Goal: Transaction & Acquisition: Purchase product/service

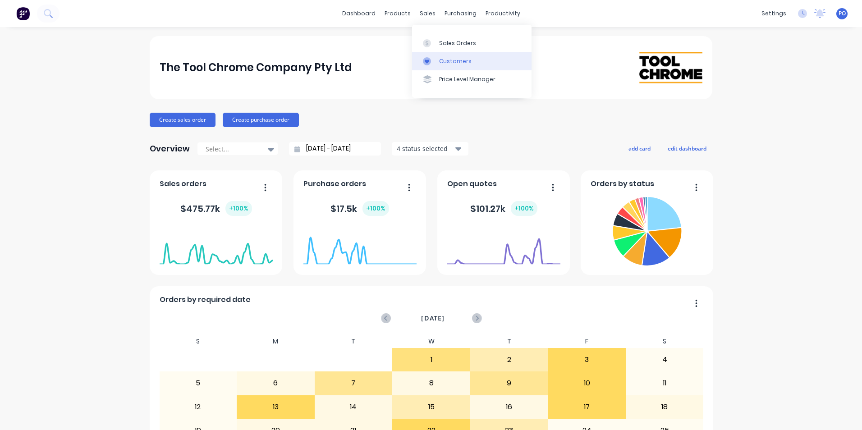
click at [451, 61] on div "Customers" at bounding box center [455, 61] width 32 height 8
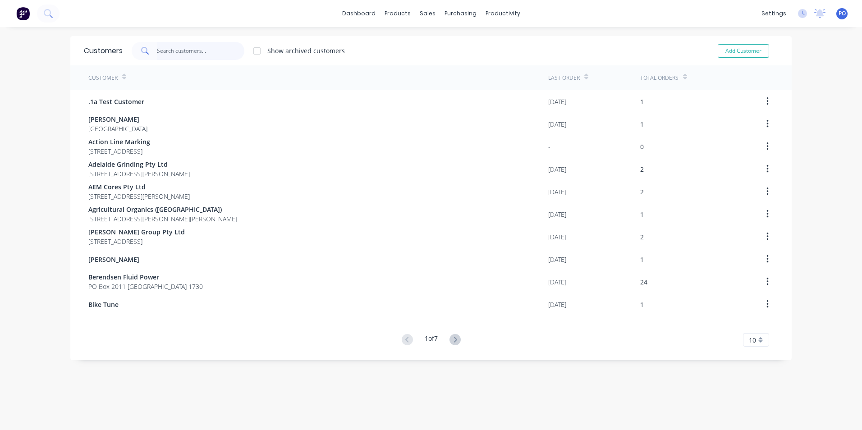
click at [193, 52] on input "text" at bounding box center [201, 51] width 88 height 18
click at [422, 11] on div "sales" at bounding box center [427, 14] width 25 height 14
click at [445, 43] on div "Sales Orders" at bounding box center [457, 43] width 37 height 8
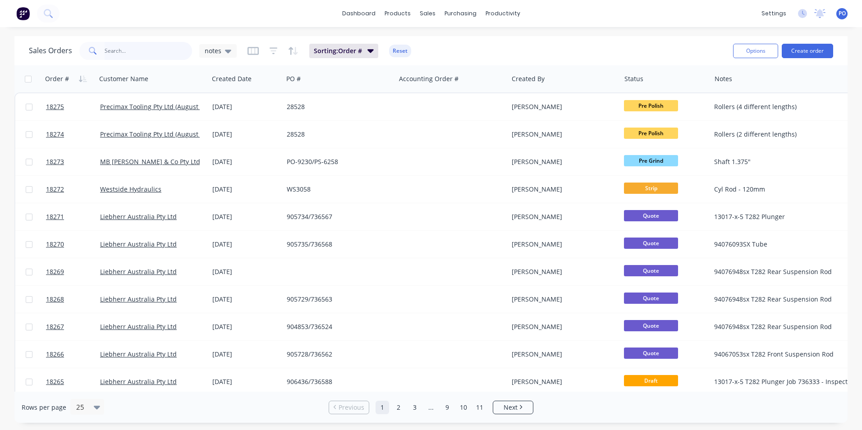
click at [128, 49] on input "text" at bounding box center [149, 51] width 88 height 18
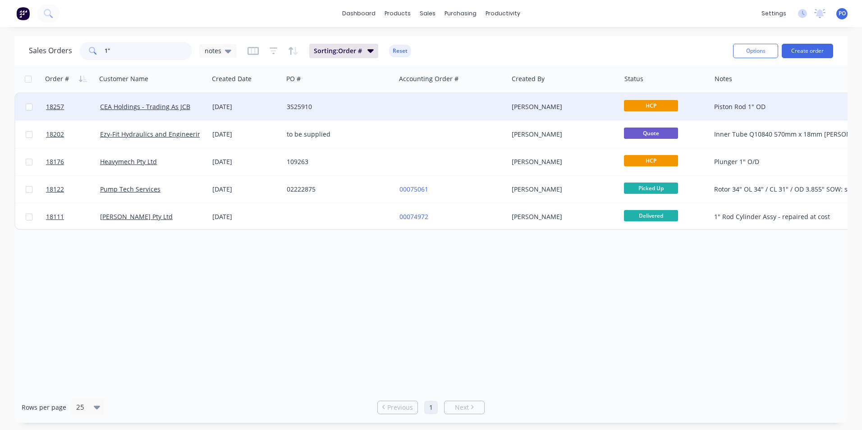
type input "1""
click at [429, 106] on div at bounding box center [452, 106] width 112 height 27
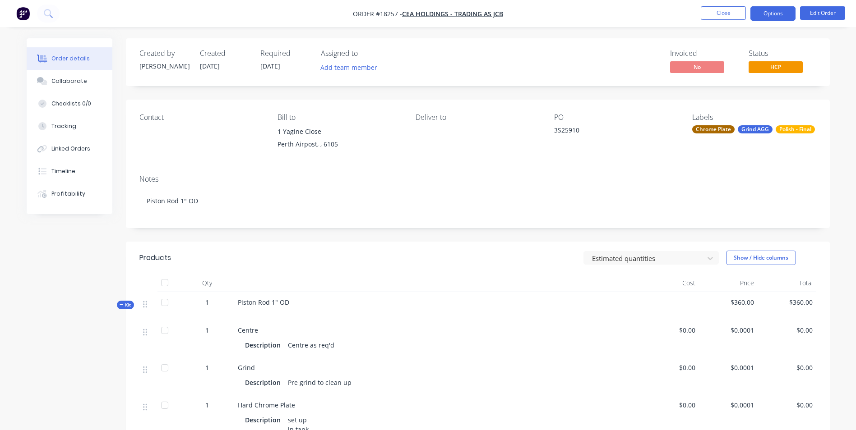
click at [780, 15] on button "Options" at bounding box center [772, 13] width 45 height 14
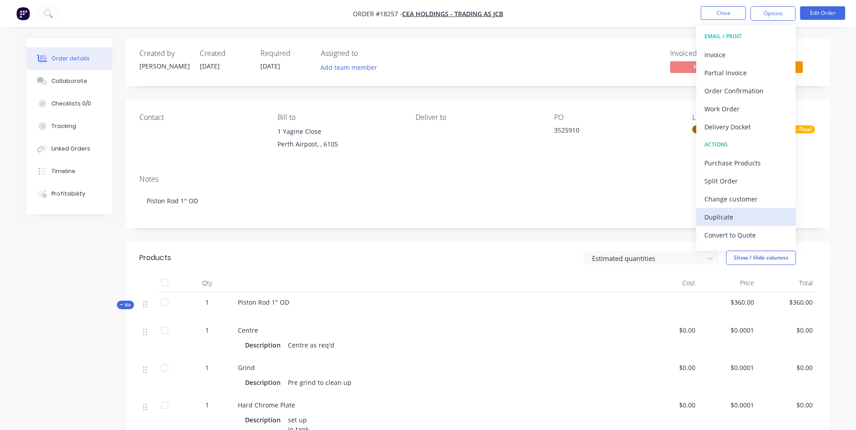
click at [755, 217] on div "Duplicate" at bounding box center [745, 217] width 83 height 13
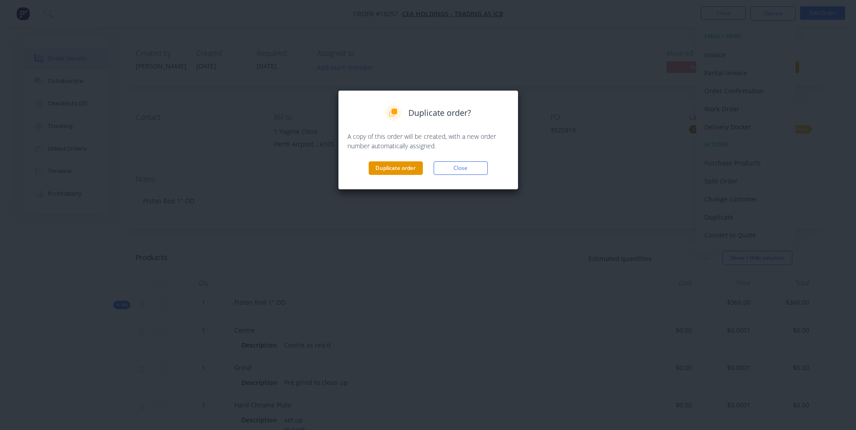
click at [393, 164] on button "Duplicate order" at bounding box center [395, 168] width 54 height 14
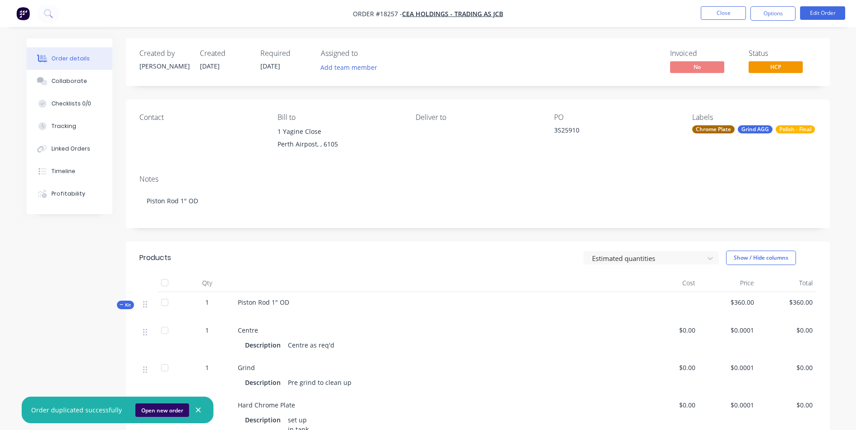
click at [162, 412] on button "Open new order" at bounding box center [162, 411] width 54 height 14
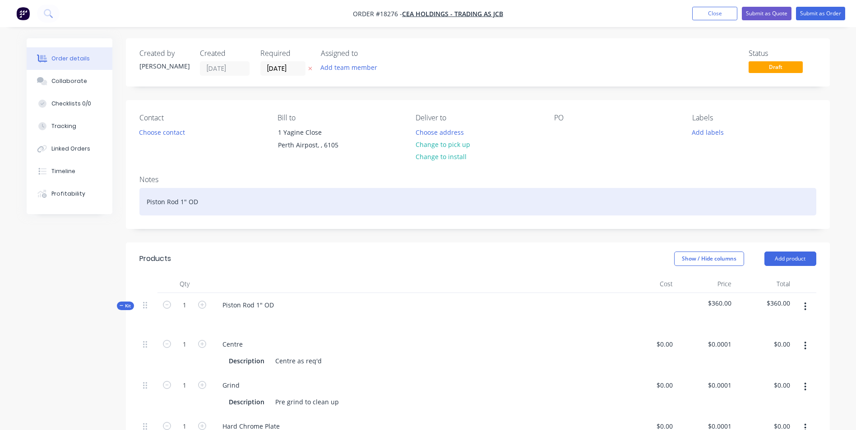
click at [165, 201] on div "Piston Rod 1" OD" at bounding box center [477, 202] width 677 height 28
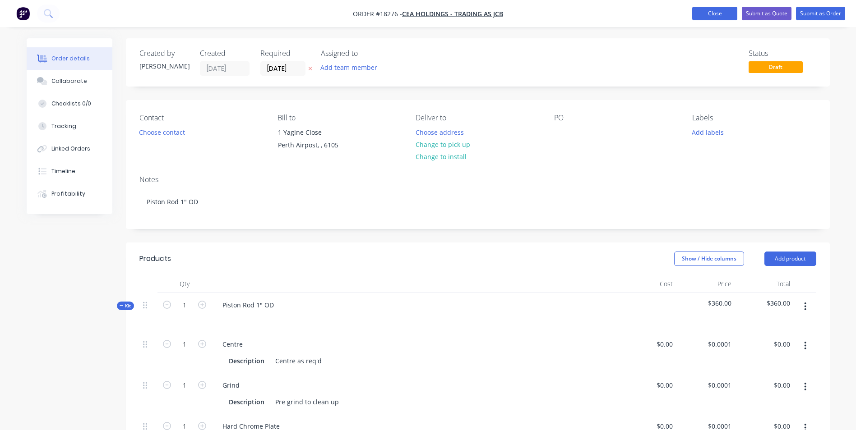
click at [727, 10] on button "Close" at bounding box center [714, 14] width 45 height 14
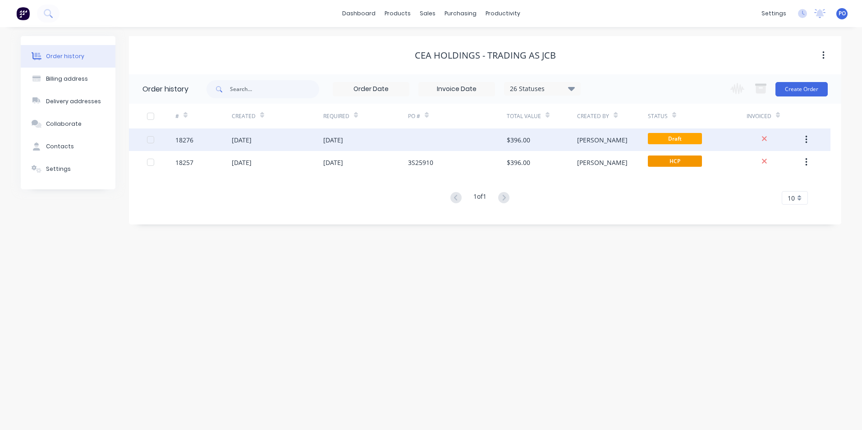
click at [418, 142] on div at bounding box center [457, 140] width 99 height 23
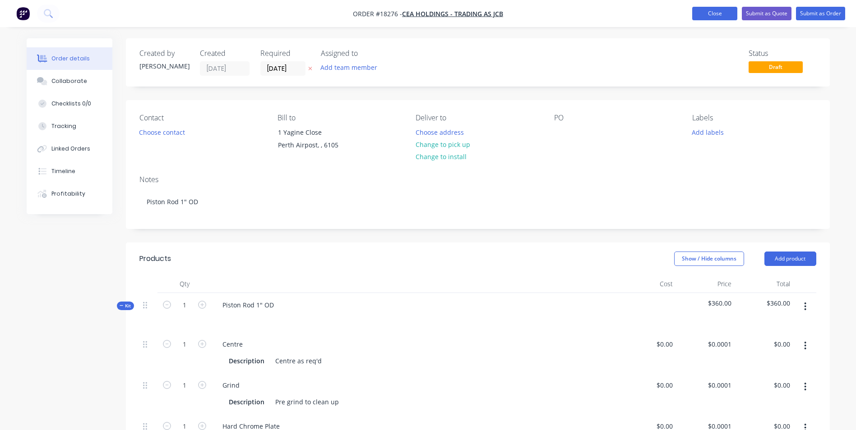
click at [723, 11] on button "Close" at bounding box center [714, 14] width 45 height 14
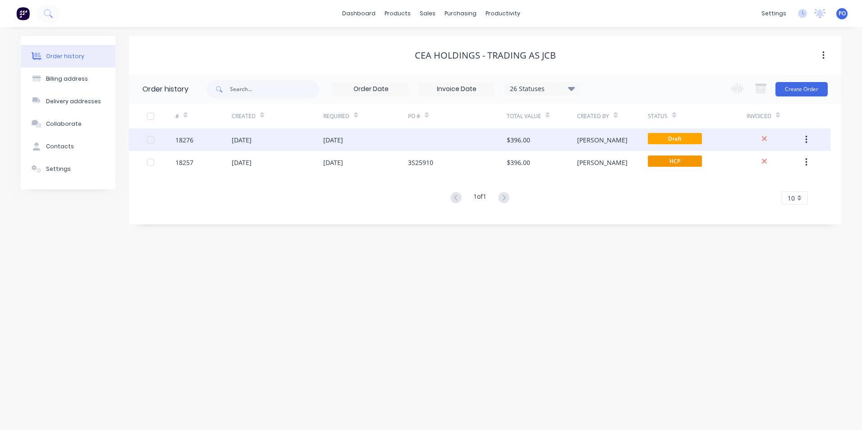
click at [807, 138] on icon "button" at bounding box center [806, 140] width 2 height 10
click at [786, 178] on div "Duplicate" at bounding box center [774, 181] width 69 height 13
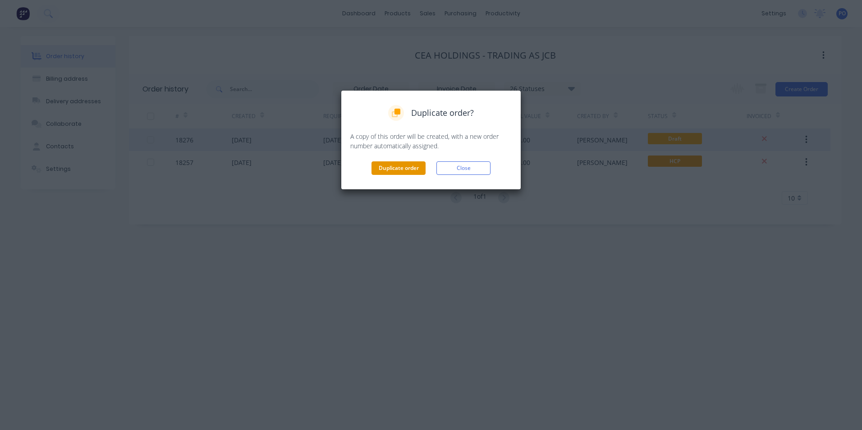
click at [400, 164] on button "Duplicate order" at bounding box center [399, 168] width 54 height 14
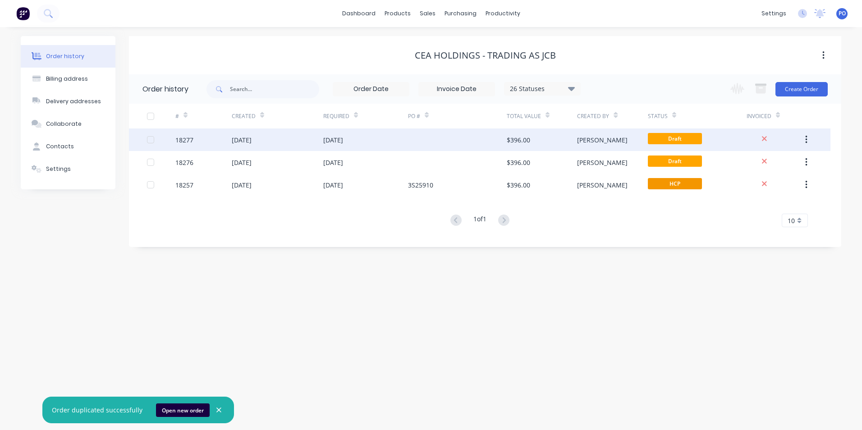
click at [449, 140] on div at bounding box center [457, 140] width 99 height 23
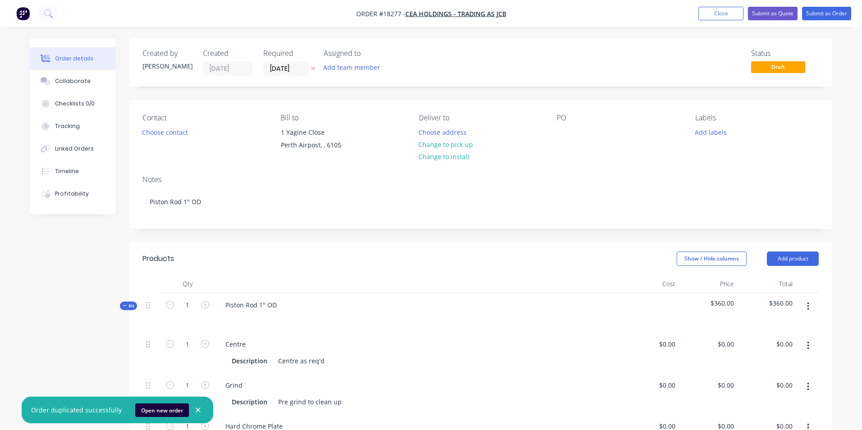
type input "$0.0001"
type input "$120.00"
type input "$360.00"
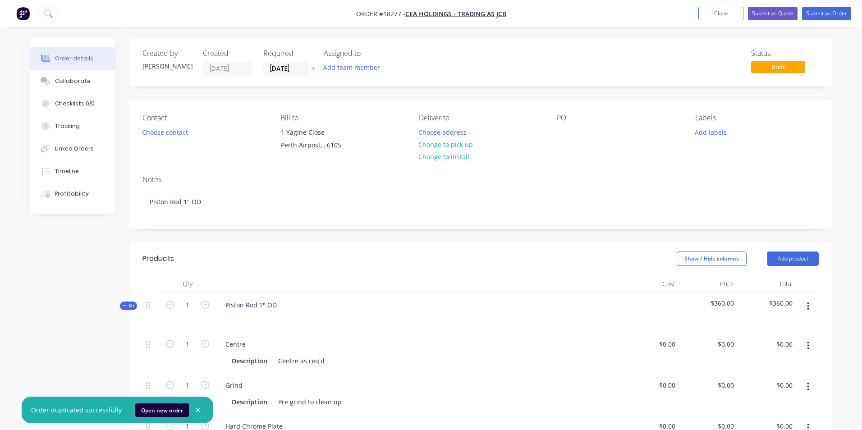
type input "$360.00"
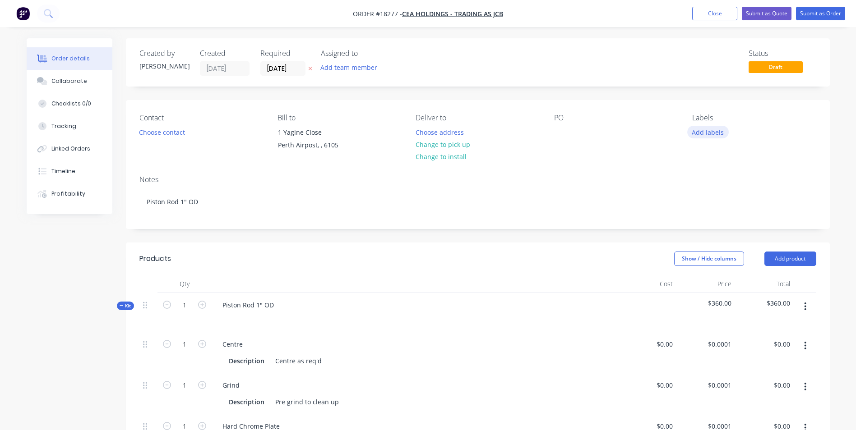
click at [710, 131] on button "Add labels" at bounding box center [707, 132] width 41 height 12
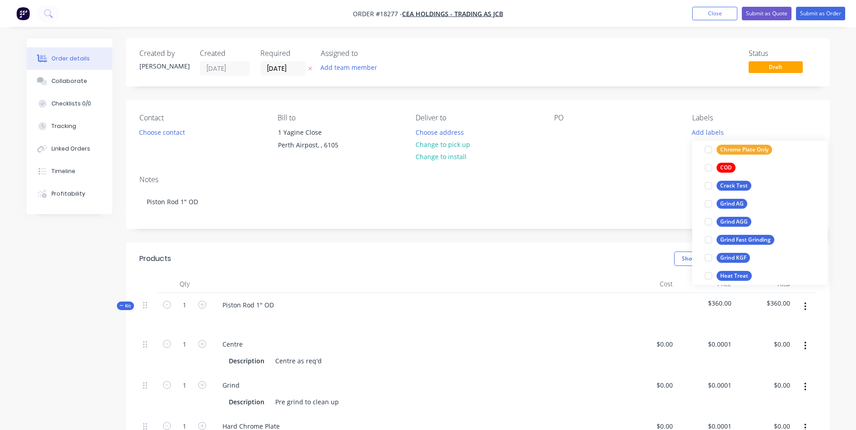
scroll to position [90, 0]
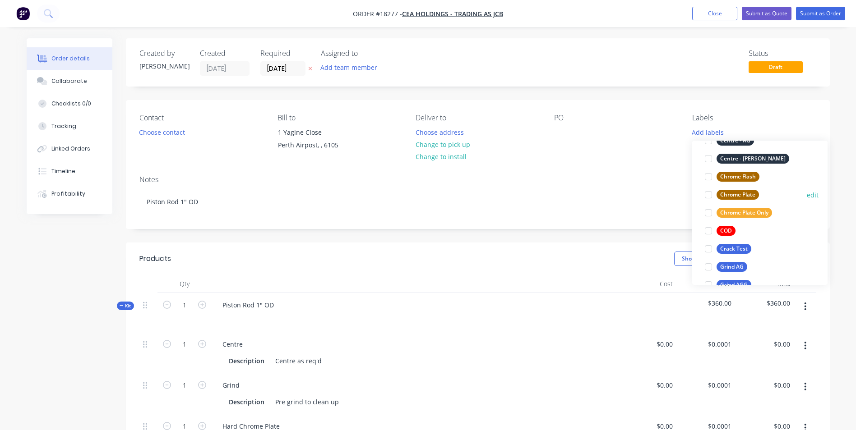
click at [750, 193] on div "Chrome Plate" at bounding box center [737, 195] width 42 height 10
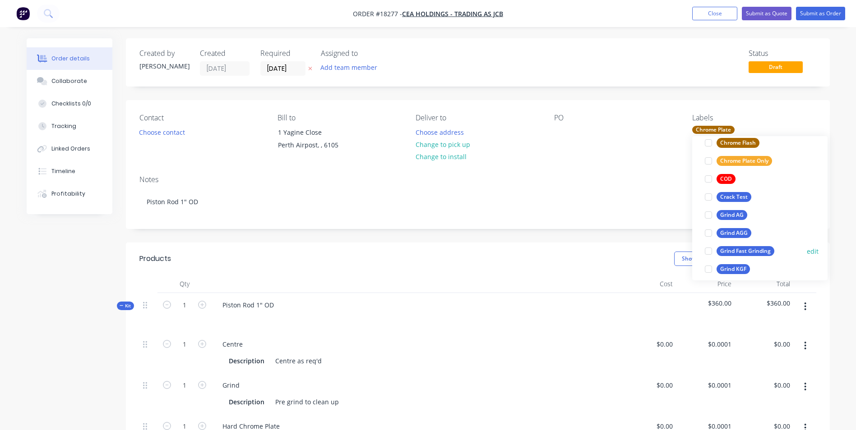
scroll to position [153, 0]
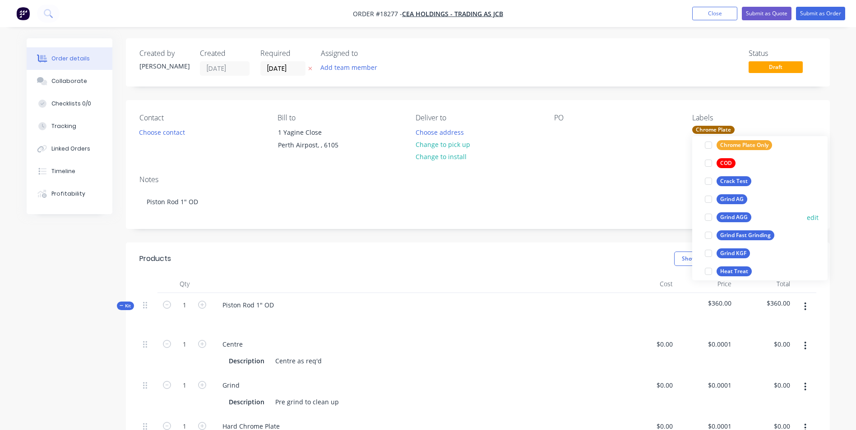
click at [737, 213] on div "Grind AGG" at bounding box center [733, 217] width 35 height 10
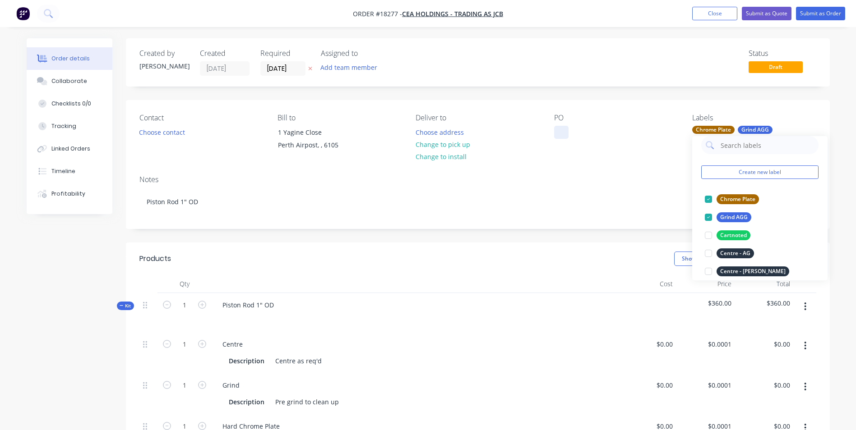
click at [562, 133] on div at bounding box center [561, 132] width 14 height 13
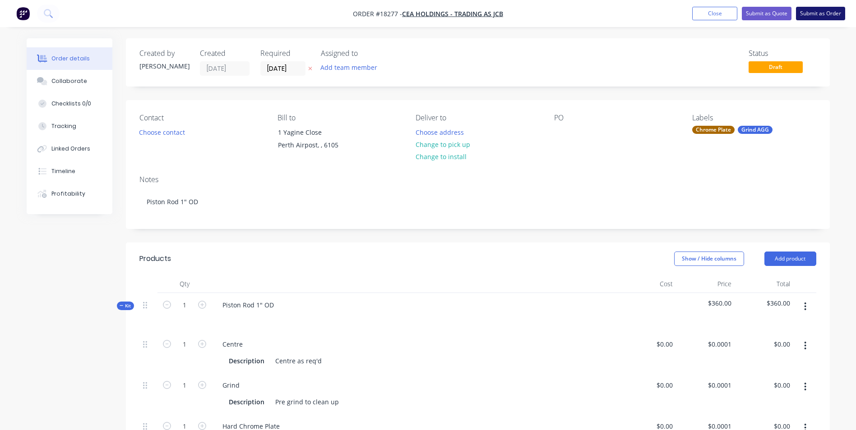
click at [823, 13] on button "Submit as Order" at bounding box center [820, 14] width 49 height 14
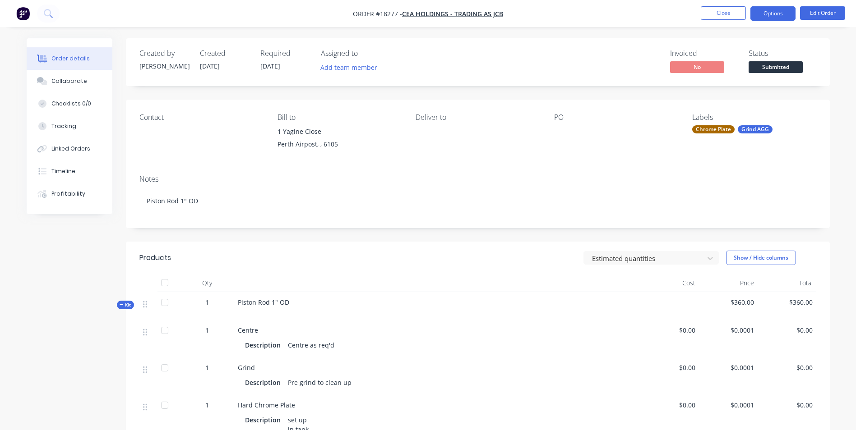
click at [772, 15] on button "Options" at bounding box center [772, 13] width 45 height 14
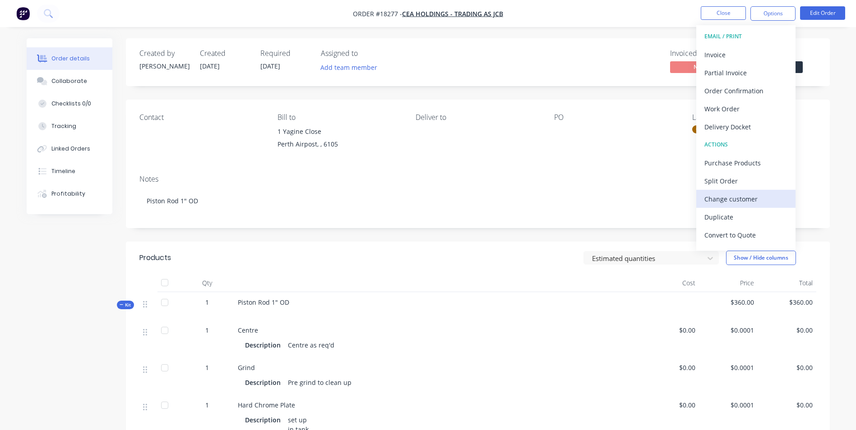
click at [755, 205] on div "Change customer" at bounding box center [745, 199] width 83 height 13
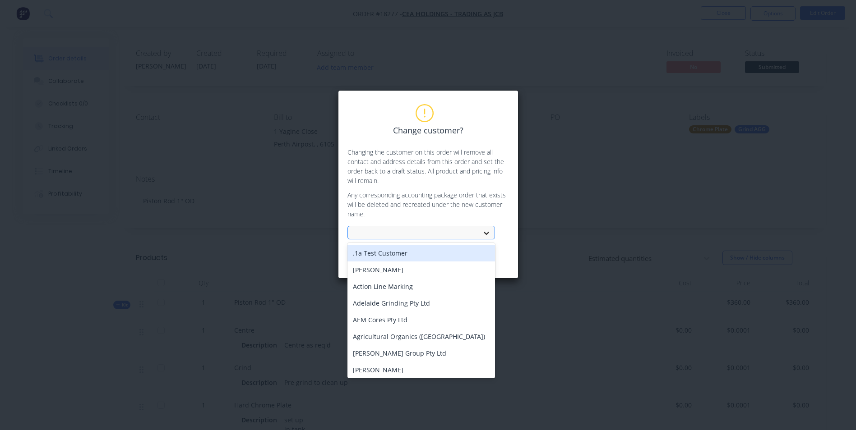
click at [485, 234] on icon at bounding box center [485, 233] width 5 height 3
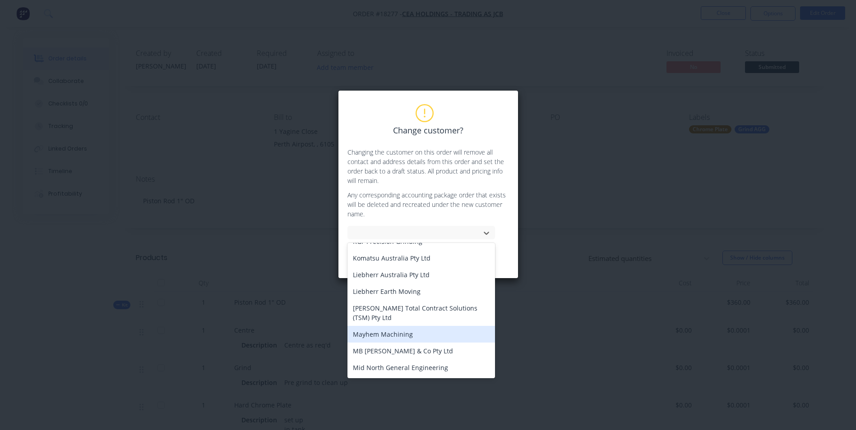
scroll to position [722, 0]
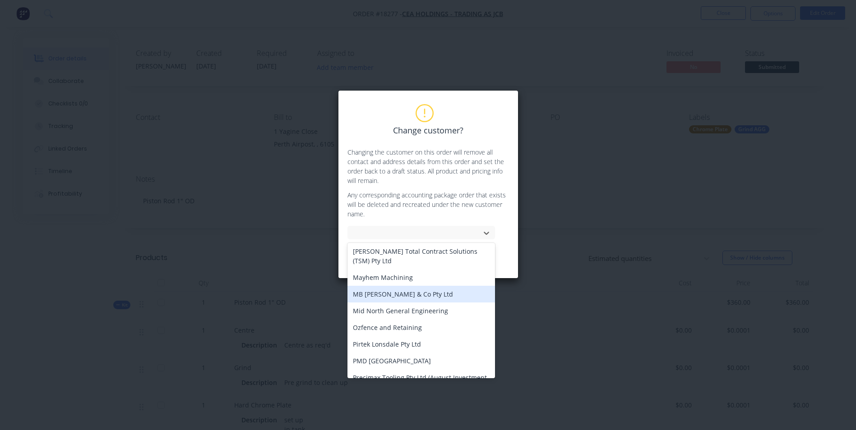
click at [419, 286] on div "MB Butterfield & Co Pty Ltd" at bounding box center [420, 294] width 147 height 17
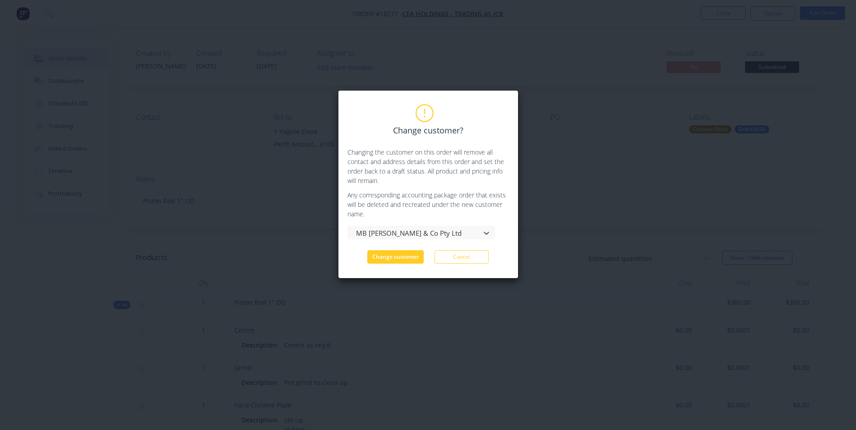
click at [403, 257] on button "Change customer" at bounding box center [395, 257] width 56 height 14
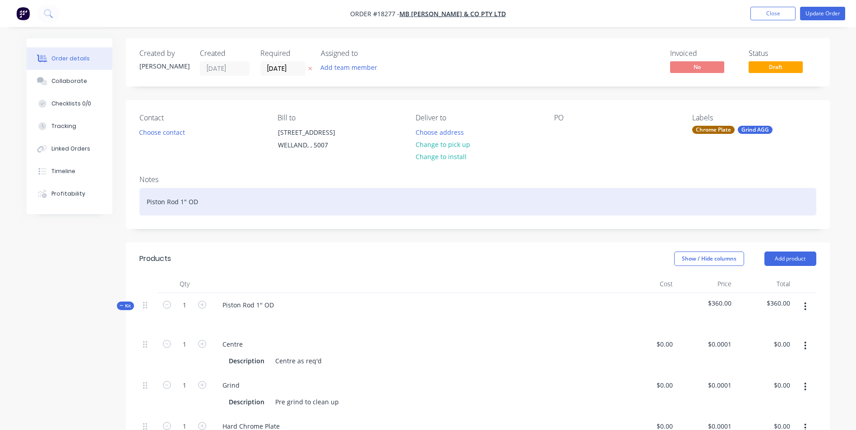
click at [164, 203] on div "Piston Rod 1" OD" at bounding box center [477, 202] width 677 height 28
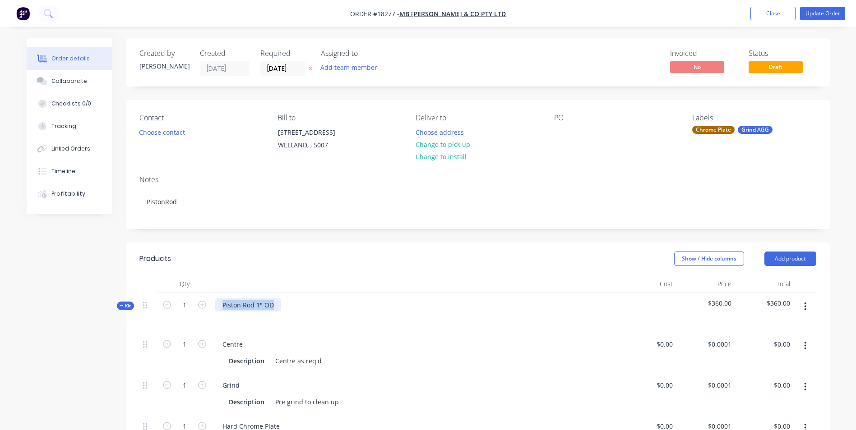
drag, startPoint x: 273, startPoint y: 305, endPoint x: 222, endPoint y: 306, distance: 51.0
click at [222, 306] on div "Piston Rod 1" OD" at bounding box center [248, 305] width 66 height 13
copy div "Piston Rod 1" OD"
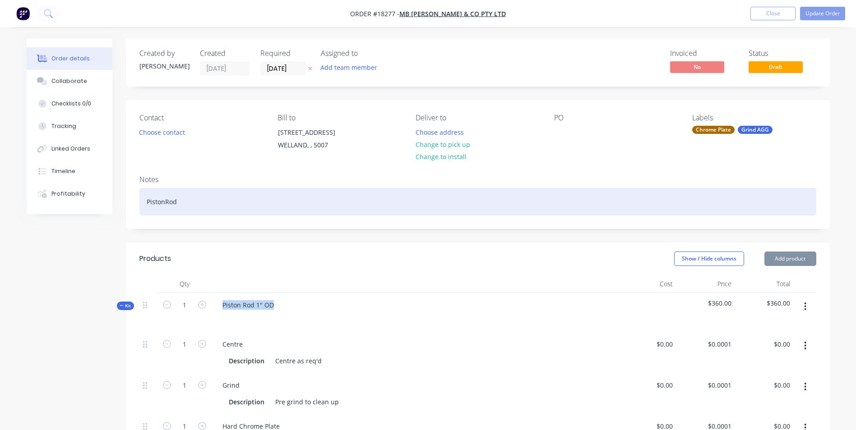
drag, startPoint x: 178, startPoint y: 203, endPoint x: 143, endPoint y: 203, distance: 35.2
click at [143, 203] on div "PistonRod" at bounding box center [477, 202] width 677 height 28
click at [165, 201] on div "Piston Rod 1" OD" at bounding box center [477, 202] width 677 height 28
click at [167, 202] on div "Piston Rod 1" OD" at bounding box center [477, 202] width 677 height 28
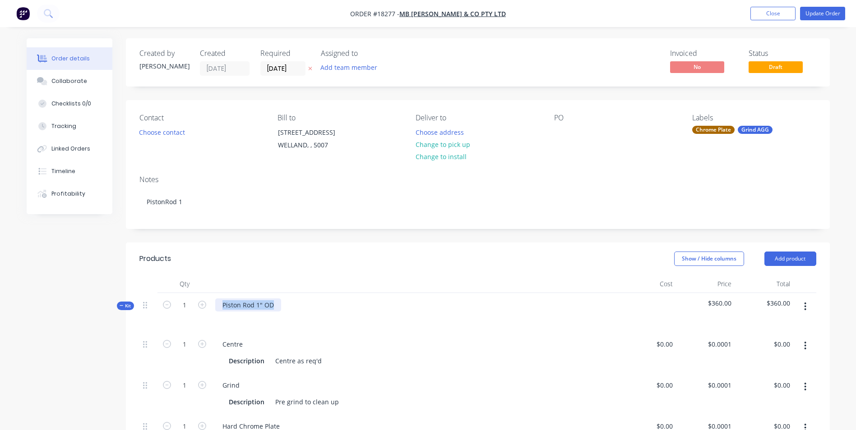
drag, startPoint x: 275, startPoint y: 300, endPoint x: 223, endPoint y: 303, distance: 51.5
click at [223, 303] on div "Piston Rod 1" OD" at bounding box center [248, 305] width 66 height 13
copy div "Piston Rod 1" OD"
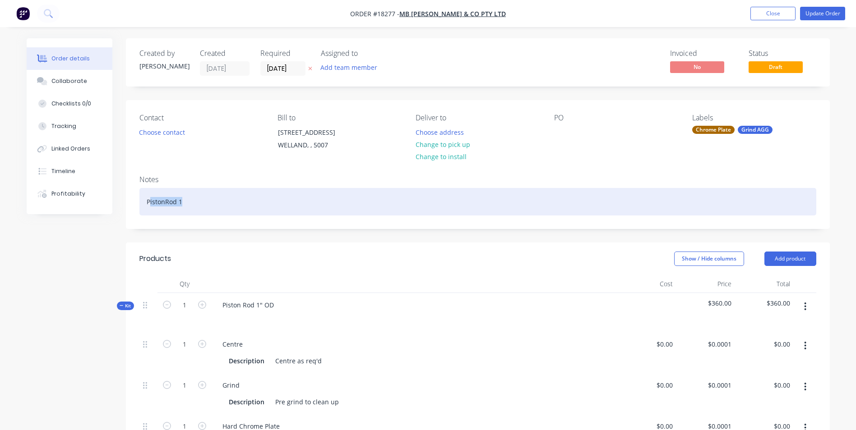
drag, startPoint x: 166, startPoint y: 205, endPoint x: 150, endPoint y: 205, distance: 15.8
click at [150, 205] on div "PistonRod 1" at bounding box center [477, 202] width 677 height 28
drag, startPoint x: 244, startPoint y: 199, endPoint x: 198, endPoint y: 203, distance: 46.6
click at [198, 203] on div "PistPiston Rod 1" ODonRod 1" at bounding box center [477, 202] width 677 height 28
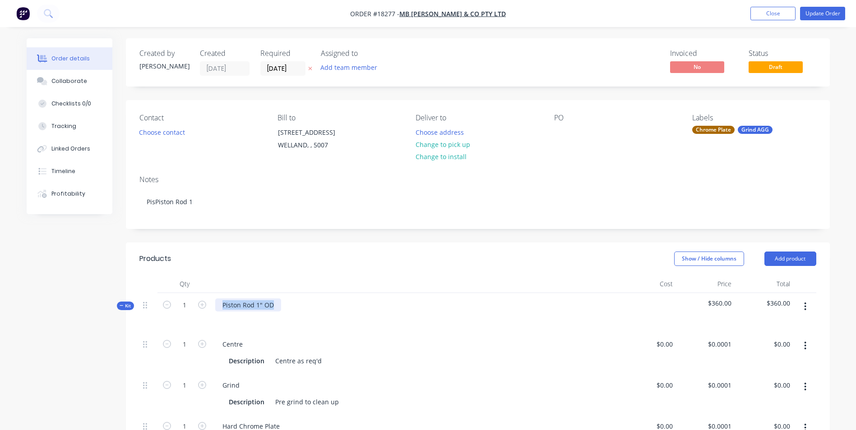
drag, startPoint x: 273, startPoint y: 305, endPoint x: 221, endPoint y: 304, distance: 52.3
click at [221, 304] on div "Piston Rod 1" OD" at bounding box center [248, 305] width 66 height 13
click at [828, 11] on button "Update Order" at bounding box center [822, 14] width 45 height 14
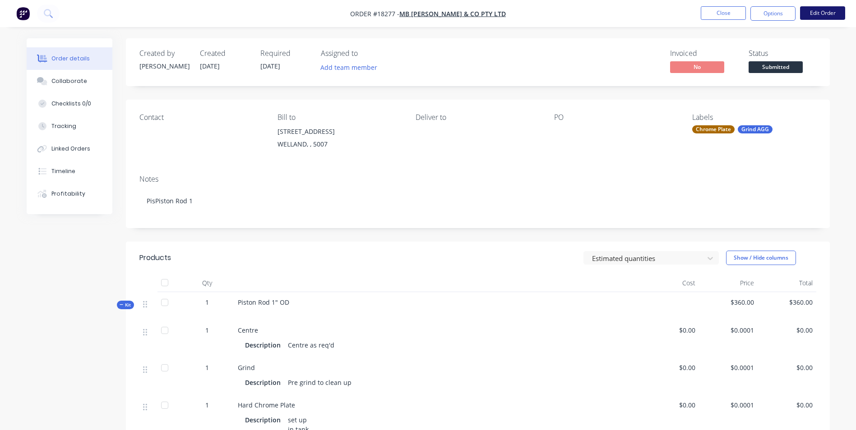
click at [824, 14] on button "Edit Order" at bounding box center [822, 13] width 45 height 14
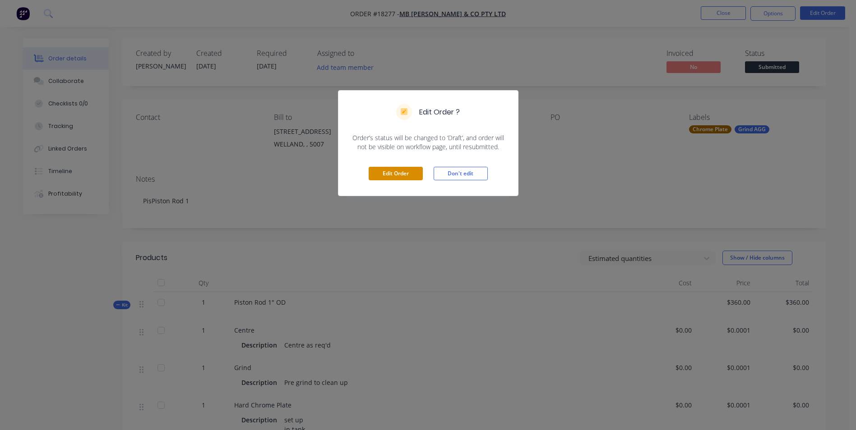
click at [401, 175] on button "Edit Order" at bounding box center [395, 174] width 54 height 14
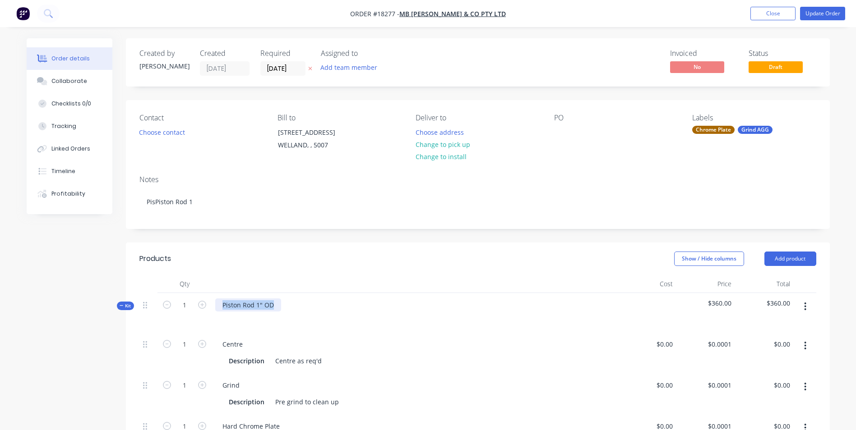
drag, startPoint x: 276, startPoint y: 305, endPoint x: 222, endPoint y: 300, distance: 54.8
click at [222, 300] on div "Piston Rod 1" OD" at bounding box center [248, 305] width 66 height 13
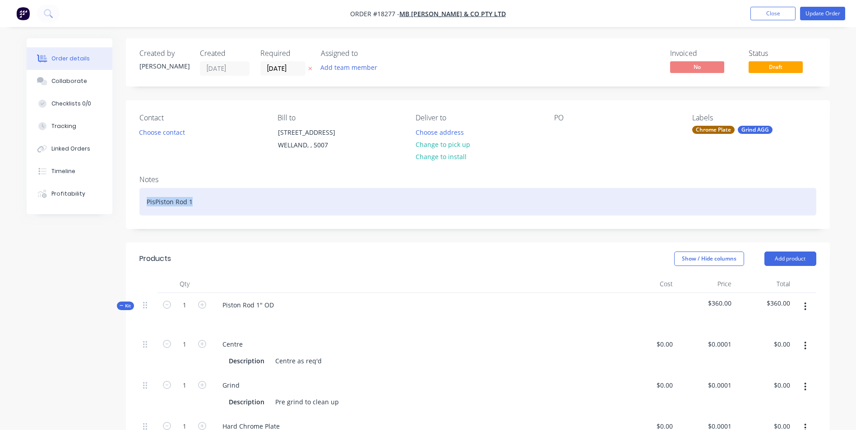
drag, startPoint x: 197, startPoint y: 203, endPoint x: 144, endPoint y: 203, distance: 53.2
click at [144, 203] on div "PisPiston Rod 1" at bounding box center [477, 202] width 677 height 28
paste div
click at [555, 201] on div "Piston Rod 1" OD" at bounding box center [477, 202] width 677 height 28
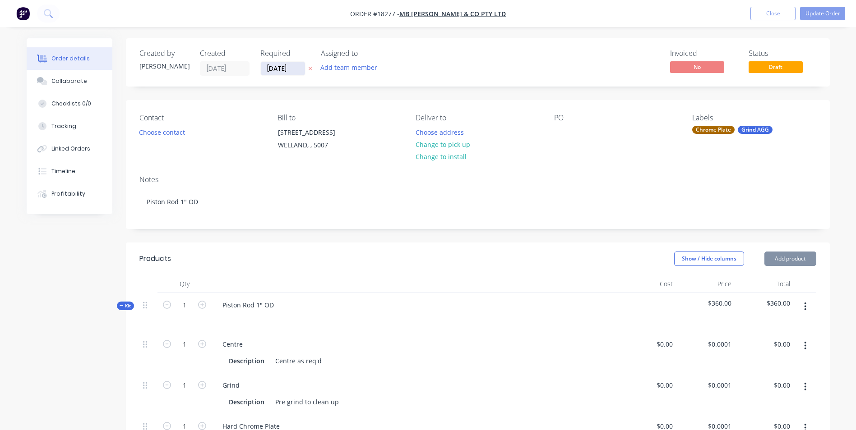
click at [298, 66] on input "[DATE]" at bounding box center [283, 69] width 44 height 14
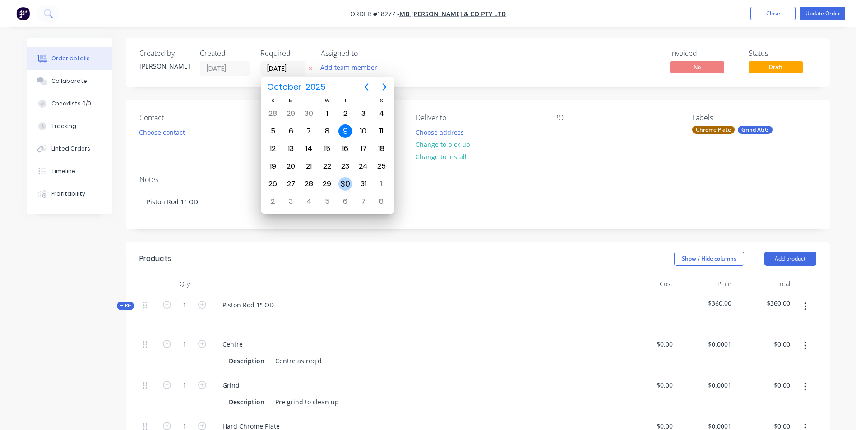
click at [346, 184] on div "30" at bounding box center [345, 184] width 14 height 14
type input "30/10/25"
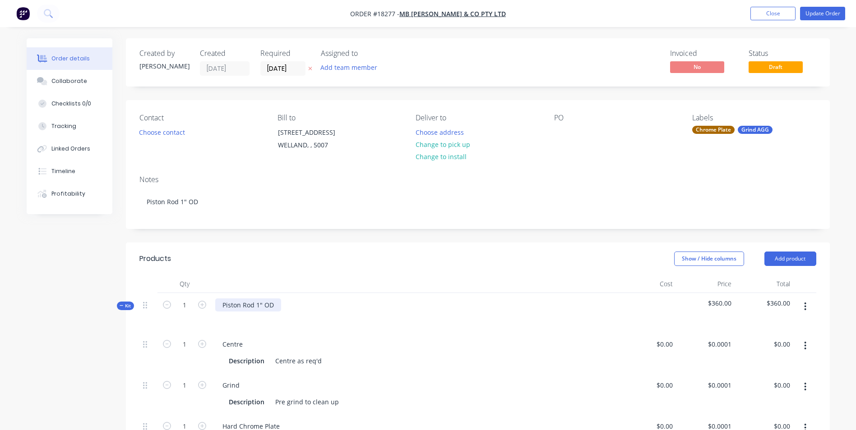
click at [242, 305] on div "Piston Rod 1" OD" at bounding box center [248, 305] width 66 height 13
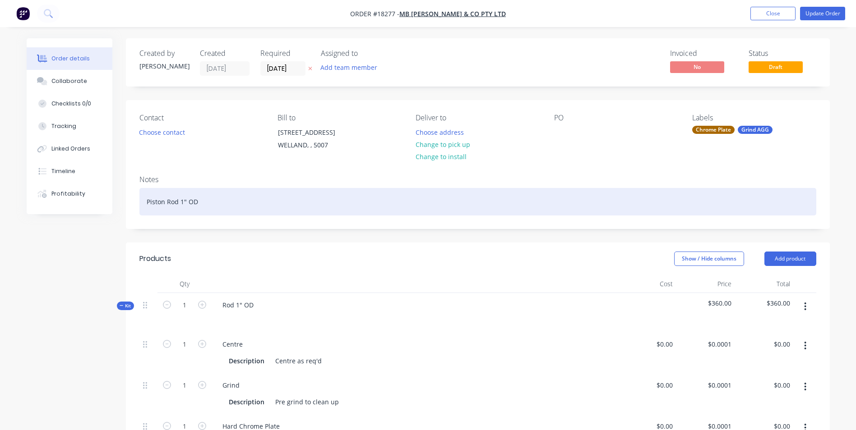
click at [166, 203] on div "Piston Rod 1" OD" at bounding box center [477, 202] width 677 height 28
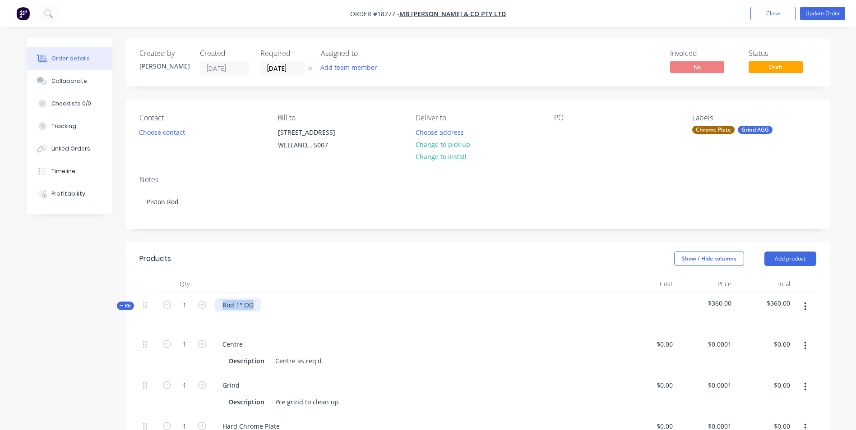
drag, startPoint x: 254, startPoint y: 306, endPoint x: 221, endPoint y: 304, distance: 32.5
click at [221, 304] on div "Rod 1" OD" at bounding box center [238, 305] width 46 height 13
copy div "Rod 1" OD"
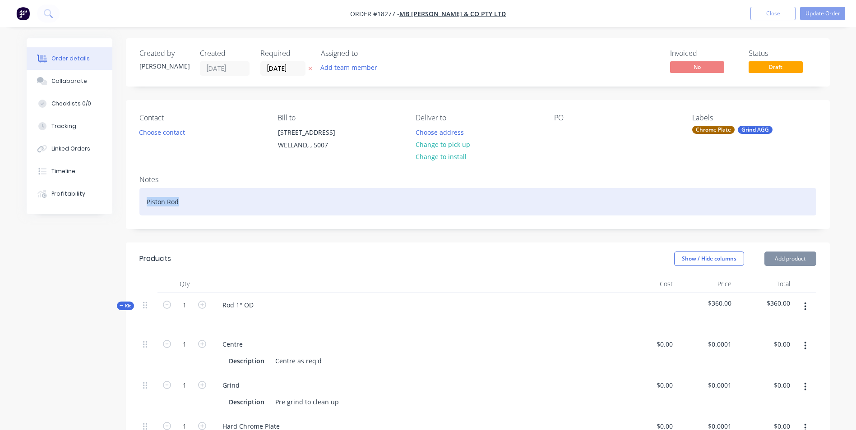
drag, startPoint x: 178, startPoint y: 203, endPoint x: 134, endPoint y: 201, distance: 43.4
click at [137, 203] on div "Notes Piston Rod" at bounding box center [478, 198] width 704 height 60
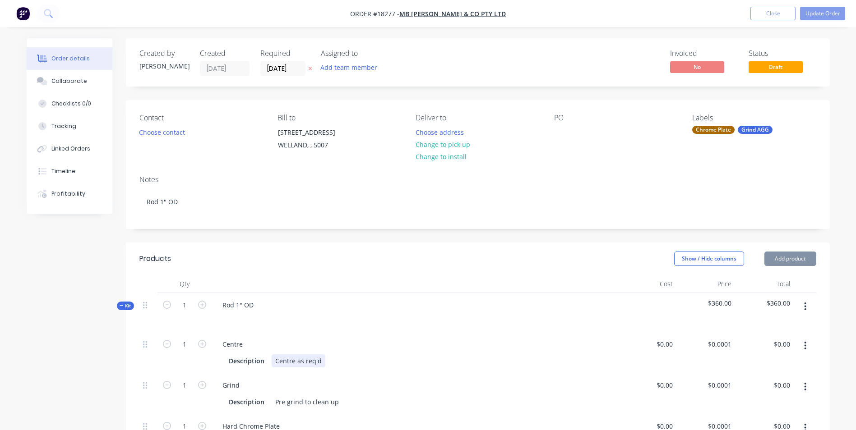
click at [321, 363] on div "Centre as req'd" at bounding box center [299, 360] width 54 height 13
click at [556, 132] on div at bounding box center [561, 132] width 14 height 13
click at [571, 133] on div "PO 9222" at bounding box center [573, 132] width 39 height 13
click at [460, 144] on button "Change to pick up" at bounding box center [442, 144] width 64 height 12
click at [589, 130] on div "PO 9222" at bounding box center [573, 132] width 39 height 13
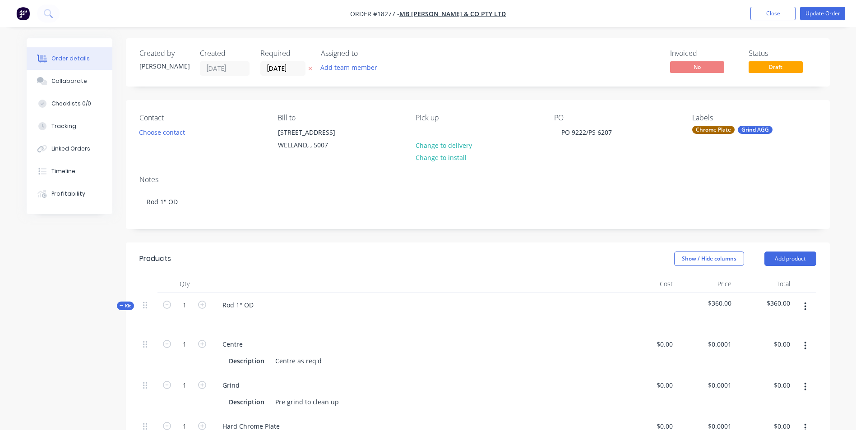
click at [748, 141] on div "Labels Chrome Plate Grind AGG" at bounding box center [754, 134] width 124 height 41
click at [722, 131] on div "Chrome Plate" at bounding box center [713, 130] width 42 height 8
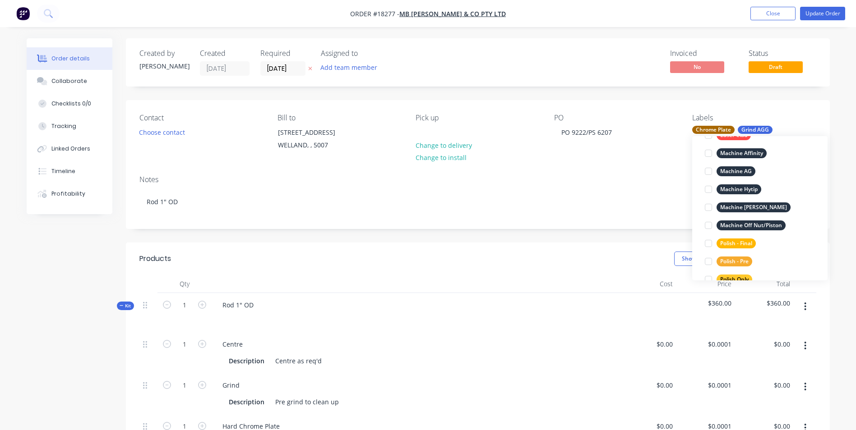
scroll to position [361, 0]
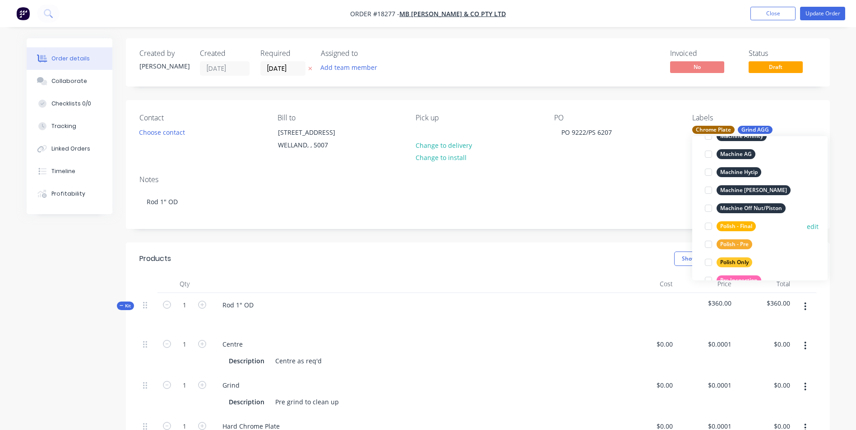
click at [746, 225] on div "Polish - Final" at bounding box center [735, 226] width 39 height 10
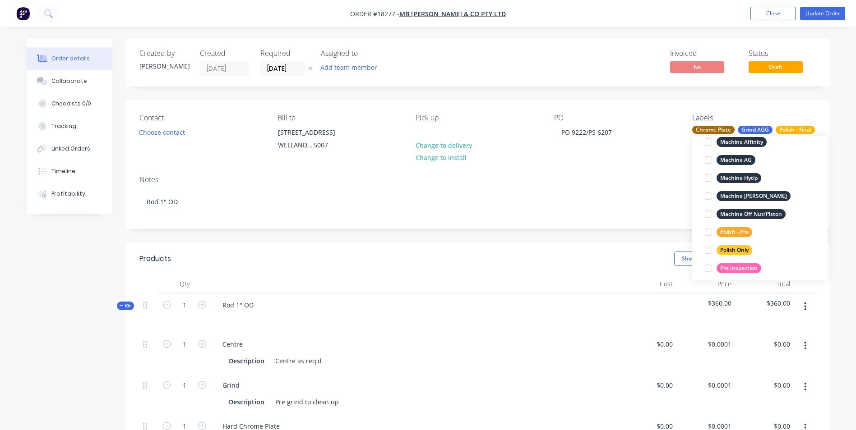
scroll to position [379, 0]
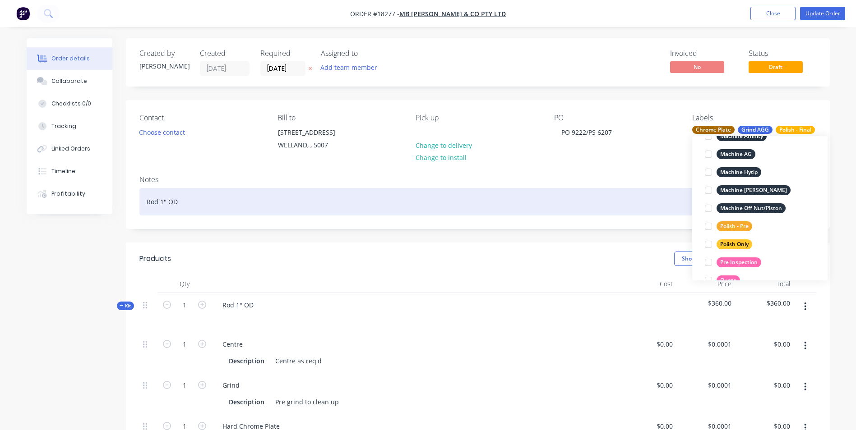
click at [641, 198] on div "Rod 1" OD" at bounding box center [477, 202] width 677 height 28
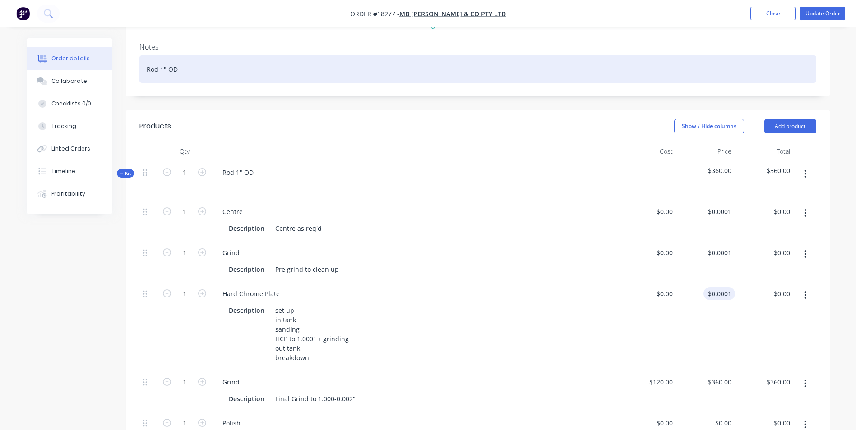
scroll to position [135, 0]
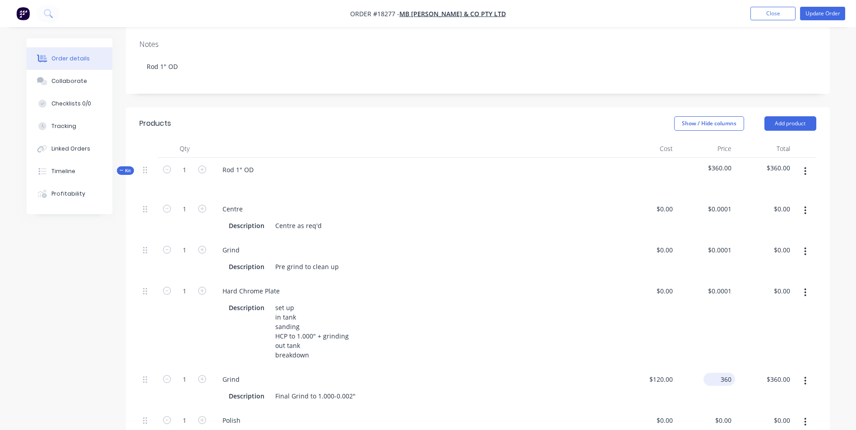
click at [724, 385] on input "360" at bounding box center [721, 379] width 28 height 13
type input "0"
type input "0.0001"
type input "$0.00"
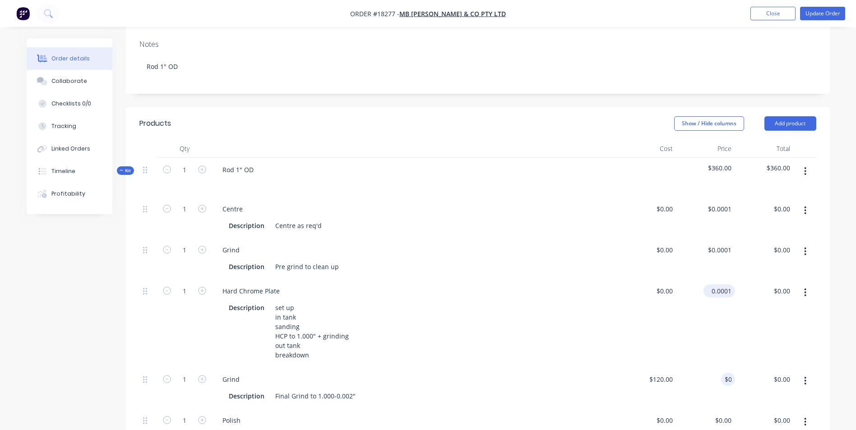
click at [723, 288] on input "0.0001" at bounding box center [721, 291] width 28 height 13
type input "$0.0001"
click at [587, 123] on div "Show / Hide columns Add product" at bounding box center [549, 123] width 533 height 14
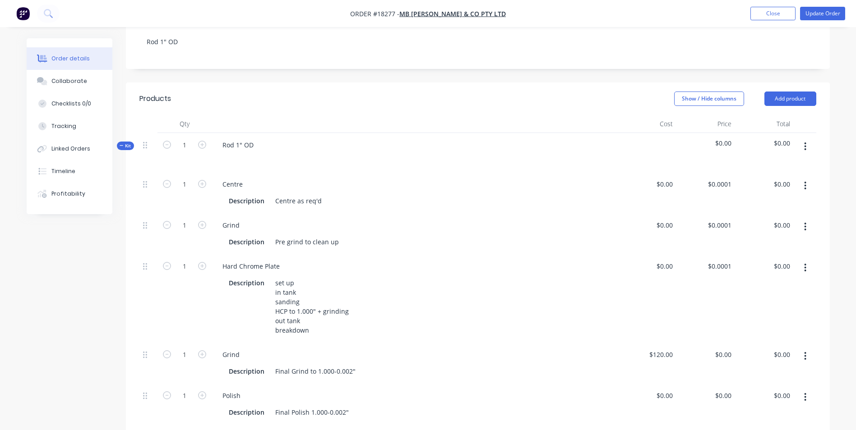
scroll to position [226, 0]
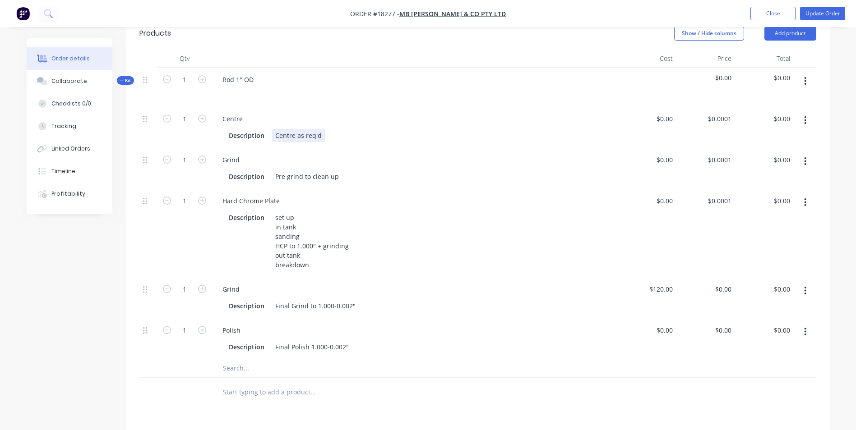
click at [301, 132] on div "Centre as req'd" at bounding box center [299, 135] width 54 height 13
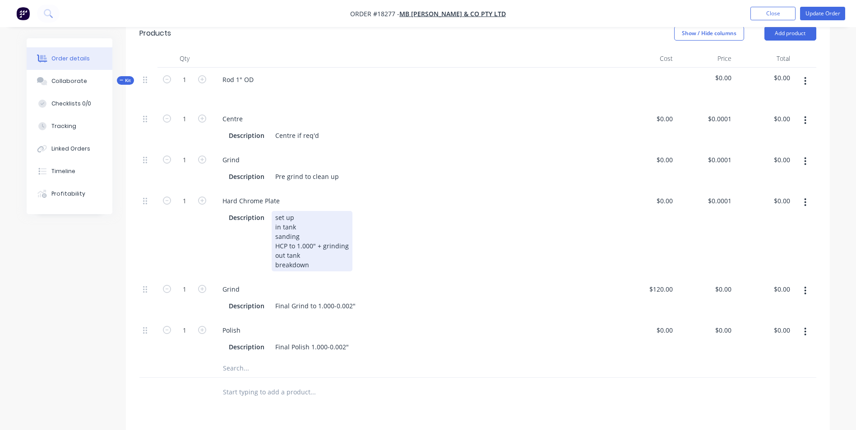
drag, startPoint x: 326, startPoint y: 216, endPoint x: 318, endPoint y: 226, distance: 12.5
click at [318, 226] on div "Hard Chrome Plate Description set up in tank sanding HCP to 1.000" + grinding o…" at bounding box center [415, 233] width 406 height 88
click at [384, 237] on div "Description set up in tank sanding HCP to 1.000" + grinding out tank breakdown" at bounding box center [412, 241] width 375 height 60
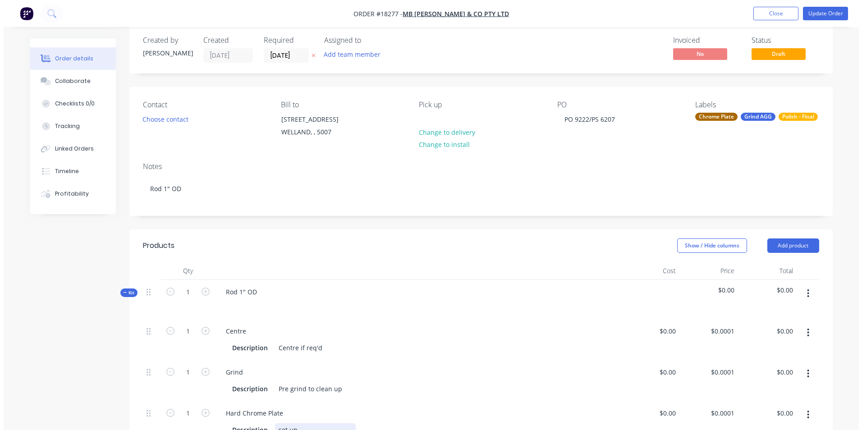
scroll to position [0, 0]
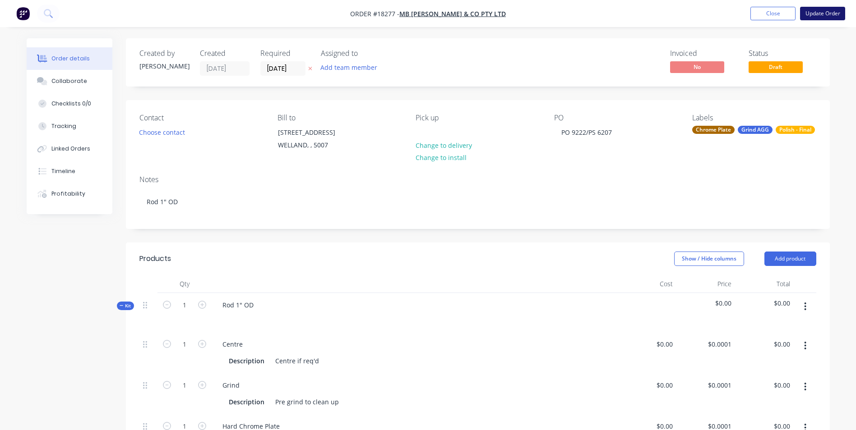
click at [821, 16] on button "Update Order" at bounding box center [822, 14] width 45 height 14
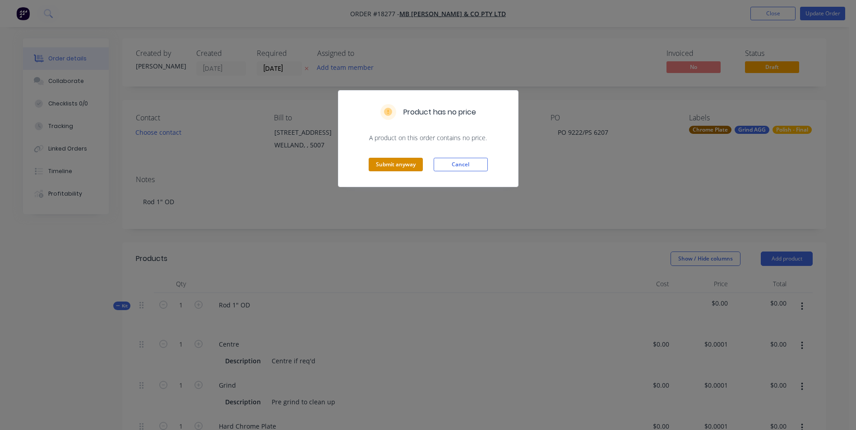
click at [387, 168] on button "Submit anyway" at bounding box center [395, 165] width 54 height 14
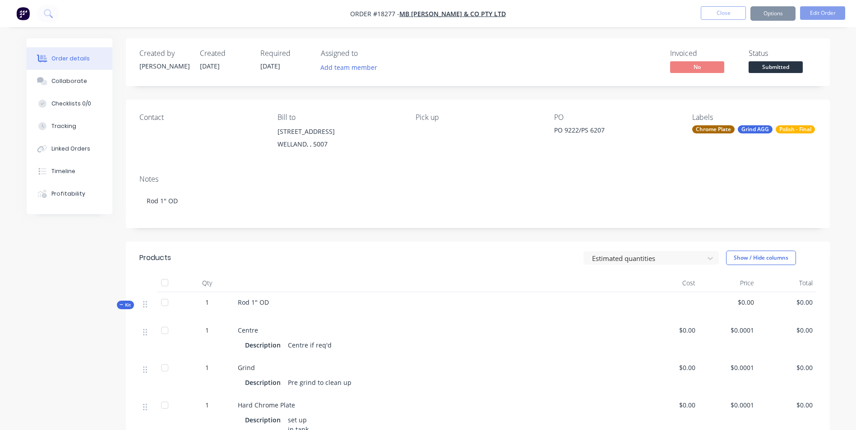
click at [766, 16] on button "Options" at bounding box center [772, 13] width 45 height 14
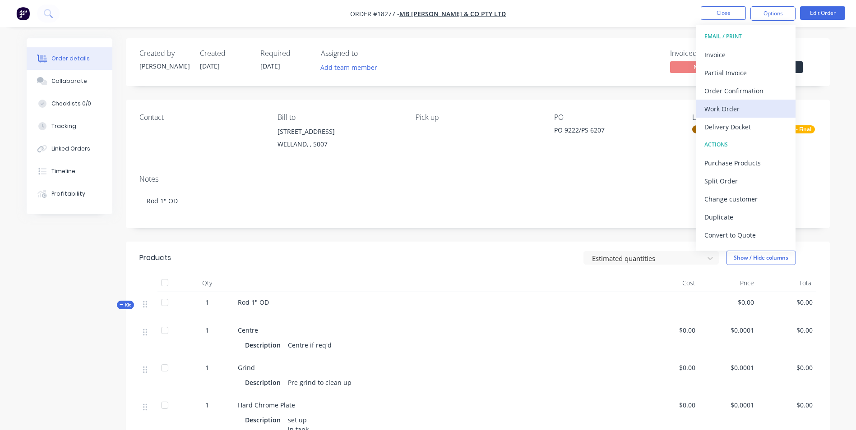
click at [779, 104] on div "Work Order" at bounding box center [745, 108] width 83 height 13
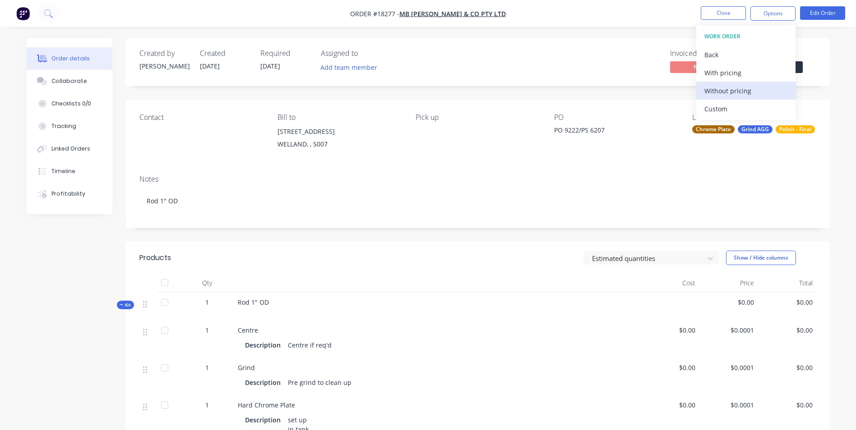
click at [770, 88] on div "Without pricing" at bounding box center [745, 90] width 83 height 13
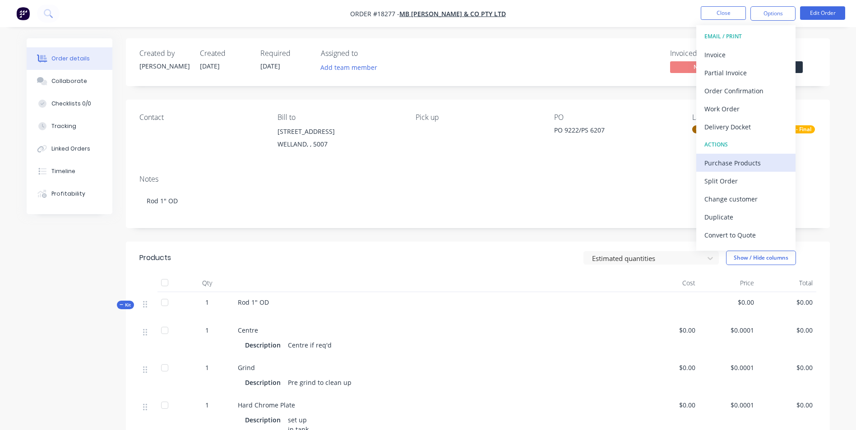
click at [758, 165] on div "Purchase Products" at bounding box center [745, 162] width 83 height 13
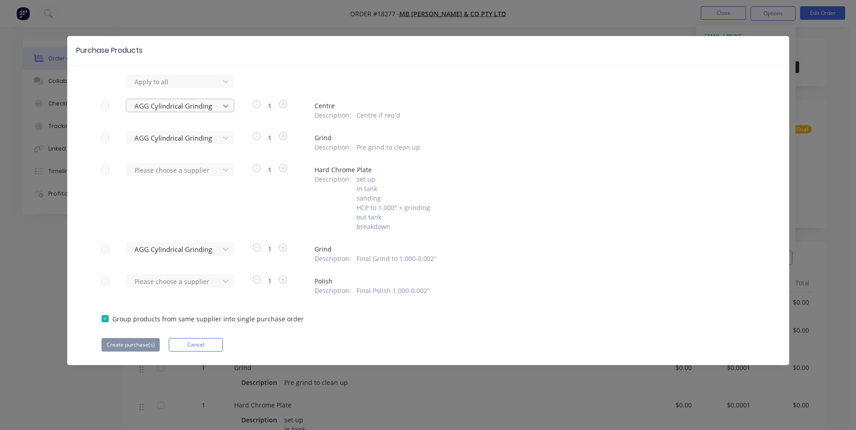
click at [226, 109] on icon at bounding box center [225, 105] width 9 height 9
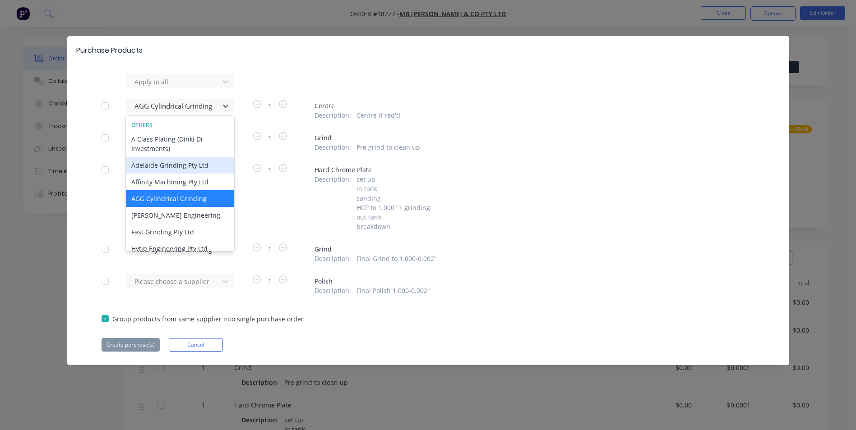
click at [196, 166] on div "Adelaide Grinding Pty Ltd" at bounding box center [180, 165] width 108 height 17
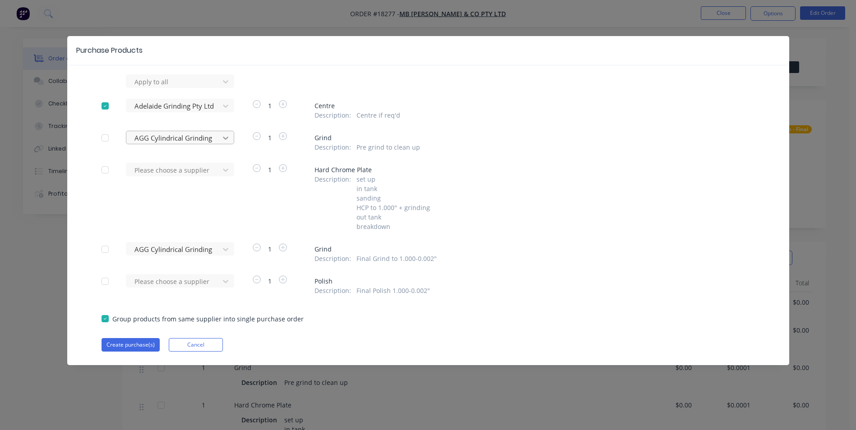
click at [226, 138] on icon at bounding box center [225, 138] width 5 height 3
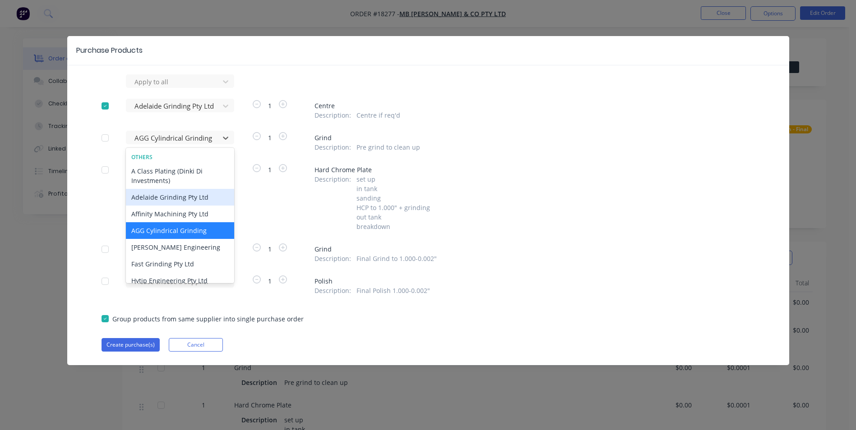
click at [198, 194] on div "Adelaide Grinding Pty Ltd" at bounding box center [180, 197] width 108 height 17
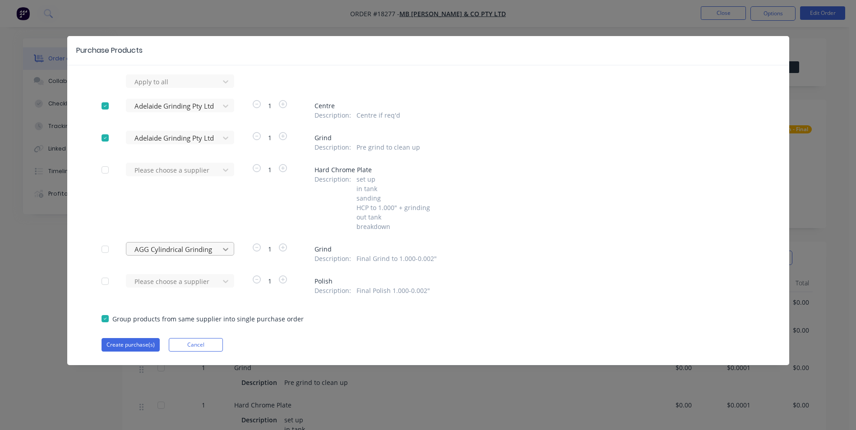
click at [228, 250] on icon at bounding box center [225, 249] width 9 height 9
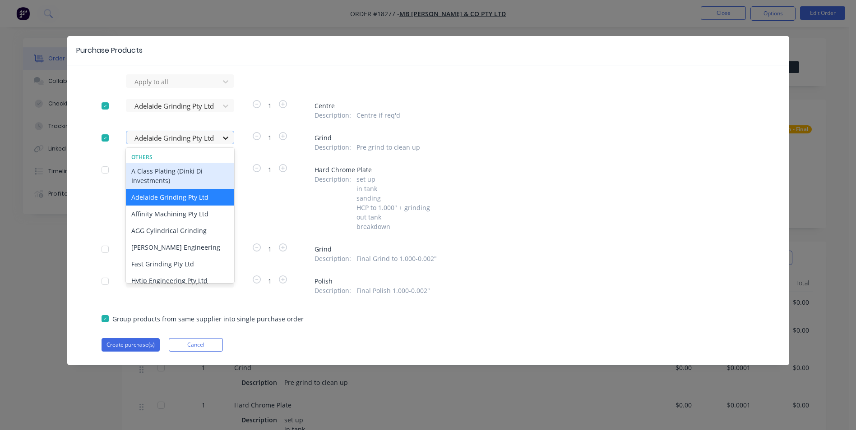
click at [230, 138] on icon at bounding box center [225, 137] width 9 height 9
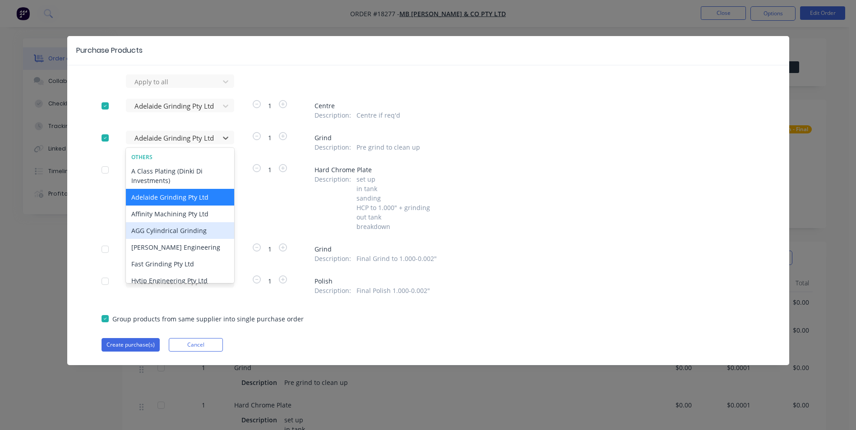
drag, startPoint x: 199, startPoint y: 229, endPoint x: 198, endPoint y: 209, distance: 20.3
click at [198, 229] on div "AGG Cylindrical Grinding" at bounding box center [180, 230] width 108 height 17
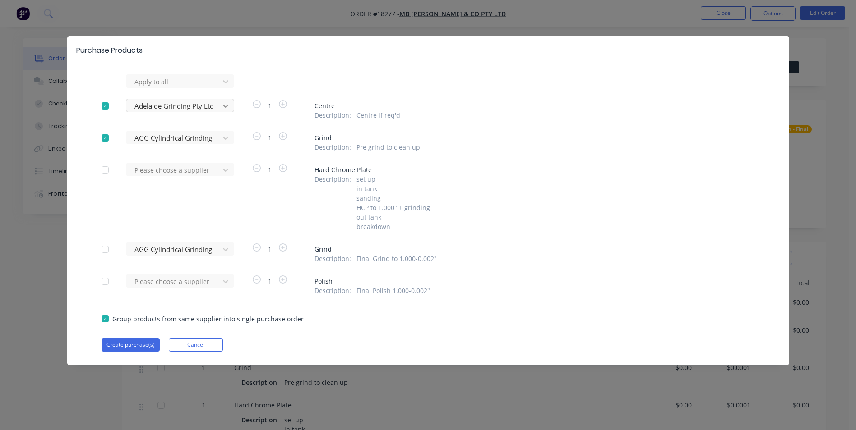
click at [222, 108] on icon at bounding box center [225, 105] width 9 height 9
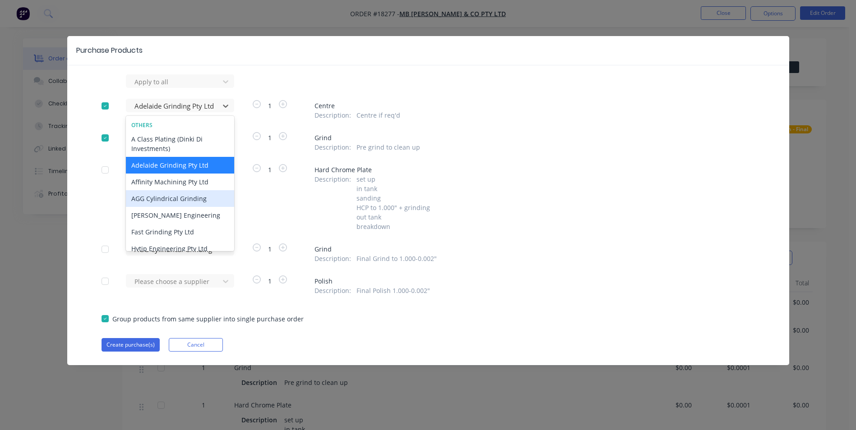
click at [201, 192] on div "AGG Cylindrical Grinding" at bounding box center [180, 198] width 108 height 17
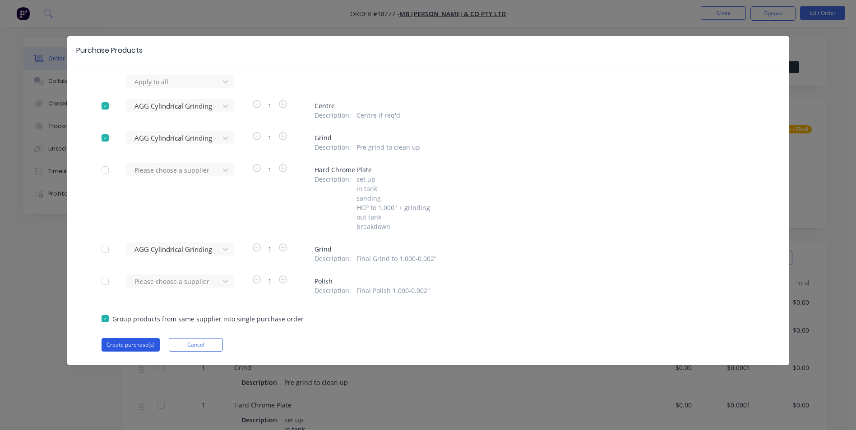
click at [127, 346] on button "Create purchase(s)" at bounding box center [130, 345] width 58 height 14
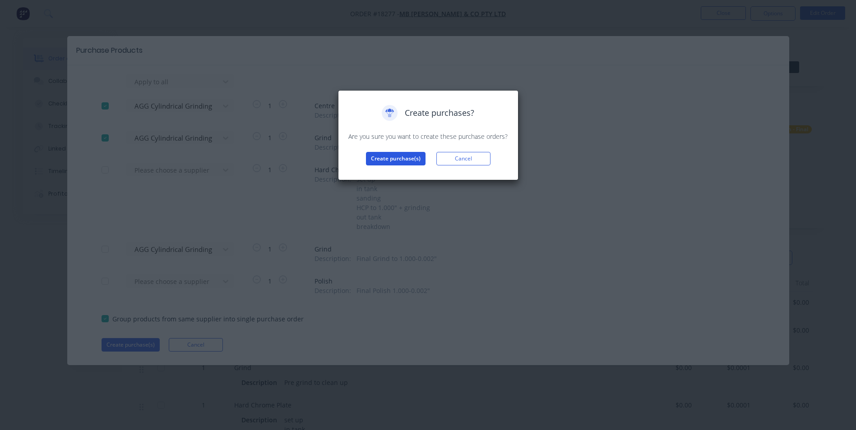
click at [406, 162] on button "Create purchase(s)" at bounding box center [396, 159] width 60 height 14
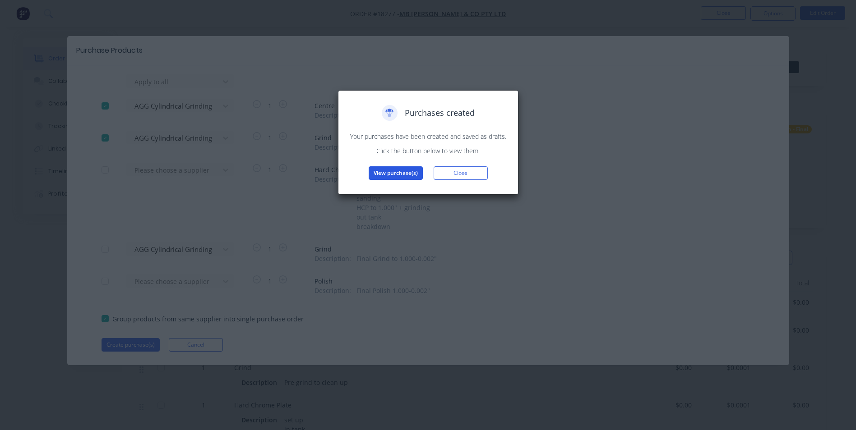
click at [399, 178] on button "View purchase(s)" at bounding box center [395, 173] width 54 height 14
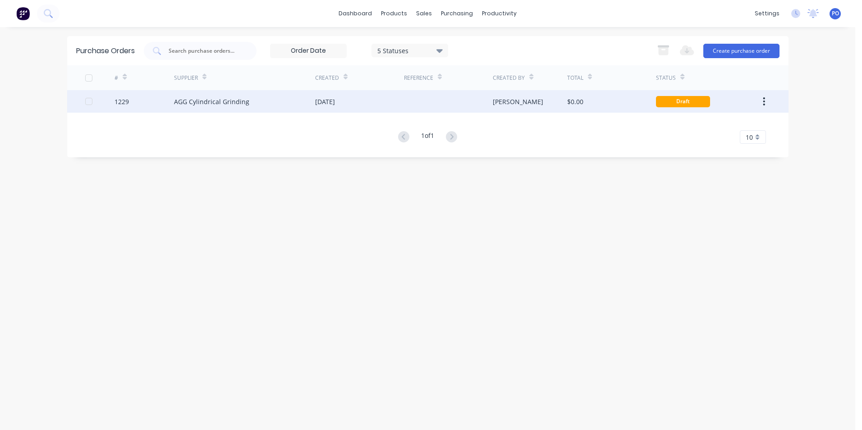
click at [432, 110] on div at bounding box center [448, 101] width 89 height 23
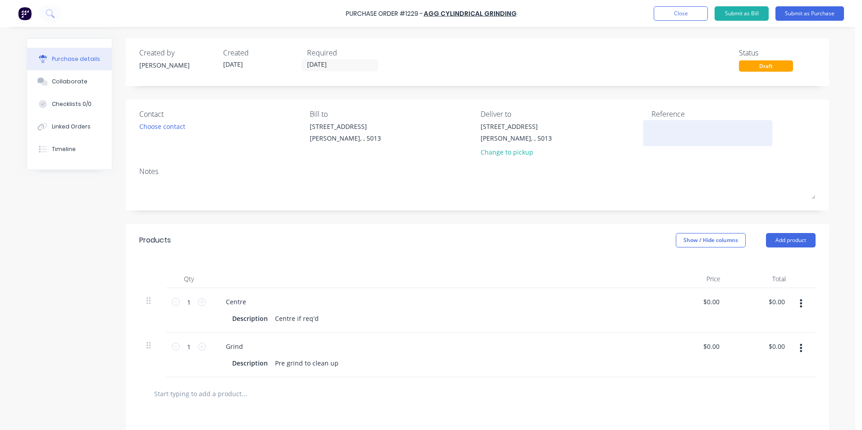
click at [670, 123] on textarea at bounding box center [708, 132] width 113 height 20
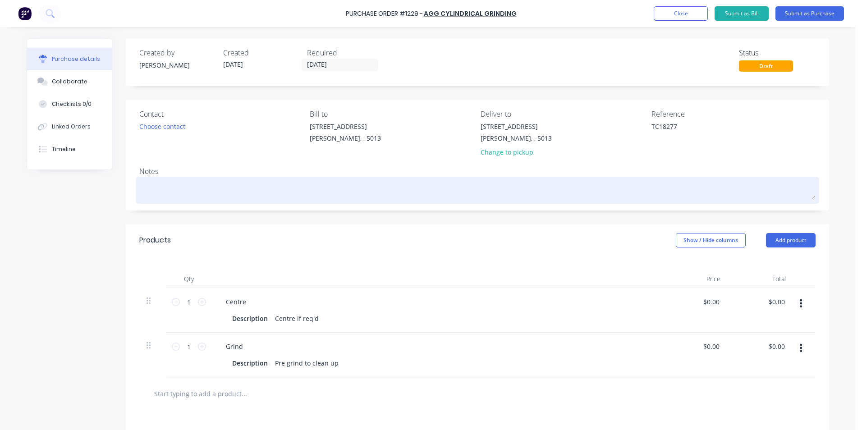
type textarea "TC18277"
type textarea "x"
type textarea "TC18277"
click at [177, 190] on textarea at bounding box center [477, 189] width 677 height 20
paste textarea "Rod 1" OD"
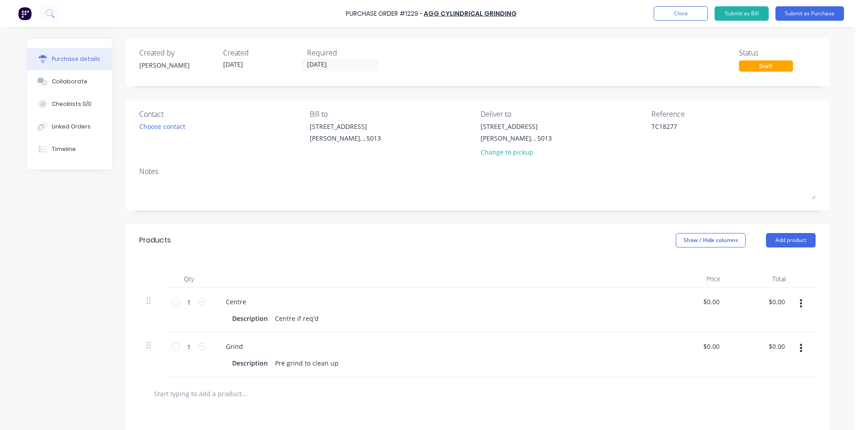
type textarea "x"
type textarea "Rod 1" OD"
type textarea "x"
type textarea "Rod 1" OD"
click at [780, 238] on button "Add product" at bounding box center [791, 240] width 50 height 14
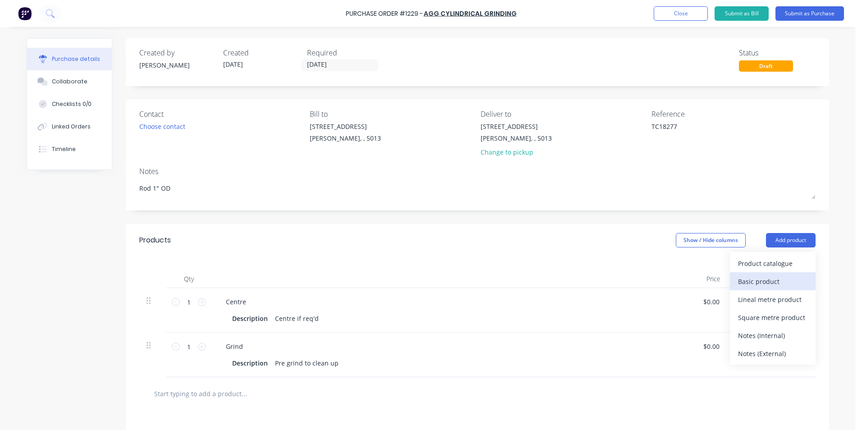
click at [776, 280] on div "Basic product" at bounding box center [772, 281] width 69 height 13
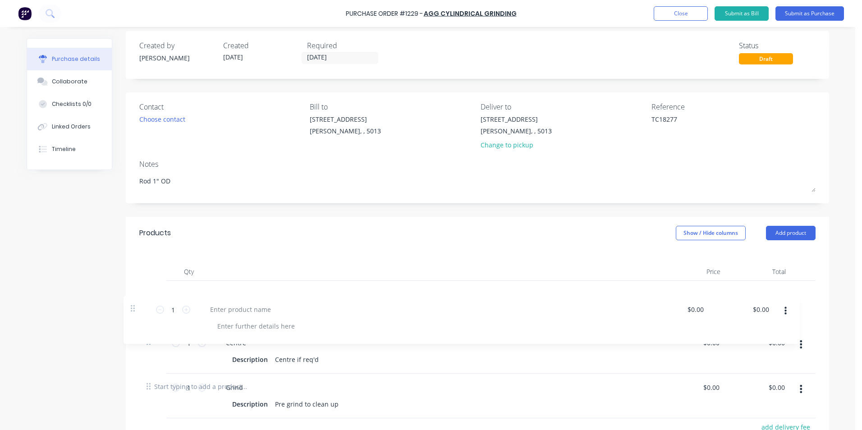
scroll to position [8, 0]
drag, startPoint x: 145, startPoint y: 390, endPoint x: 135, endPoint y: 293, distance: 97.5
click at [135, 293] on div "Qty Price Total 1 1 Centre Description Centre if req'd $0.00 $0.00 $0.00 $0.00 …" at bounding box center [478, 309] width 704 height 121
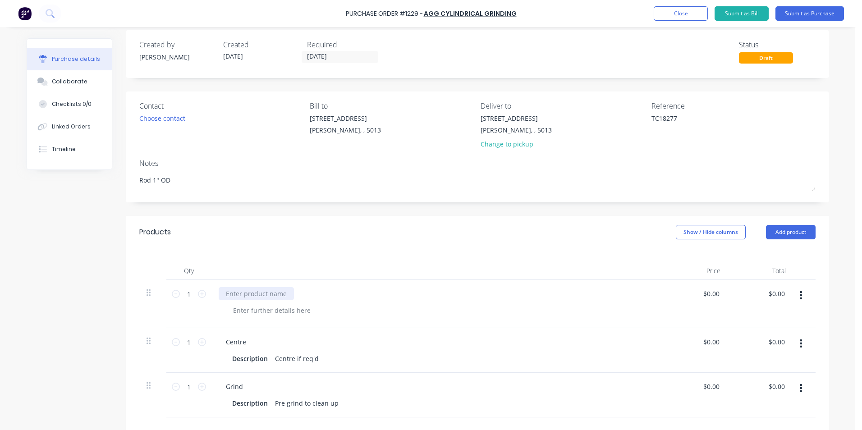
click at [242, 291] on div at bounding box center [256, 293] width 75 height 13
type textarea "x"
paste div
click at [341, 57] on input "[DATE]" at bounding box center [340, 56] width 76 height 11
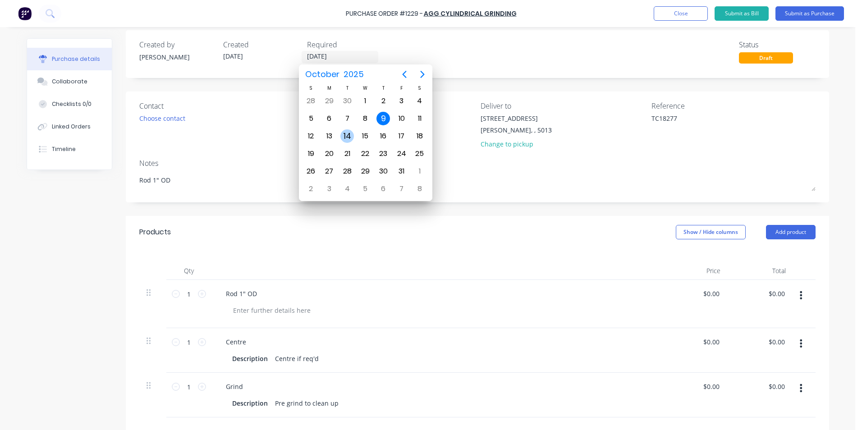
click at [352, 131] on div "14" at bounding box center [348, 136] width 14 height 14
type textarea "x"
type input "14/10/25"
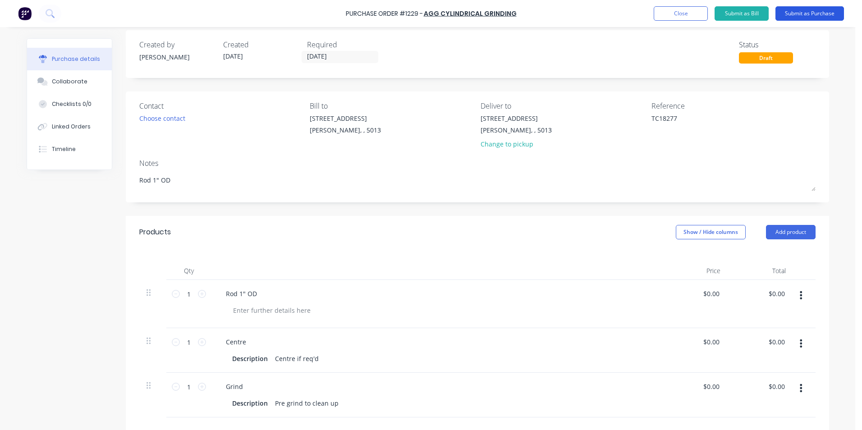
click at [820, 10] on button "Submit as Purchase" at bounding box center [810, 13] width 69 height 14
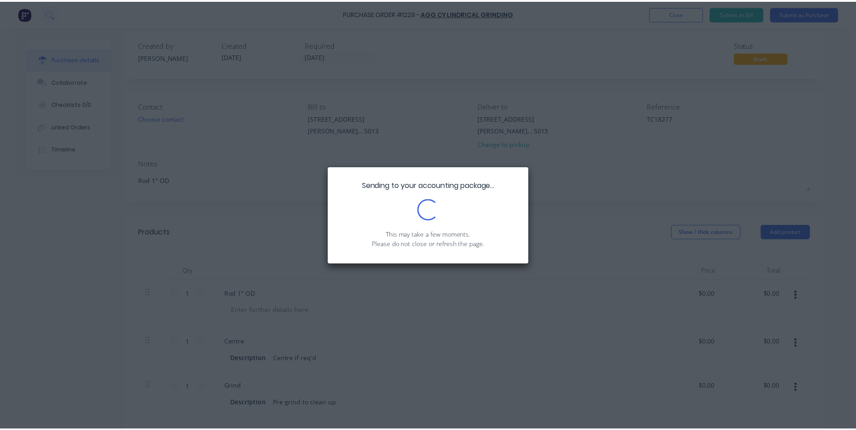
scroll to position [0, 0]
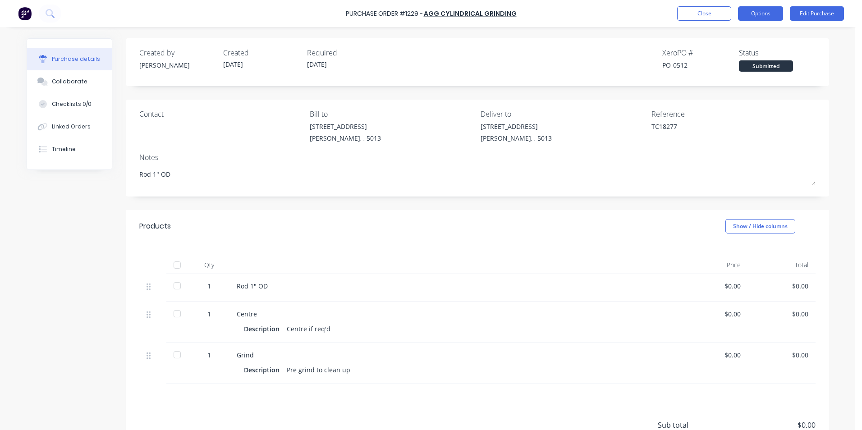
click at [774, 14] on button "Options" at bounding box center [760, 13] width 45 height 14
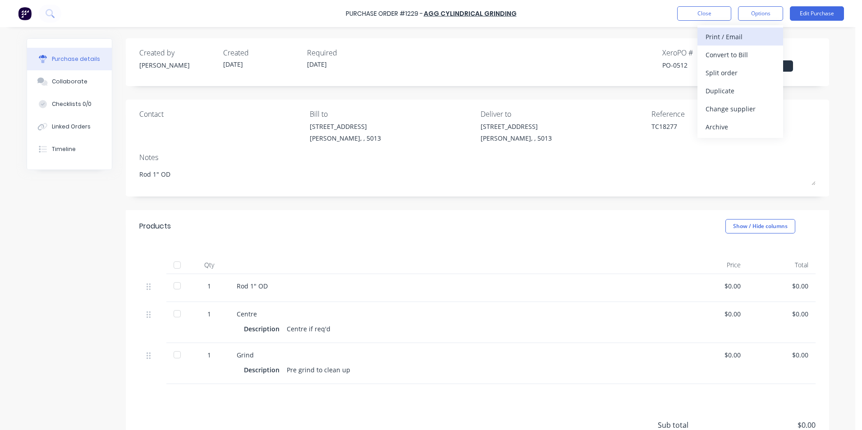
click at [775, 38] on div "Print / Email" at bounding box center [740, 36] width 69 height 13
click at [769, 73] on div "Without pricing" at bounding box center [740, 72] width 69 height 13
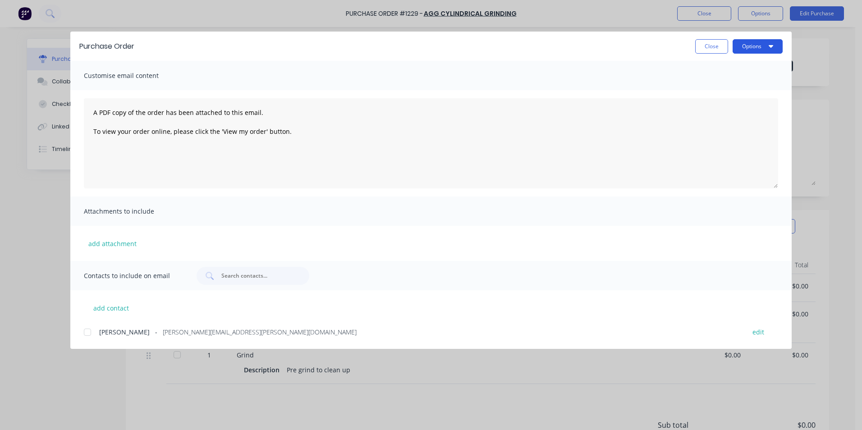
click at [772, 51] on button "Options" at bounding box center [758, 46] width 50 height 14
click at [749, 89] on div "Print" at bounding box center [739, 87] width 69 height 13
click at [710, 45] on button "Close" at bounding box center [711, 46] width 33 height 14
type textarea "x"
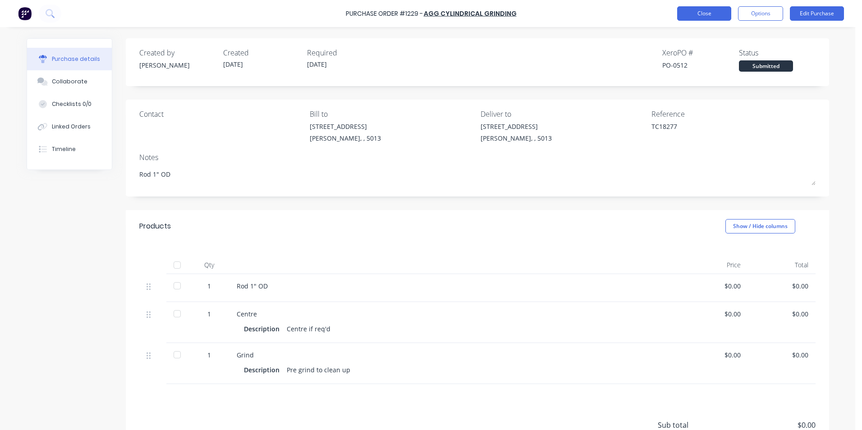
click at [718, 15] on button "Close" at bounding box center [704, 13] width 54 height 14
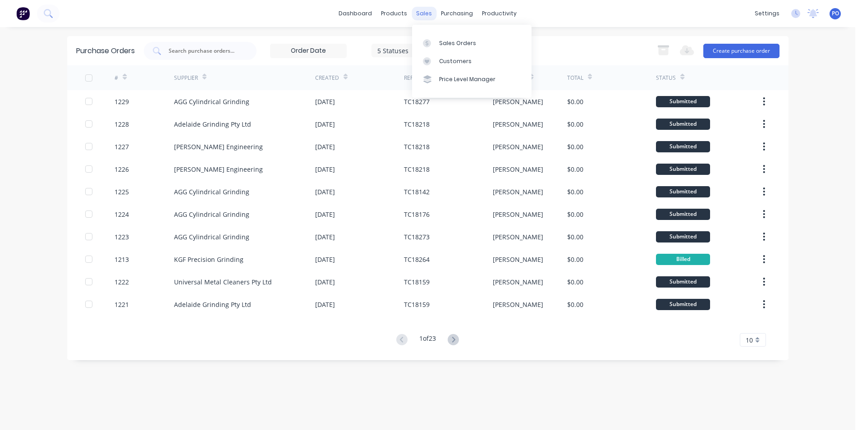
click at [423, 11] on div "sales" at bounding box center [424, 14] width 25 height 14
click at [435, 39] on div at bounding box center [430, 43] width 14 height 8
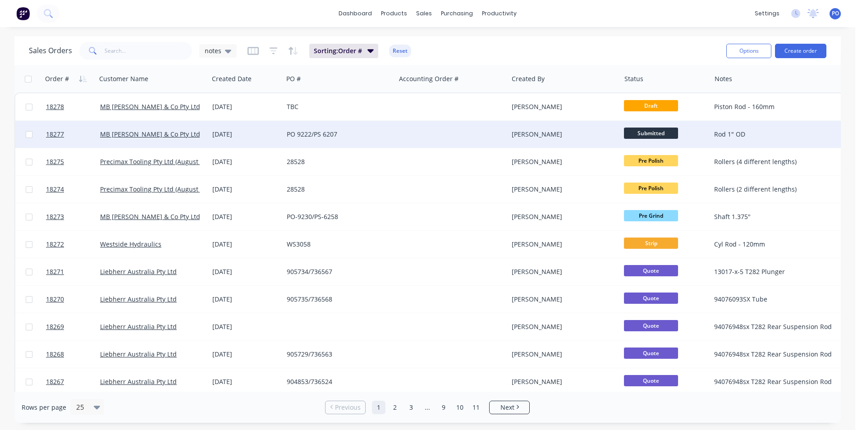
click at [661, 130] on span "Submitted" at bounding box center [651, 133] width 54 height 11
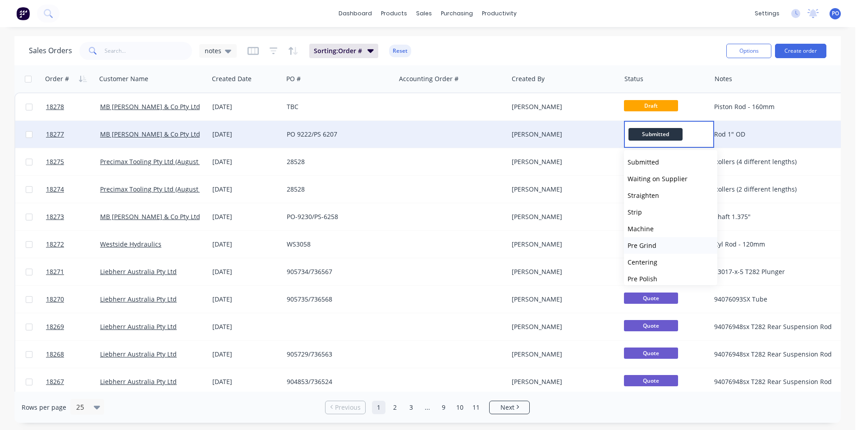
click at [661, 247] on button "Pre Grind" at bounding box center [670, 245] width 93 height 17
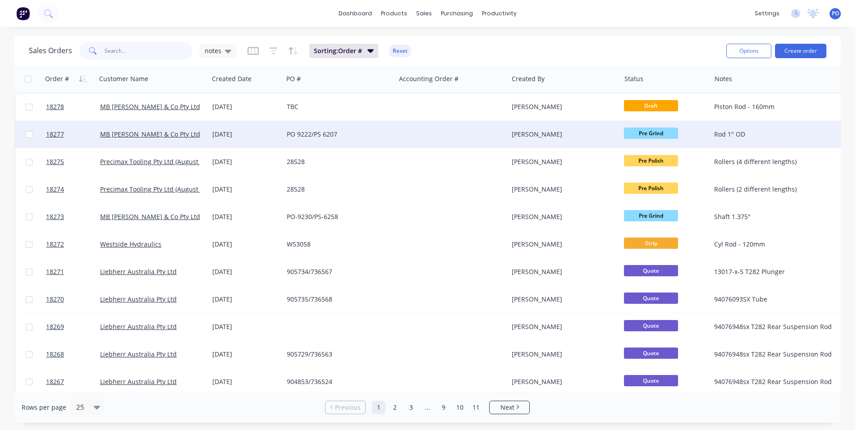
drag, startPoint x: 136, startPoint y: 54, endPoint x: 118, endPoint y: 55, distance: 18.5
click at [118, 55] on input "text" at bounding box center [149, 51] width 88 height 18
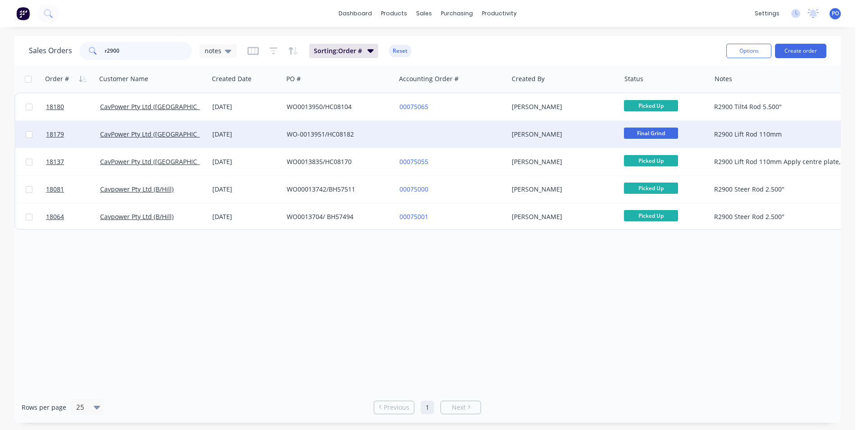
type input "r2900"
click at [465, 140] on div at bounding box center [452, 134] width 112 height 27
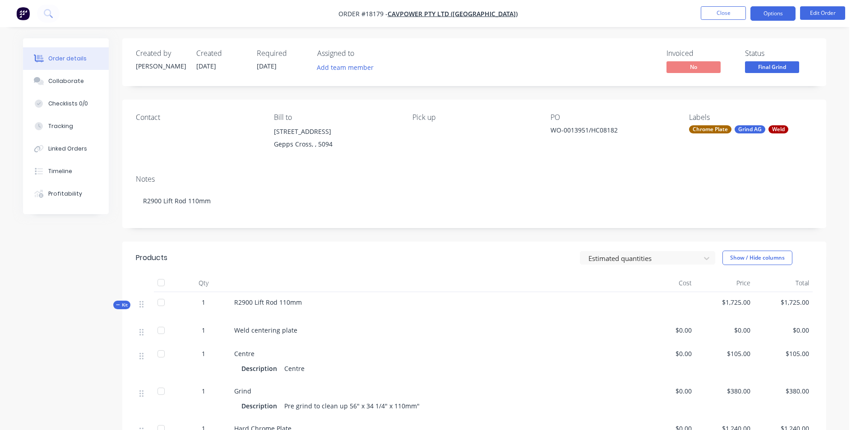
click at [779, 12] on button "Options" at bounding box center [772, 13] width 45 height 14
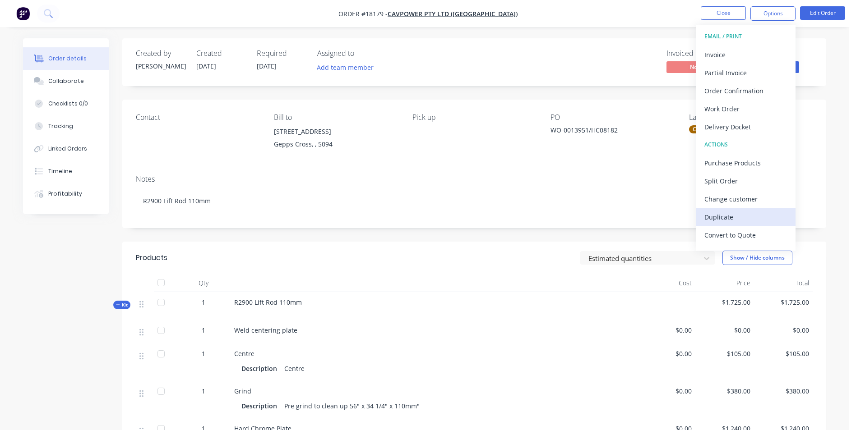
click at [770, 216] on div "Duplicate" at bounding box center [745, 217] width 83 height 13
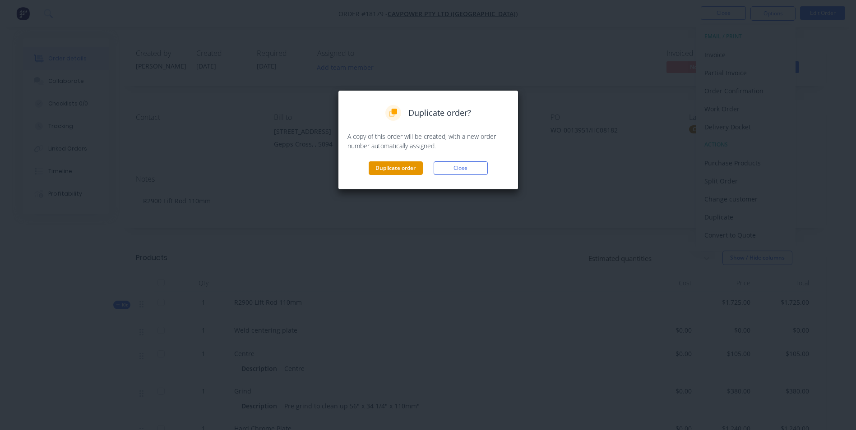
click at [387, 171] on button "Duplicate order" at bounding box center [395, 168] width 54 height 14
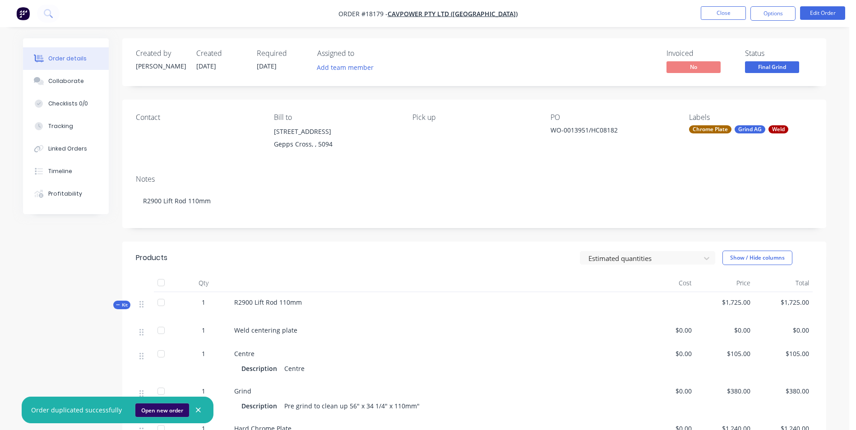
click at [155, 412] on button "Open new order" at bounding box center [162, 411] width 54 height 14
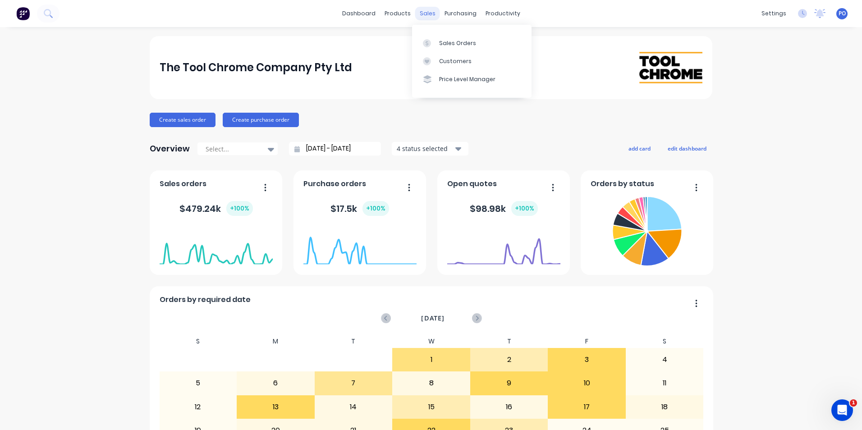
click at [424, 15] on div "sales" at bounding box center [427, 14] width 25 height 14
click at [447, 62] on div "Customers" at bounding box center [455, 61] width 32 height 8
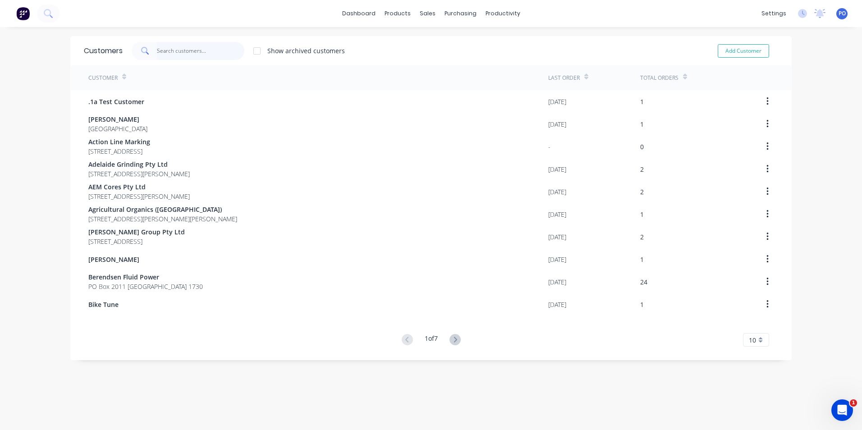
click at [194, 54] on input "text" at bounding box center [201, 51] width 88 height 18
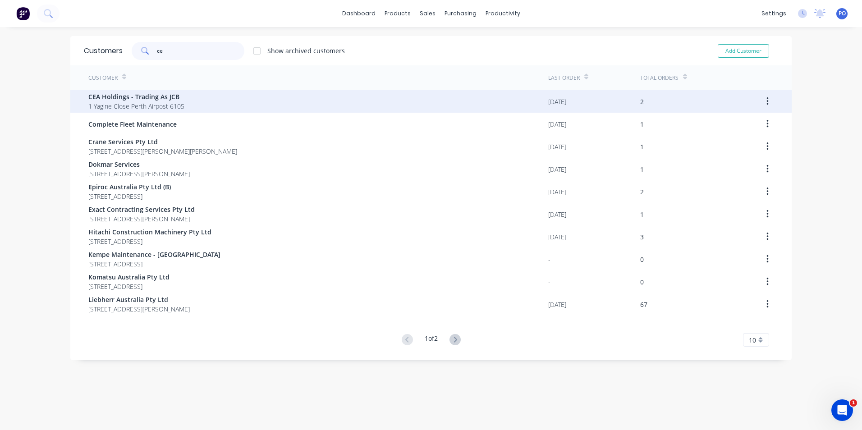
type input "ce"
click at [205, 101] on div "CEA Holdings - Trading As JCB 1 Yagine Close Perth Airpost 6105" at bounding box center [318, 101] width 460 height 23
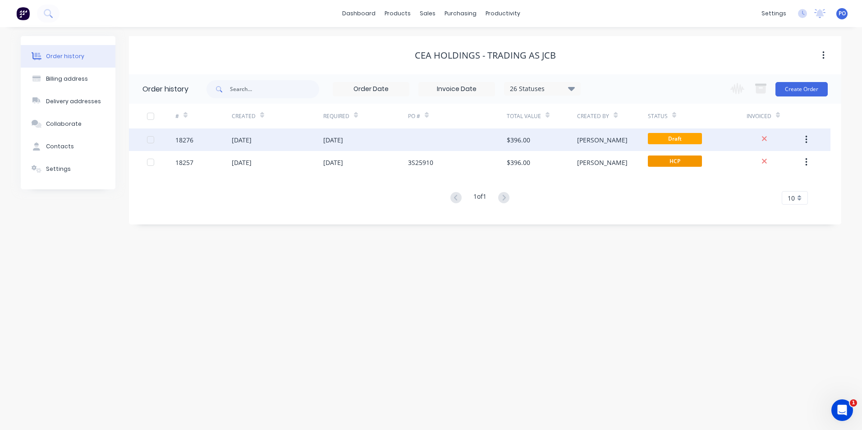
click at [804, 137] on button "button" at bounding box center [806, 140] width 21 height 16
click at [149, 142] on div at bounding box center [151, 140] width 18 height 18
click at [810, 138] on button "button" at bounding box center [806, 140] width 21 height 16
click at [151, 137] on div at bounding box center [151, 140] width 18 height 18
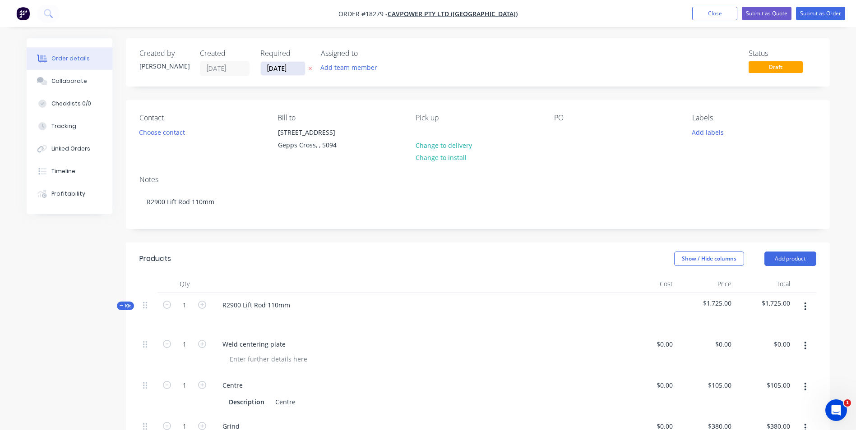
click at [296, 68] on input "[DATE]" at bounding box center [283, 69] width 44 height 14
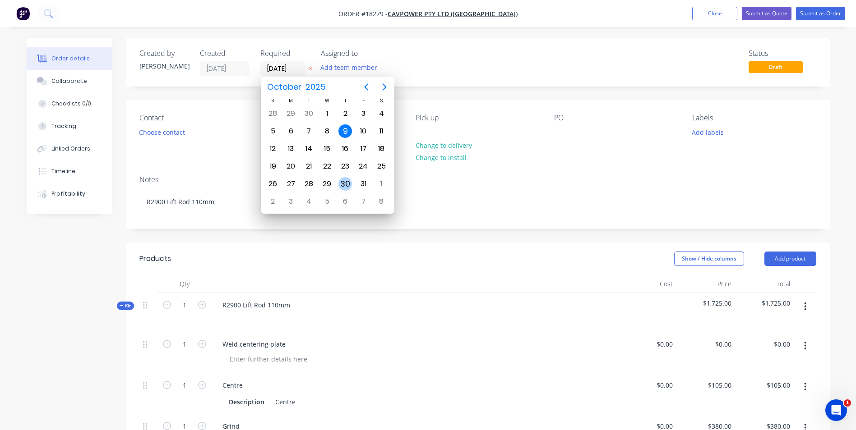
click at [341, 177] on div "30" at bounding box center [345, 183] width 18 height 17
type input "30/10/25"
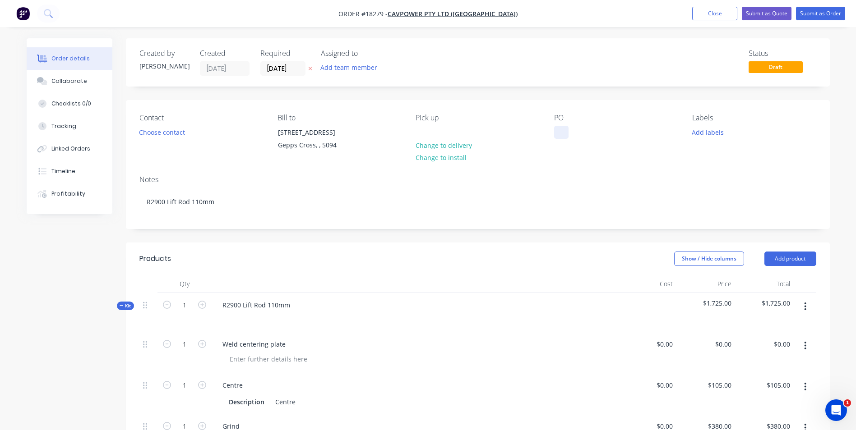
click at [563, 136] on div at bounding box center [561, 132] width 14 height 13
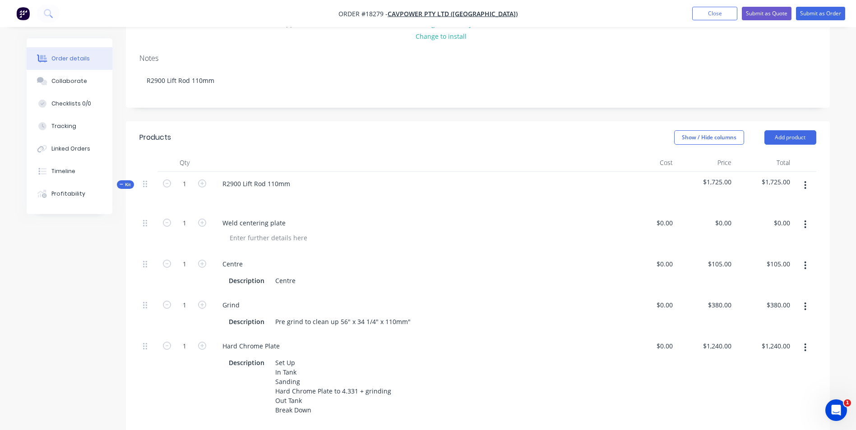
scroll to position [135, 0]
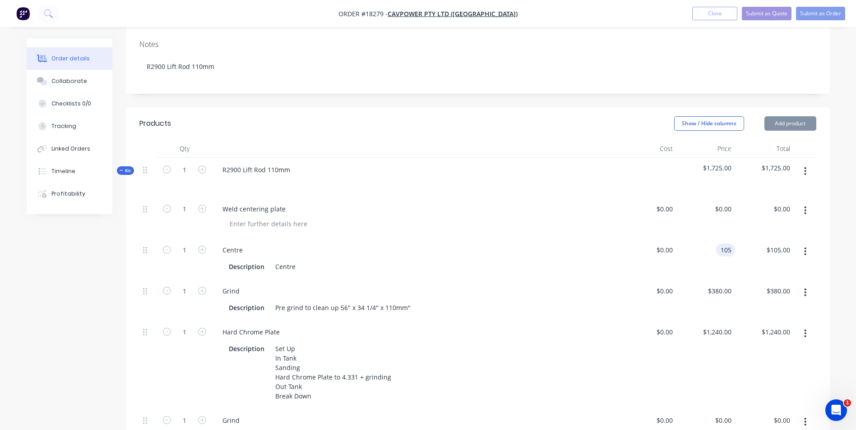
click at [722, 251] on input "105" at bounding box center [726, 250] width 15 height 13
type input "$0.00"
click at [728, 290] on input "380" at bounding box center [721, 291] width 28 height 13
type input "$0.00"
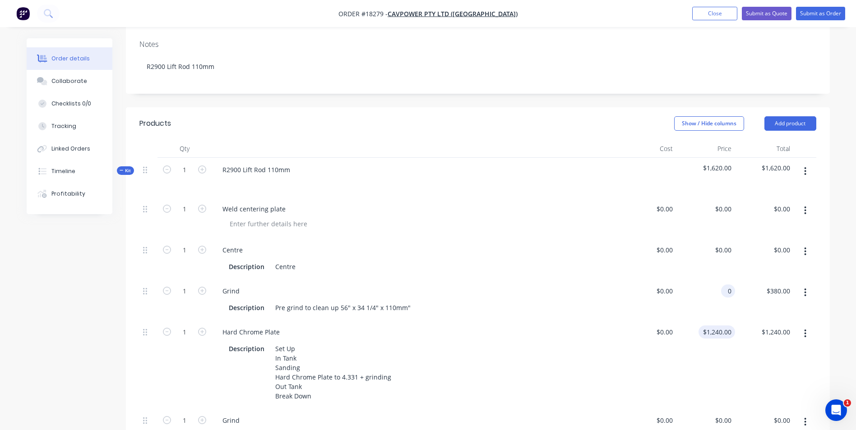
type input "$0.00"
click at [721, 328] on input "1240" at bounding box center [718, 332] width 33 height 13
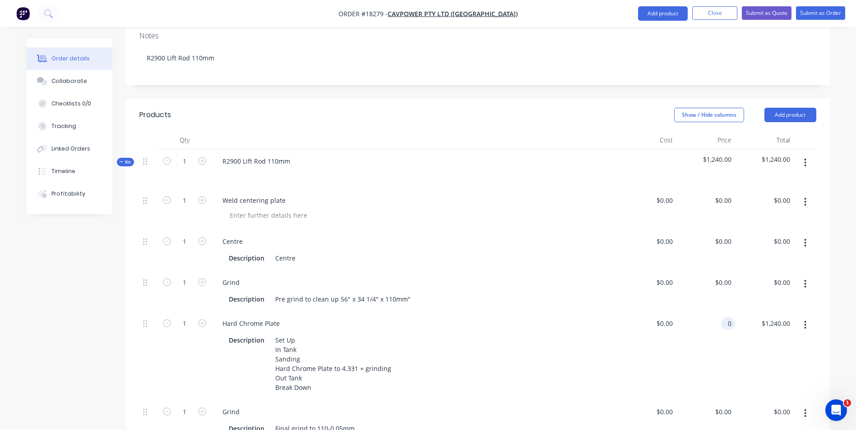
scroll to position [45, 0]
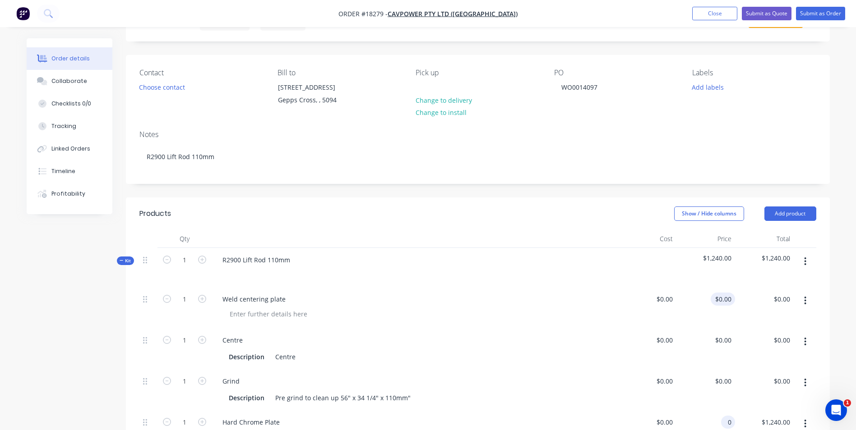
type input "0"
type input "$0.00"
click at [726, 299] on input "0" at bounding box center [724, 299] width 21 height 13
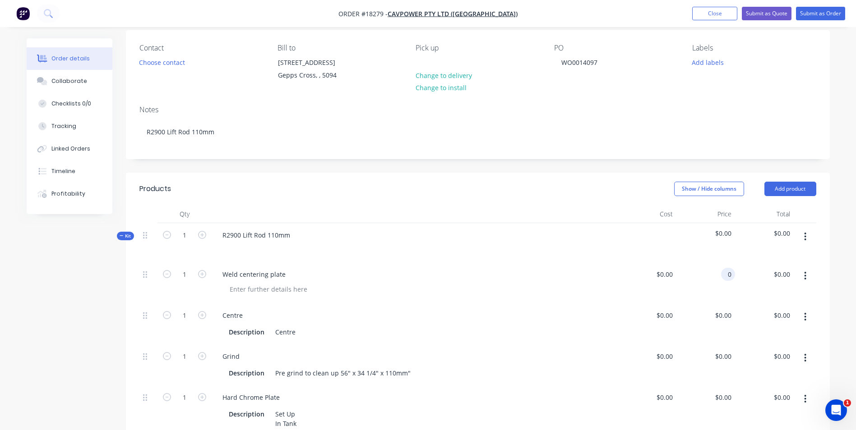
scroll to position [0, 0]
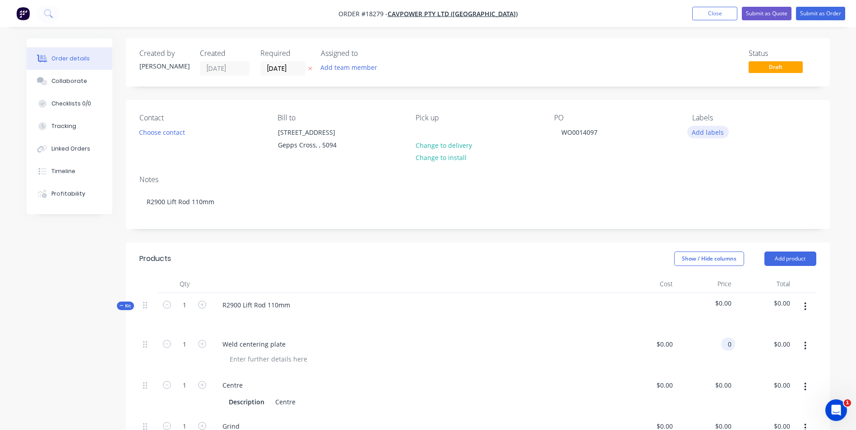
type input "$0.00"
click at [712, 133] on button "Add labels" at bounding box center [707, 132] width 41 height 12
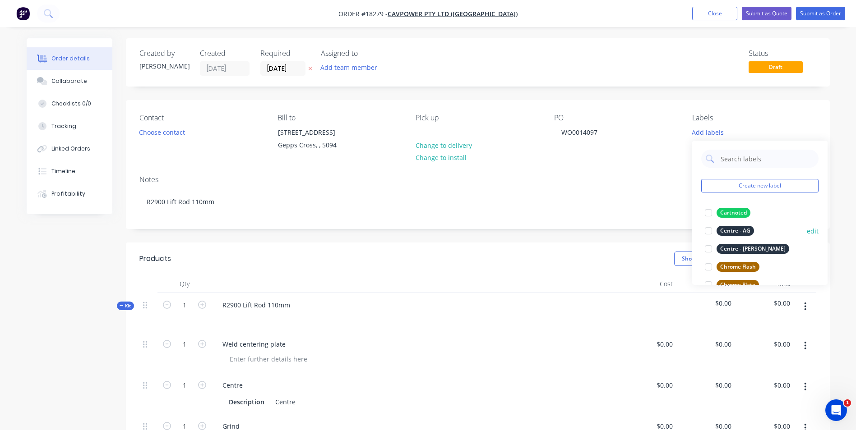
click at [712, 235] on div at bounding box center [708, 231] width 18 height 18
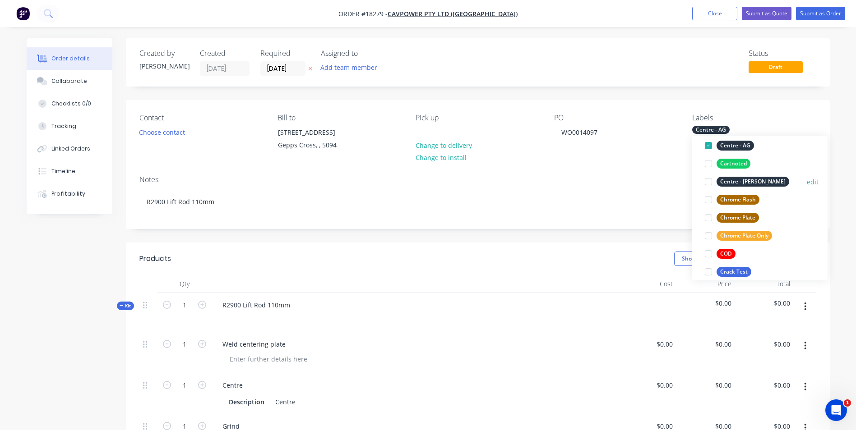
scroll to position [90, 0]
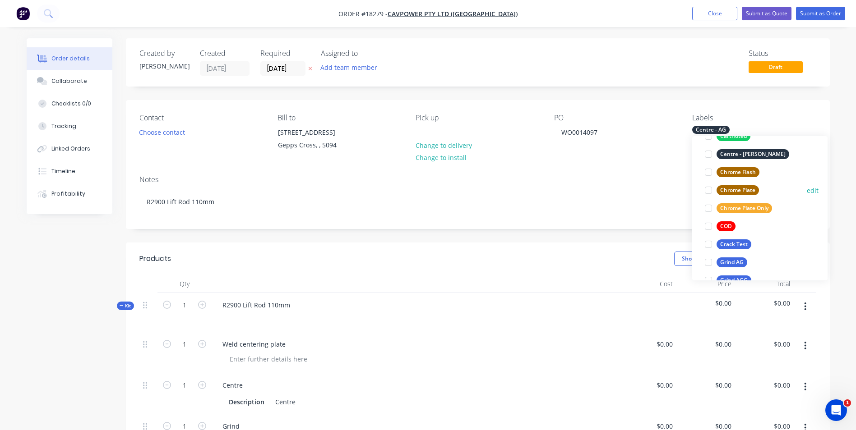
click at [743, 189] on div "Chrome Plate" at bounding box center [737, 190] width 42 height 10
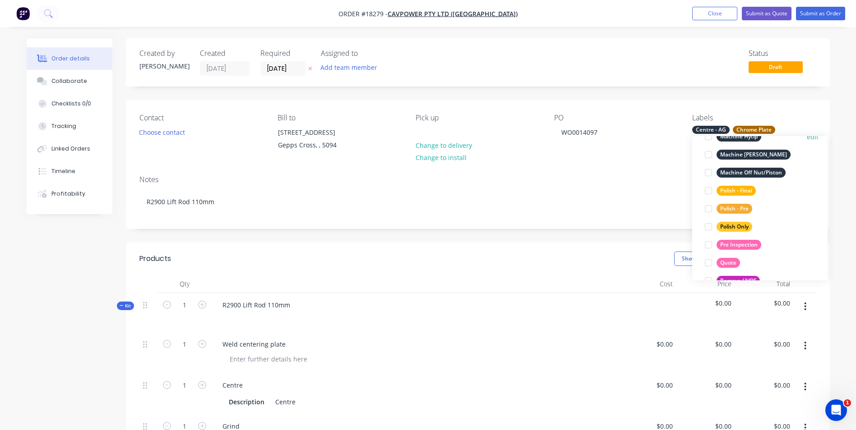
scroll to position [397, 0]
click at [741, 193] on div "Polish - Final" at bounding box center [735, 190] width 39 height 10
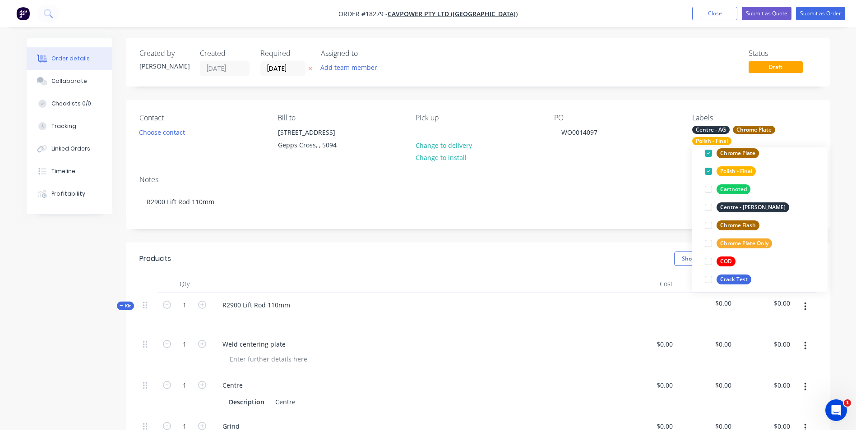
scroll to position [226, 0]
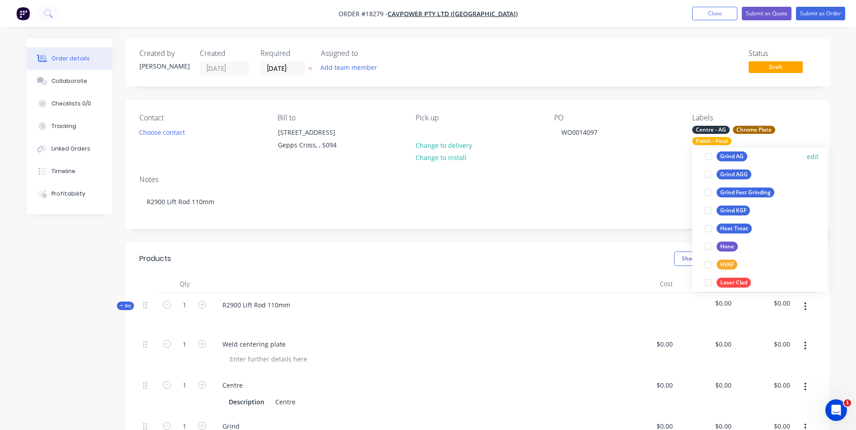
click at [739, 159] on div "Grind AG" at bounding box center [731, 157] width 31 height 10
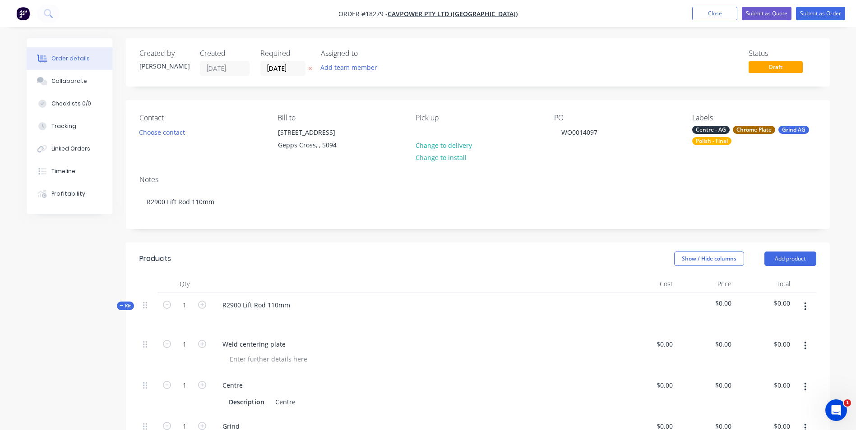
click at [531, 263] on div "Show / Hide columns Add product" at bounding box center [549, 259] width 533 height 14
click at [596, 131] on div "WO0014097" at bounding box center [579, 132] width 51 height 13
click at [620, 133] on div "WO0014097/BH577" at bounding box center [590, 132] width 72 height 13
click at [599, 132] on div "WO0014097/BH577" at bounding box center [590, 132] width 72 height 13
click at [586, 141] on div "WO0014097 BH577" at bounding box center [579, 137] width 51 height 23
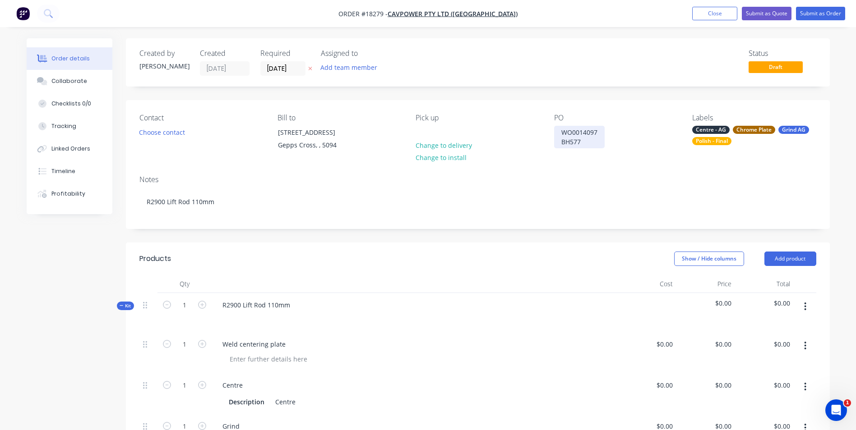
click at [579, 141] on div "WO0014097 BH577" at bounding box center [579, 137] width 51 height 23
drag, startPoint x: 560, startPoint y: 140, endPoint x: 588, endPoint y: 140, distance: 28.0
click at [588, 140] on div "WO0014097 BH577" at bounding box center [579, 137] width 51 height 23
click at [596, 134] on div "WO0014097 BH57788" at bounding box center [579, 137] width 51 height 23
click at [560, 142] on div "WO0014097/ BH57788" at bounding box center [580, 137] width 53 height 23
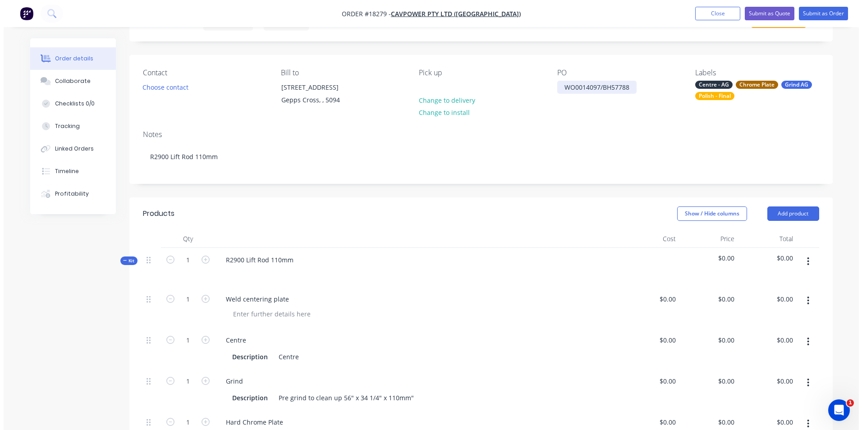
scroll to position [0, 0]
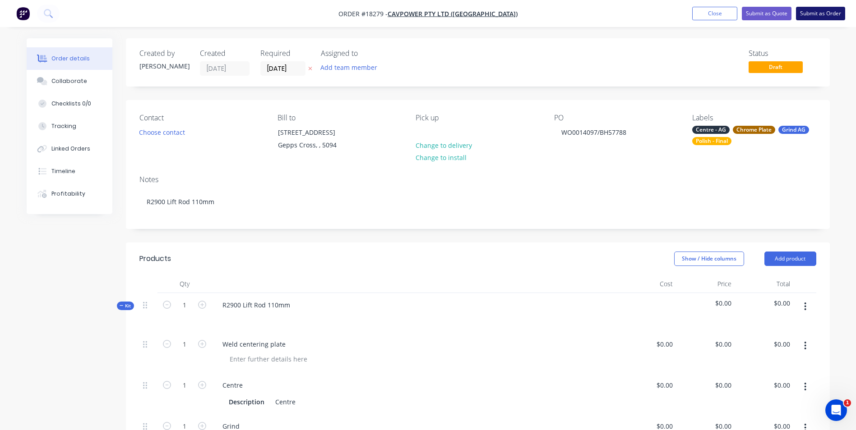
click at [823, 13] on button "Submit as Order" at bounding box center [820, 14] width 49 height 14
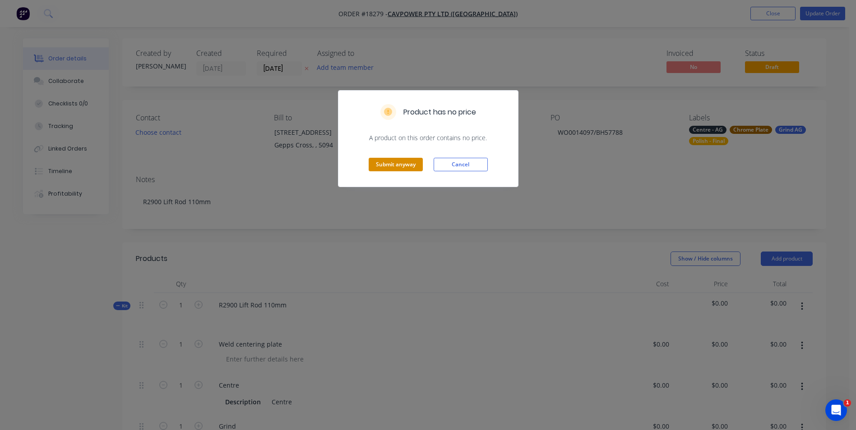
click at [403, 166] on button "Submit anyway" at bounding box center [395, 165] width 54 height 14
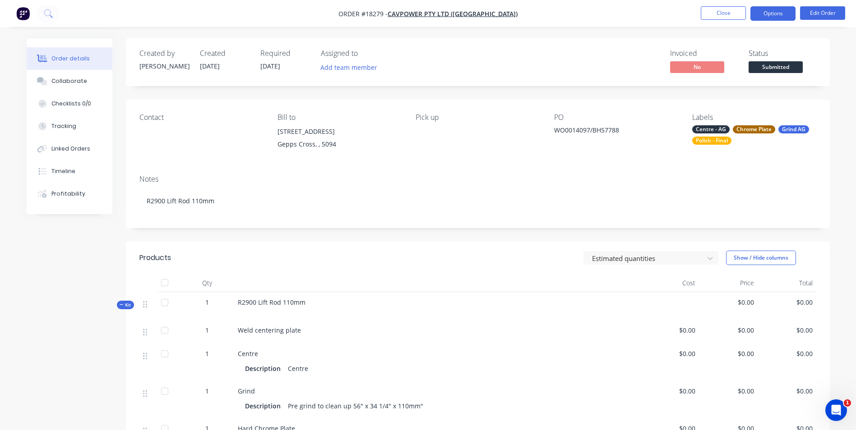
click at [787, 17] on button "Options" at bounding box center [772, 13] width 45 height 14
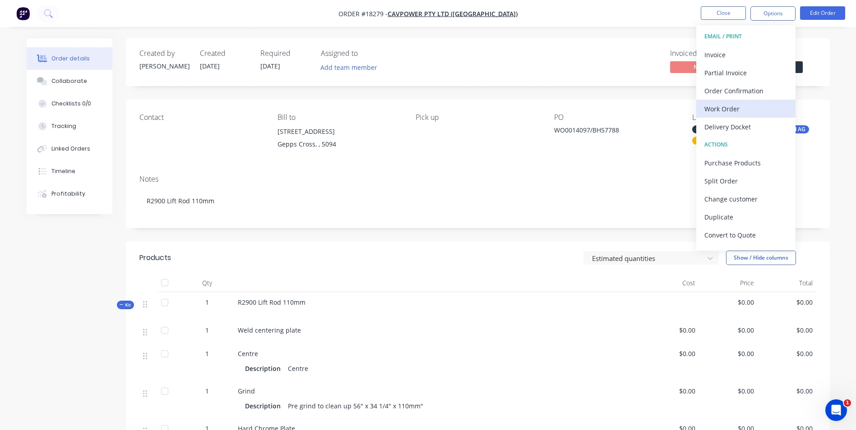
click at [767, 107] on div "Work Order" at bounding box center [745, 108] width 83 height 13
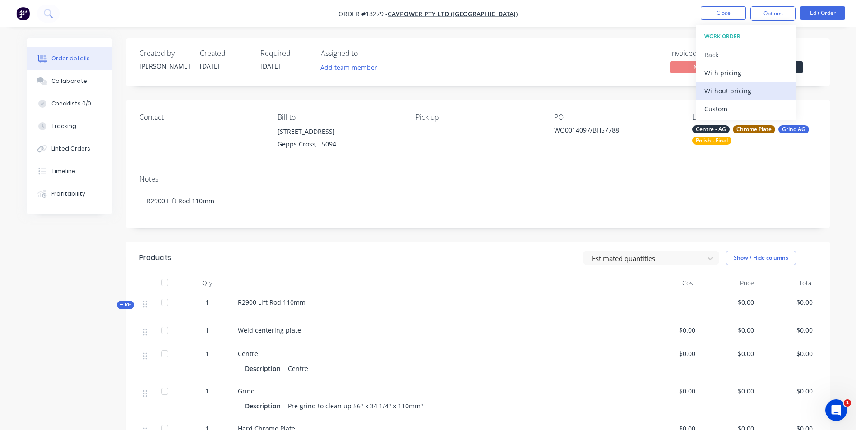
click at [768, 92] on div "Without pricing" at bounding box center [745, 90] width 83 height 13
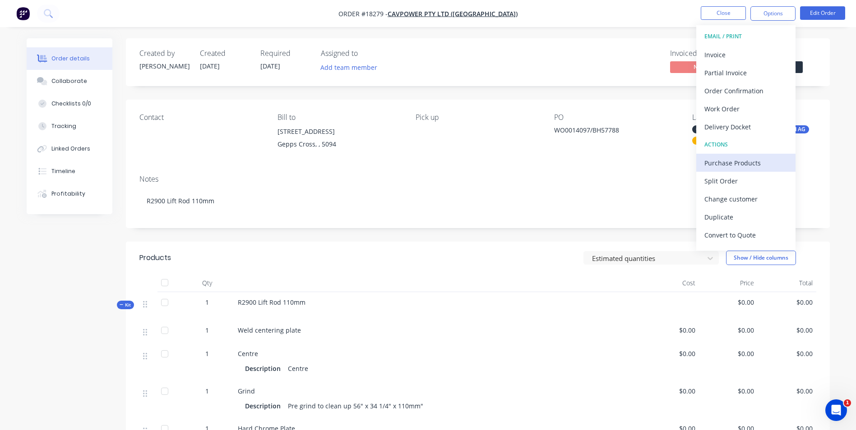
click at [755, 165] on div "Purchase Products" at bounding box center [745, 162] width 83 height 13
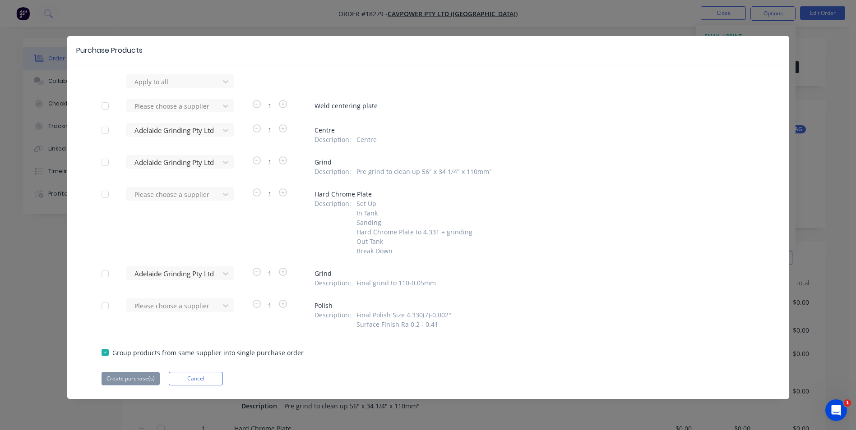
click at [102, 127] on div at bounding box center [105, 130] width 18 height 18
click at [103, 165] on div at bounding box center [105, 162] width 18 height 18
click at [106, 272] on div at bounding box center [105, 274] width 18 height 18
click at [125, 386] on button "Create purchase(s)" at bounding box center [130, 379] width 58 height 14
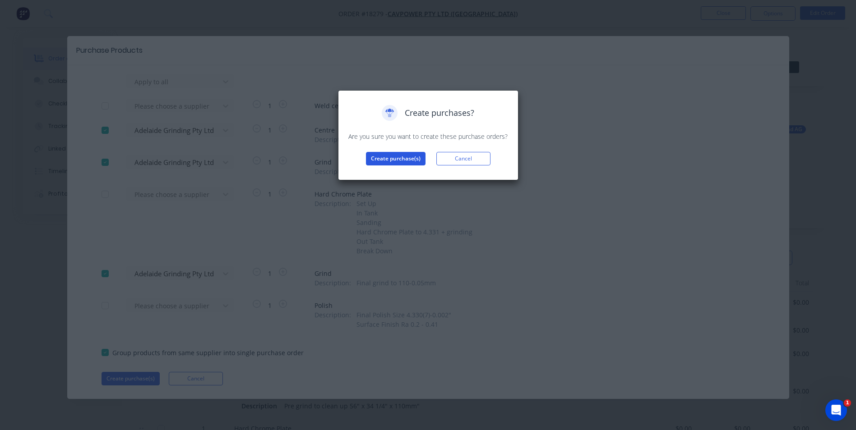
click at [410, 163] on button "Create purchase(s)" at bounding box center [396, 159] width 60 height 14
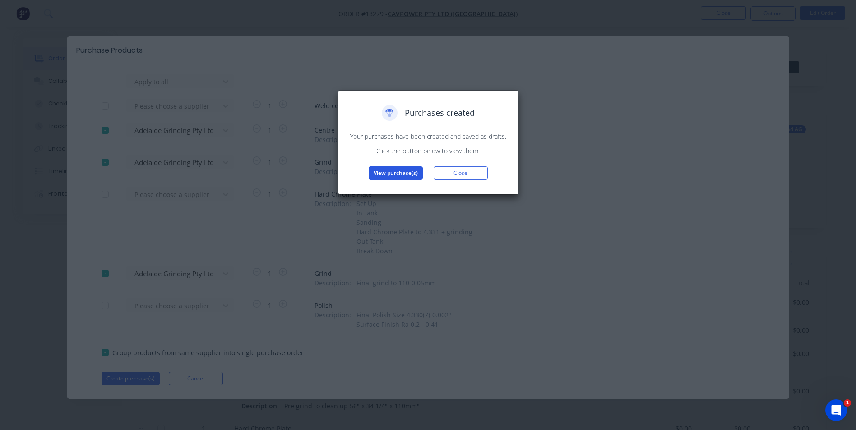
click at [392, 176] on button "View purchase(s)" at bounding box center [395, 173] width 54 height 14
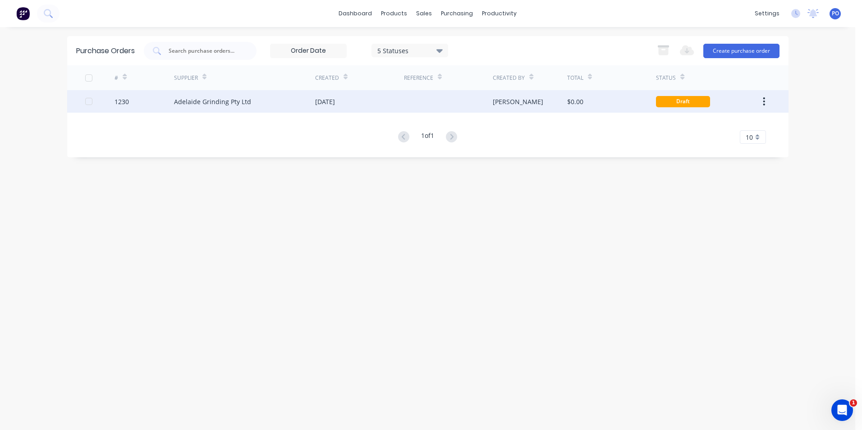
click at [423, 94] on div at bounding box center [448, 101] width 89 height 23
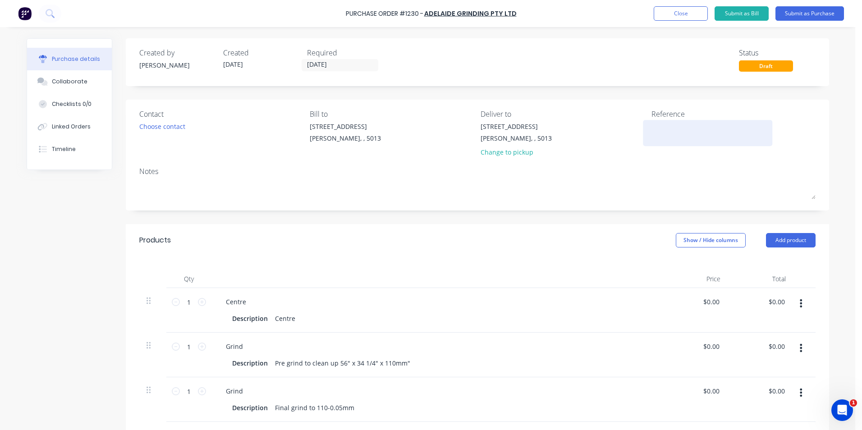
click at [661, 132] on textarea at bounding box center [708, 132] width 113 height 20
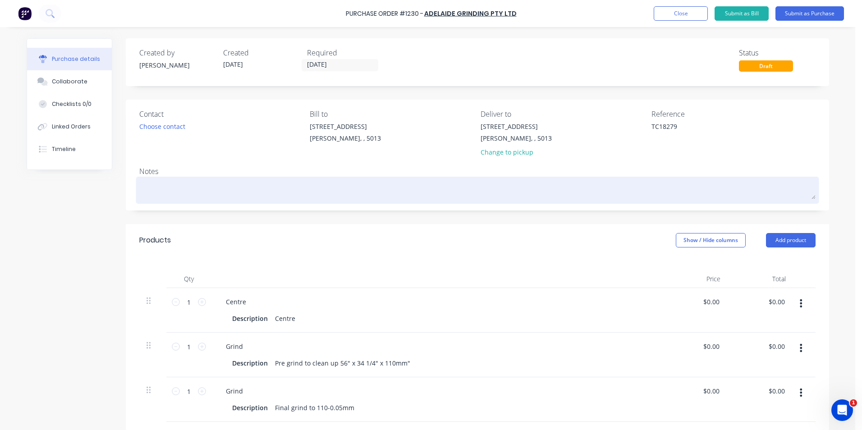
type textarea "TC18279"
type textarea "x"
type textarea "TC18279"
click at [157, 189] on textarea at bounding box center [477, 189] width 677 height 20
type textarea "x"
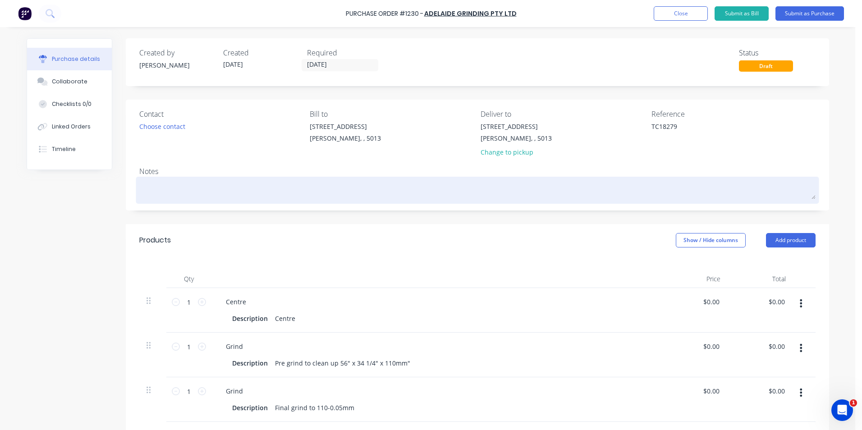
type textarea "R"
type textarea "x"
type textarea "R2"
type textarea "x"
type textarea "R29"
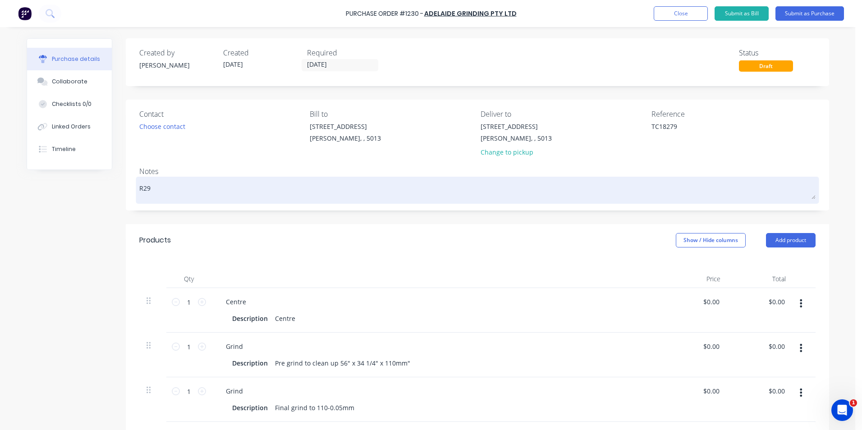
type textarea "x"
type textarea "R290"
type textarea "x"
type textarea "R2900"
type textarea "x"
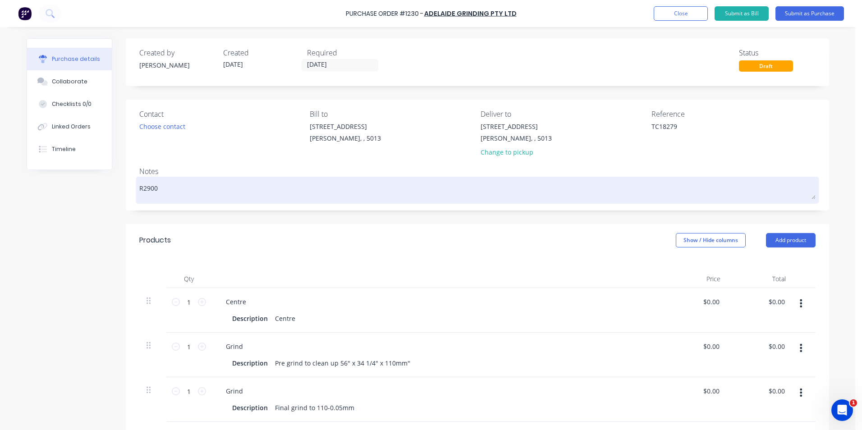
type textarea "R2900"
type textarea "x"
type textarea "R2900 L"
type textarea "x"
type textarea "R2900 Li"
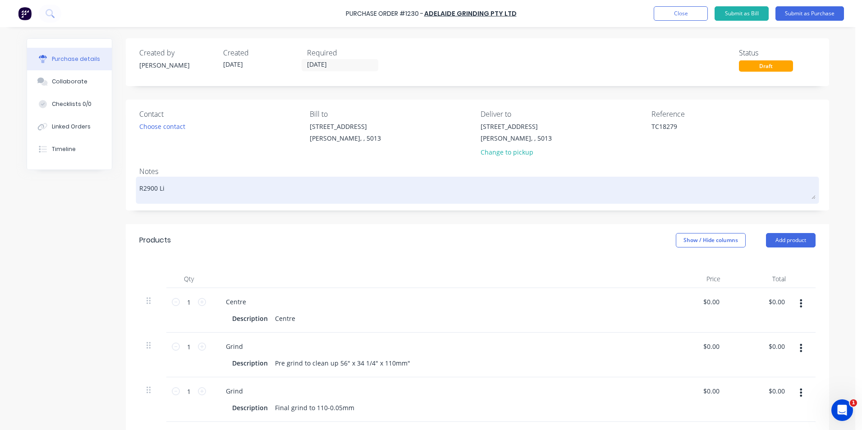
type textarea "x"
type textarea "R2900 Lif"
type textarea "x"
type textarea "R2900 Lift"
type textarea "x"
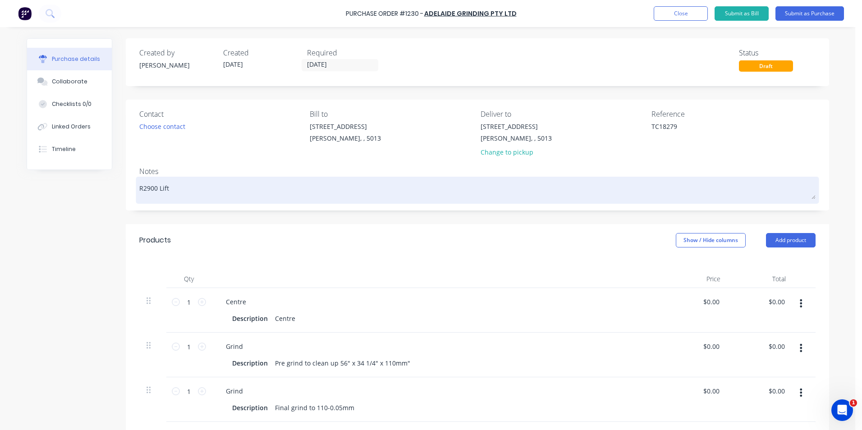
type textarea "R2900 Lift"
type textarea "x"
type textarea "R2900 Lift R"
type textarea "x"
type textarea "R2900 Lift Ro"
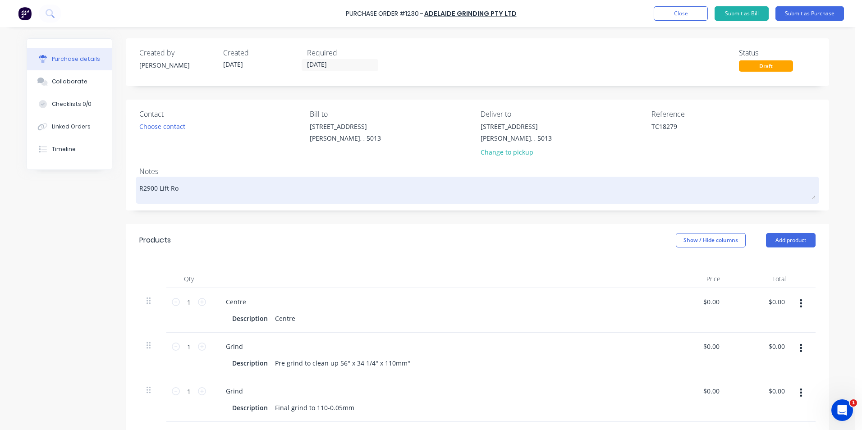
type textarea "x"
type textarea "R2900 Lift Rod"
type textarea "x"
type textarea "R2900 Lift Rod"
type textarea "x"
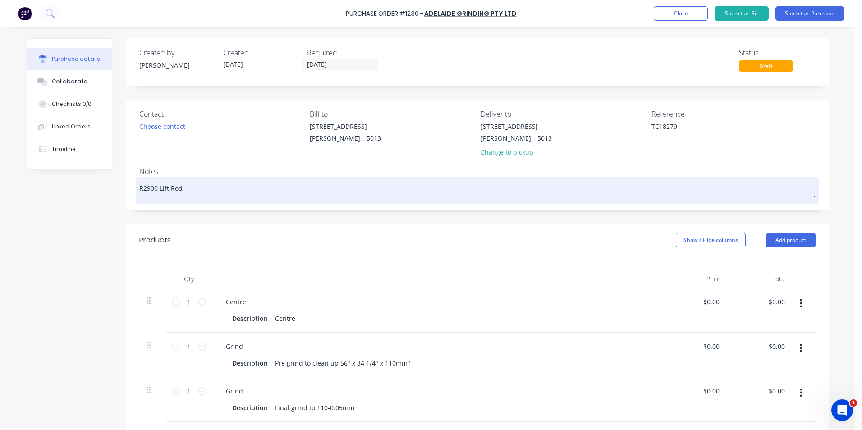
type textarea "R2900 Lift Rod 1"
type textarea "x"
type textarea "R2900 Lift Rod 11"
type textarea "x"
type textarea "R2900 Lift Rod 110m"
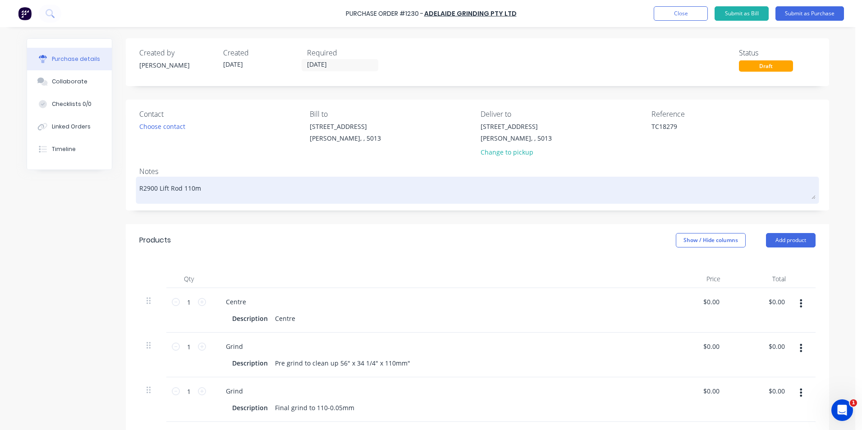
type textarea "x"
type textarea "R2900 Lift Rod 110m m"
type textarea "x"
type textarea "R2900 Lift Rod 110m m"
type textarea "x"
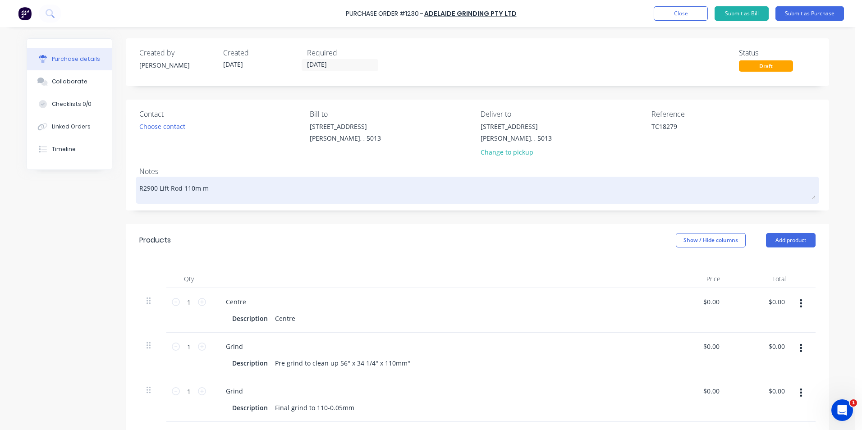
type textarea "R2900 Lift Rod 110m m"
type textarea "x"
type textarea "R2900 Lift Rod 110m"
type textarea "x"
type textarea "R2900 Lift Rod 110m"
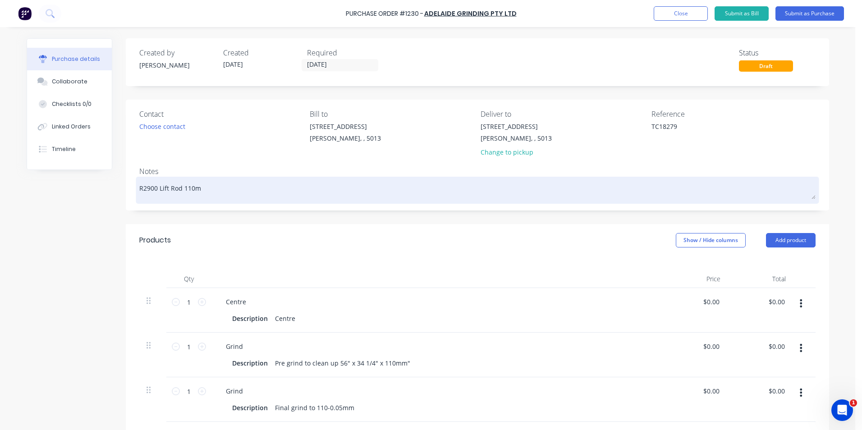
type textarea "x"
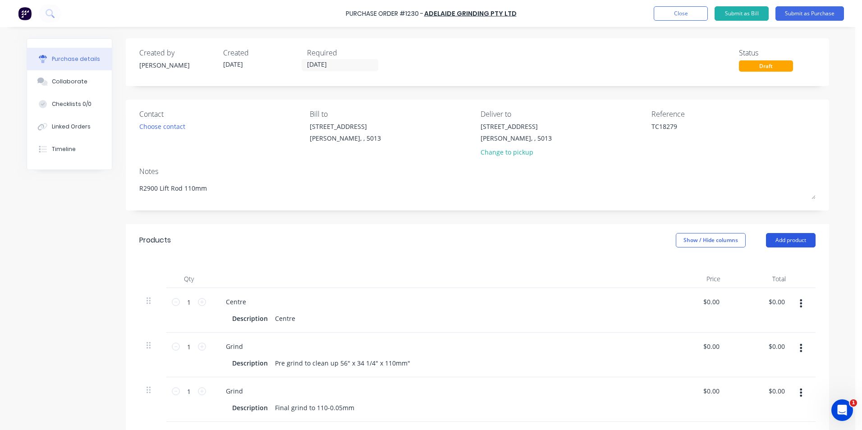
type textarea "R2900 Lift Rod 110mm"
type textarea "x"
type textarea "R2900 Lift Rod 110mm"
click at [796, 239] on button "Add product" at bounding box center [791, 240] width 50 height 14
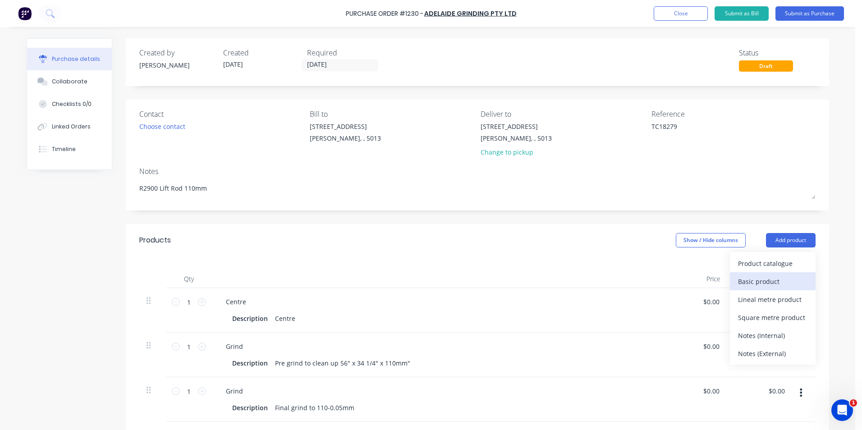
click at [769, 287] on div "Basic product" at bounding box center [772, 281] width 69 height 13
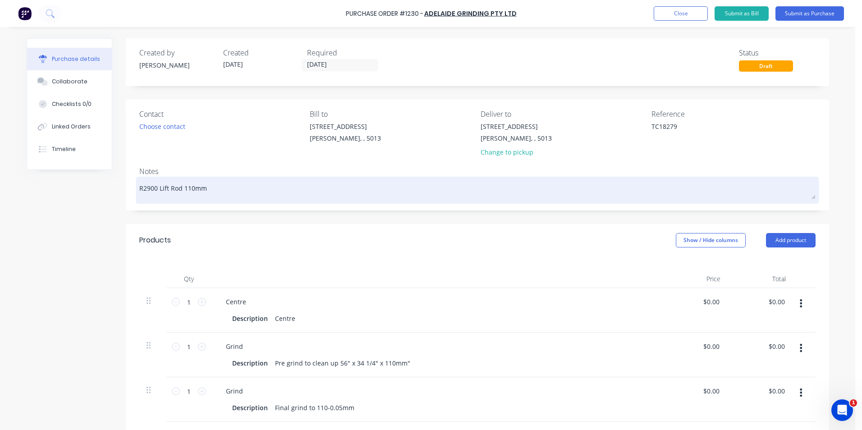
drag, startPoint x: 205, startPoint y: 186, endPoint x: 137, endPoint y: 189, distance: 68.2
click at [139, 189] on textarea "R2900 Lift Rod 110mm" at bounding box center [477, 189] width 677 height 20
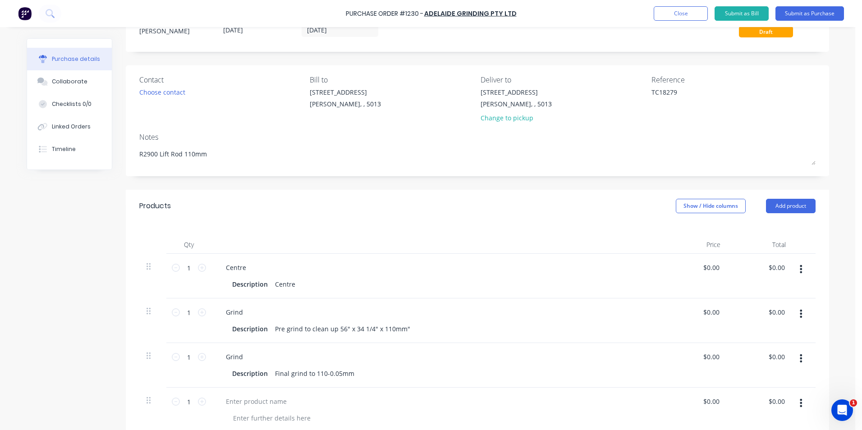
scroll to position [90, 0]
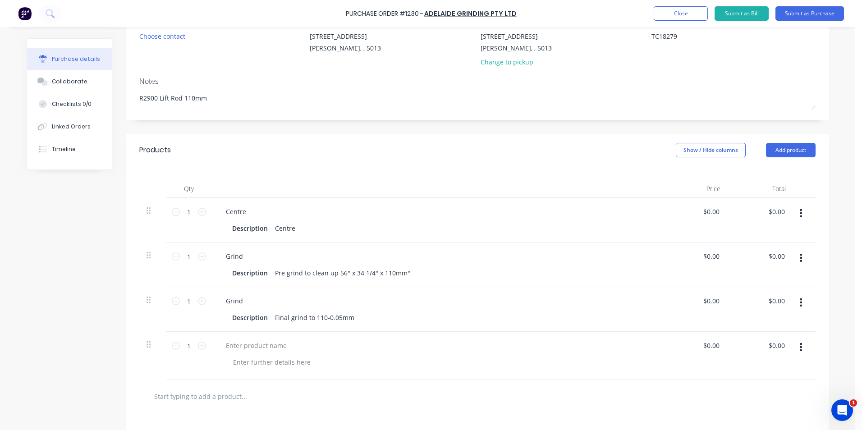
drag, startPoint x: 142, startPoint y: 358, endPoint x: 153, endPoint y: 362, distance: 11.7
click at [153, 362] on div at bounding box center [152, 356] width 27 height 48
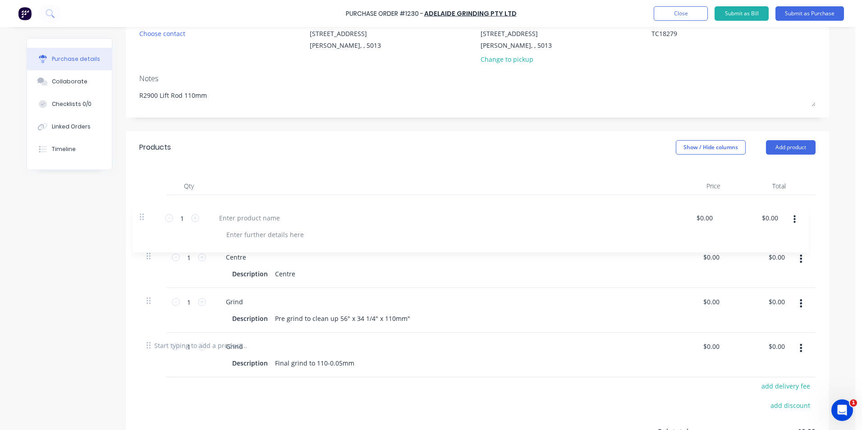
drag, startPoint x: 144, startPoint y: 354, endPoint x: 142, endPoint y: 210, distance: 143.4
click at [142, 210] on div "1 1 Centre Description Centre $0.00 $0.00 $0.00 $0.00 1 1 Grind Description Pre…" at bounding box center [477, 262] width 677 height 134
type textarea "x"
paste div
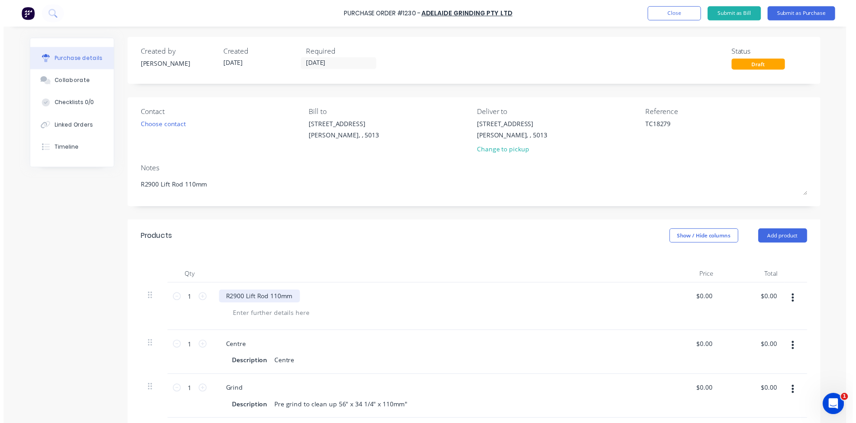
scroll to position [0, 0]
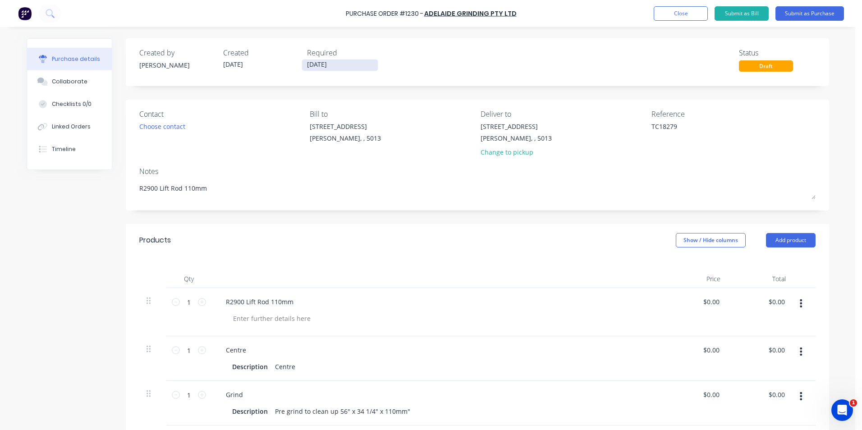
click at [370, 62] on input "[DATE]" at bounding box center [340, 65] width 76 height 11
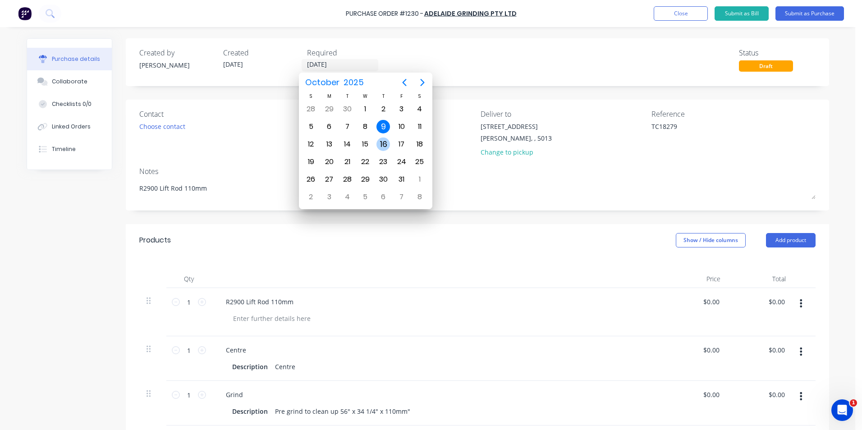
click at [385, 143] on div "16" at bounding box center [384, 145] width 14 height 14
type textarea "x"
type input "16/10/25"
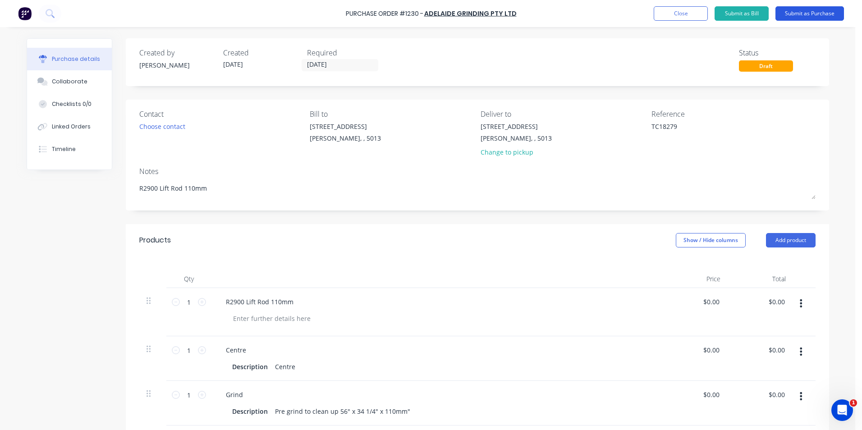
click at [795, 12] on button "Submit as Purchase" at bounding box center [810, 13] width 69 height 14
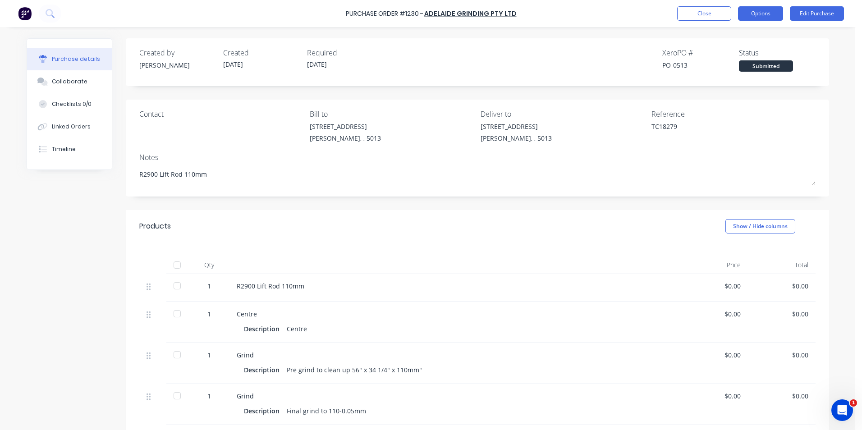
click at [758, 16] on button "Options" at bounding box center [760, 13] width 45 height 14
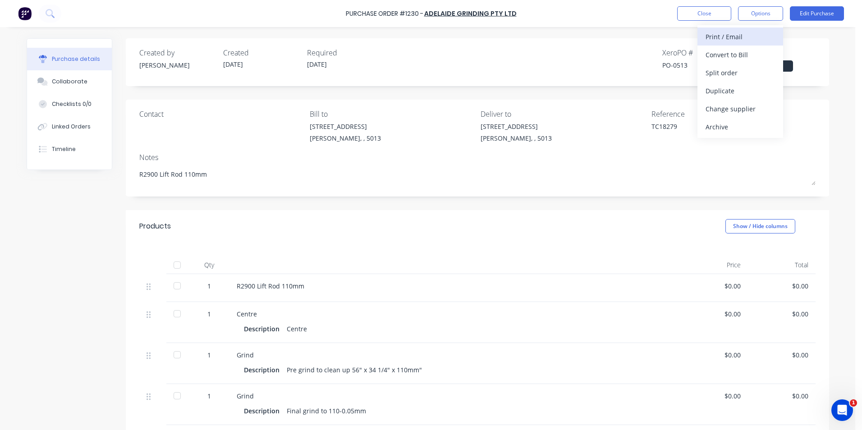
click at [776, 37] on button "Print / Email" at bounding box center [741, 37] width 86 height 18
click at [775, 70] on button "Without pricing" at bounding box center [741, 73] width 86 height 18
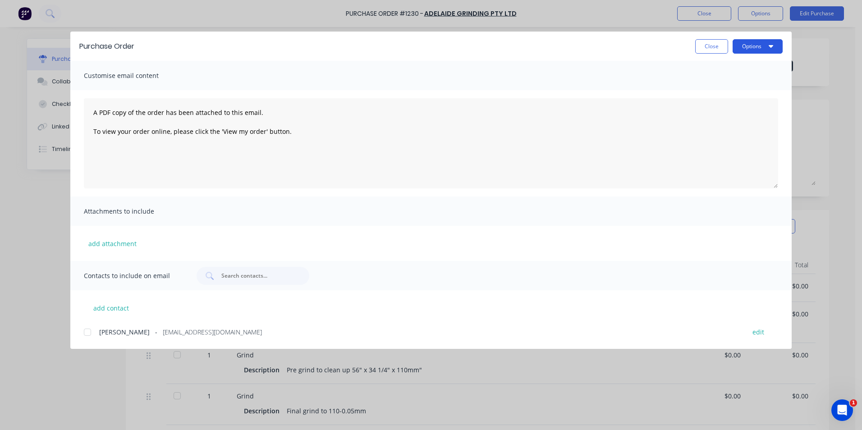
click at [776, 48] on button "Options" at bounding box center [758, 46] width 50 height 14
click at [769, 81] on div "Print" at bounding box center [739, 87] width 69 height 13
click at [704, 46] on button "Close" at bounding box center [711, 46] width 33 height 14
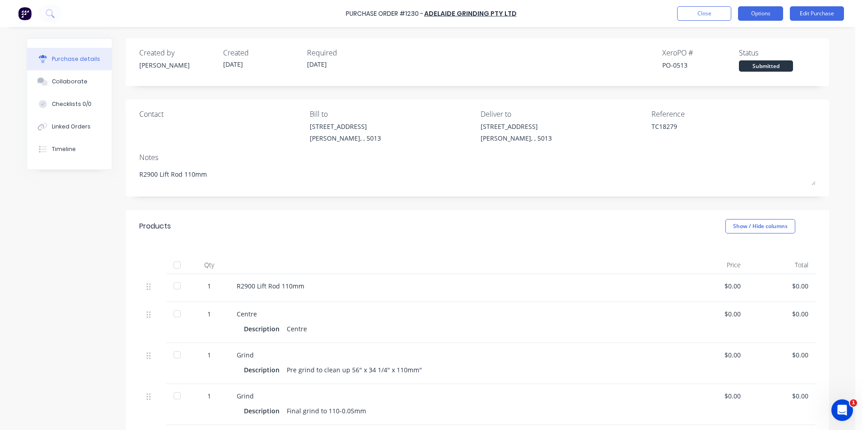
click at [759, 14] on button "Options" at bounding box center [760, 13] width 45 height 14
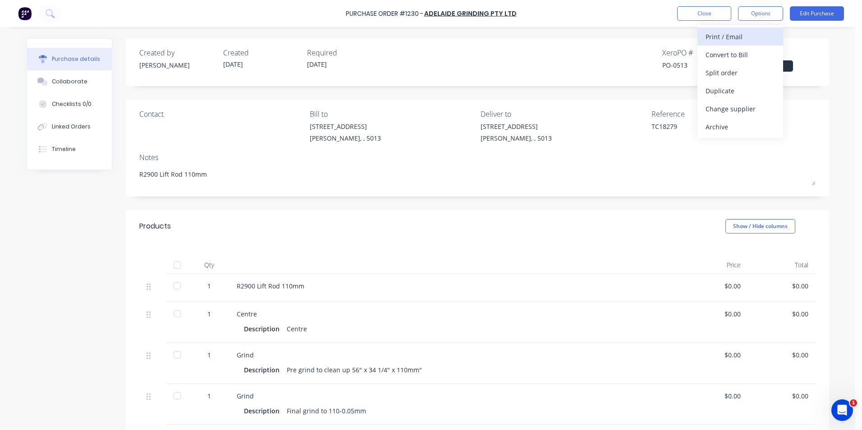
click at [751, 38] on div "Print / Email" at bounding box center [740, 36] width 69 height 13
click at [764, 72] on div "Without pricing" at bounding box center [740, 72] width 69 height 13
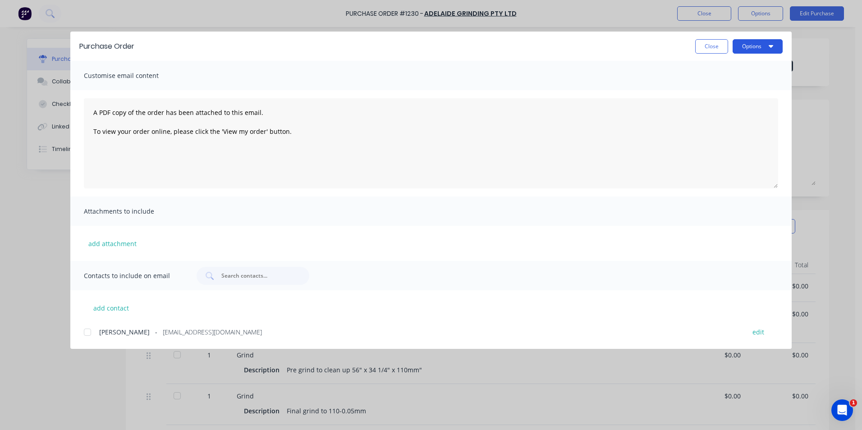
click at [778, 48] on button "Options" at bounding box center [758, 46] width 50 height 14
click at [761, 83] on div "Print" at bounding box center [739, 87] width 69 height 13
click at [716, 46] on button "Close" at bounding box center [711, 46] width 33 height 14
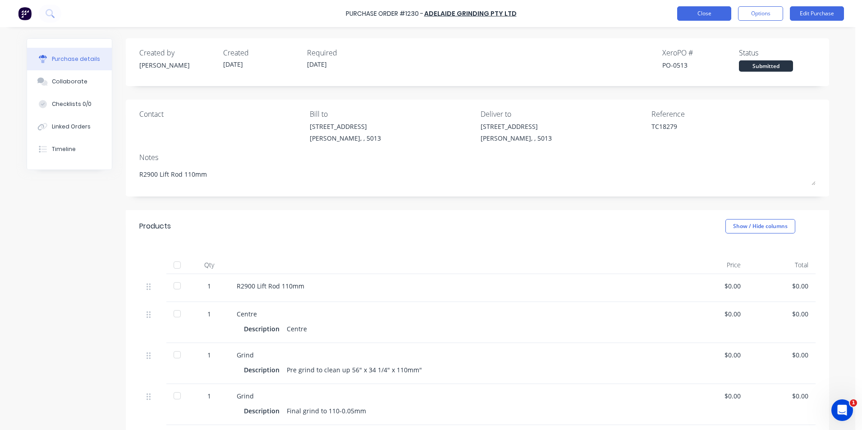
click at [690, 17] on button "Close" at bounding box center [704, 13] width 54 height 14
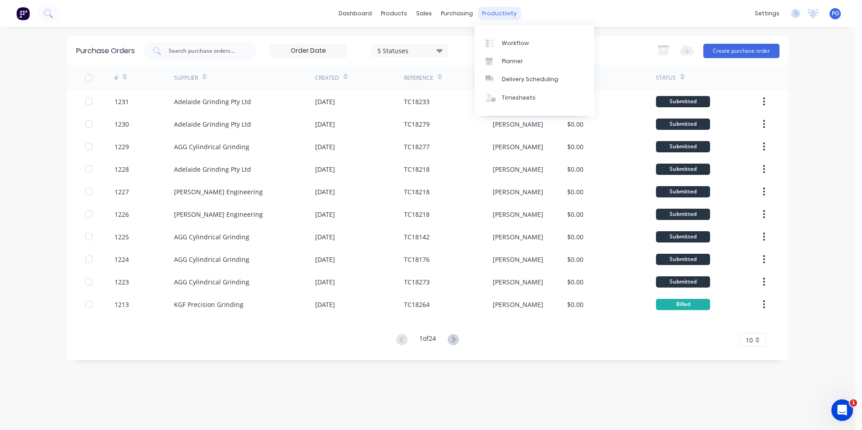
click at [497, 15] on div "productivity" at bounding box center [500, 14] width 44 height 14
click at [505, 41] on div "Workflow" at bounding box center [515, 43] width 27 height 8
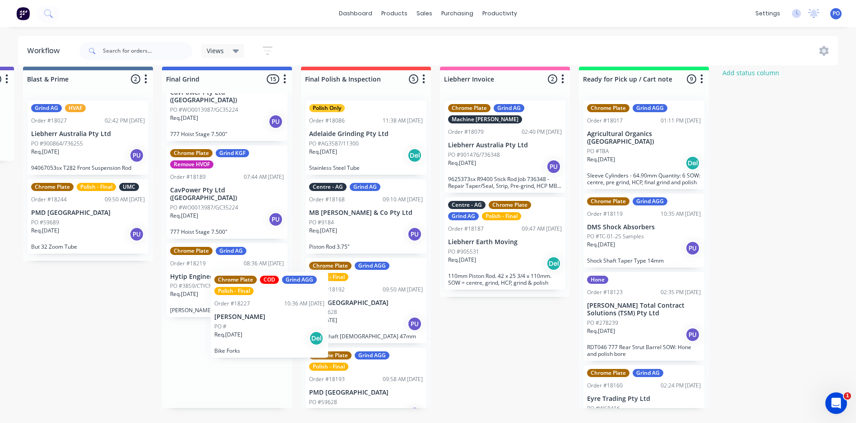
scroll to position [11, 1941]
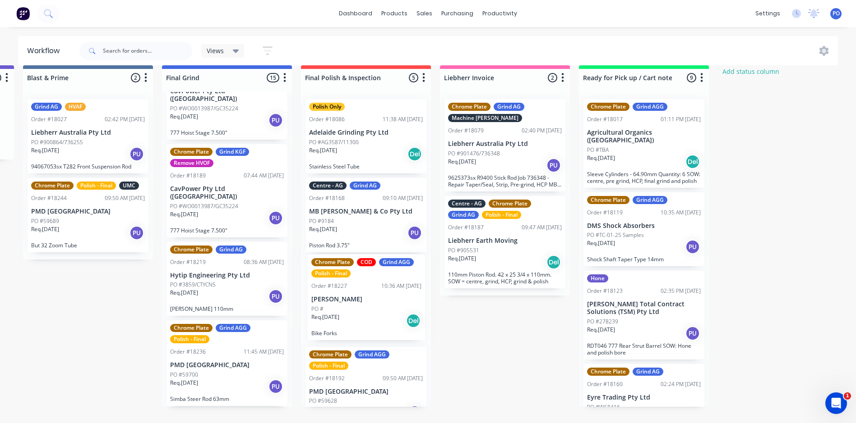
drag, startPoint x: 226, startPoint y: 347, endPoint x: 370, endPoint y: 314, distance: 148.0
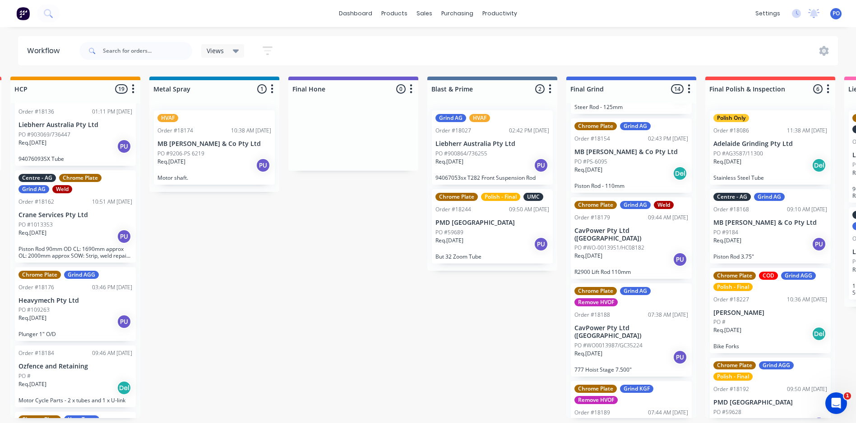
scroll to position [451, 0]
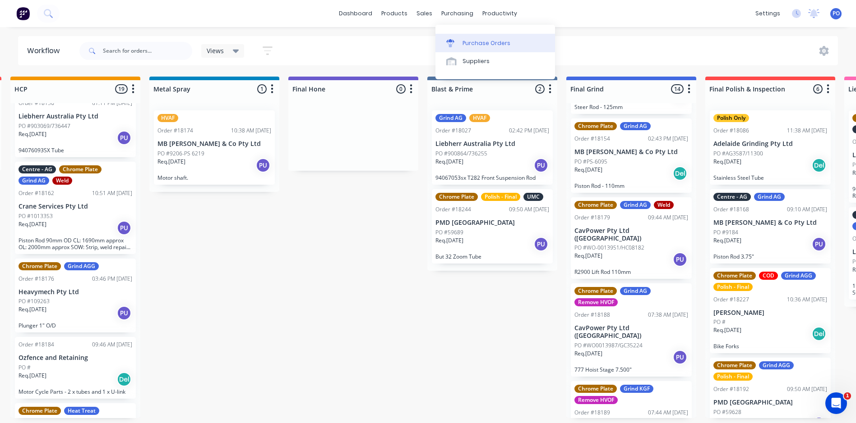
click at [475, 41] on div "Purchase Orders" at bounding box center [486, 43] width 48 height 8
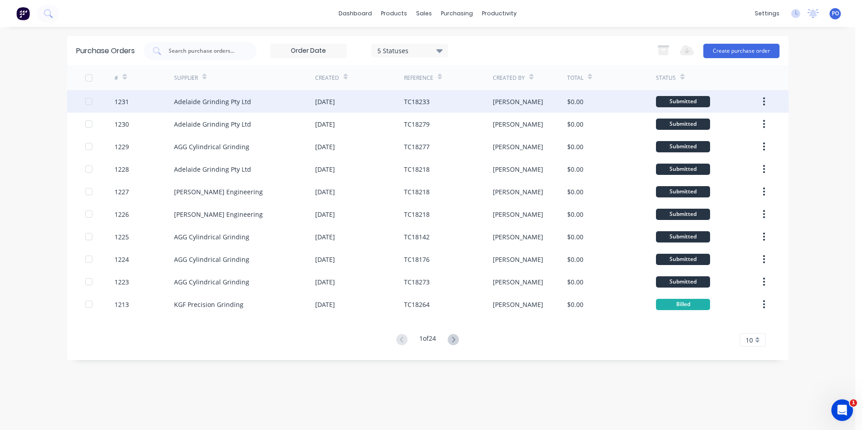
click at [264, 100] on div "Adelaide Grinding Pty Ltd" at bounding box center [244, 101] width 141 height 23
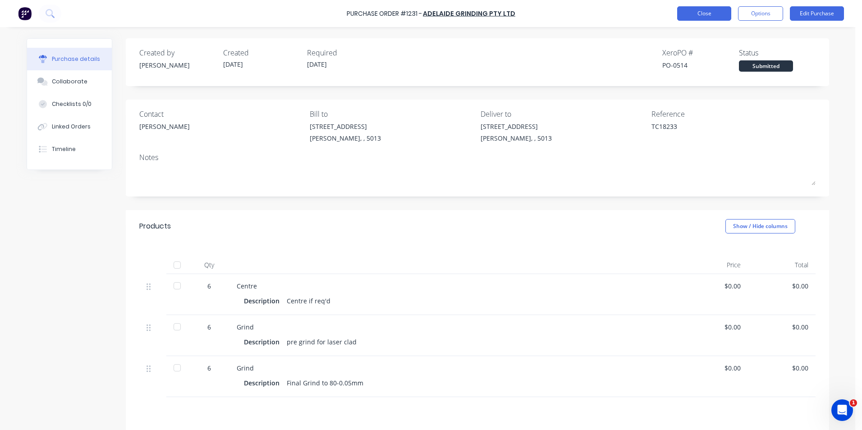
click at [706, 13] on button "Close" at bounding box center [704, 13] width 54 height 14
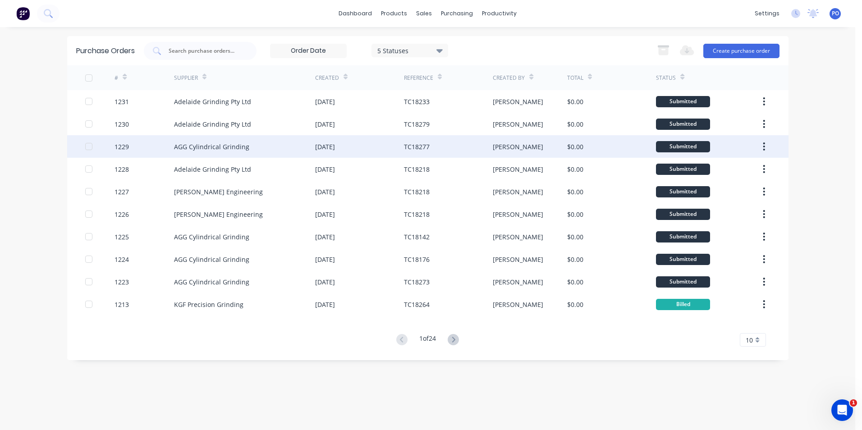
click at [244, 155] on div "AGG Cylindrical Grinding" at bounding box center [244, 146] width 141 height 23
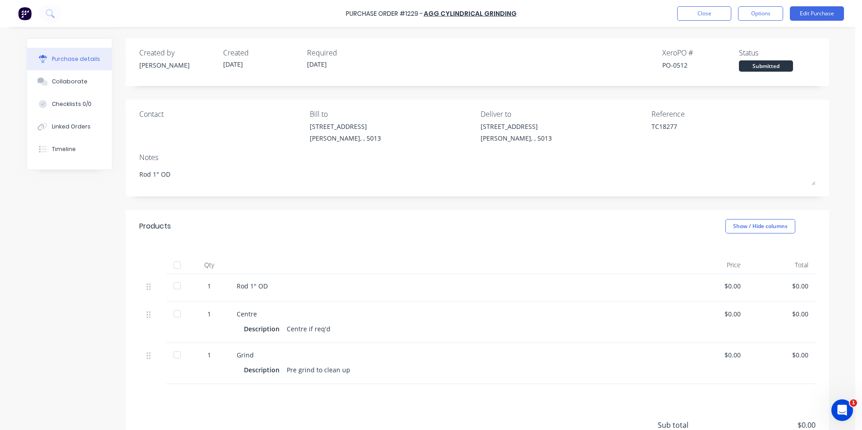
click at [154, 117] on div "Contact" at bounding box center [221, 114] width 164 height 11
click at [154, 128] on div "Contact" at bounding box center [221, 128] width 164 height 39
click at [762, 17] on button "Options" at bounding box center [760, 13] width 45 height 14
click at [809, 11] on button "Edit Purchase" at bounding box center [817, 13] width 54 height 14
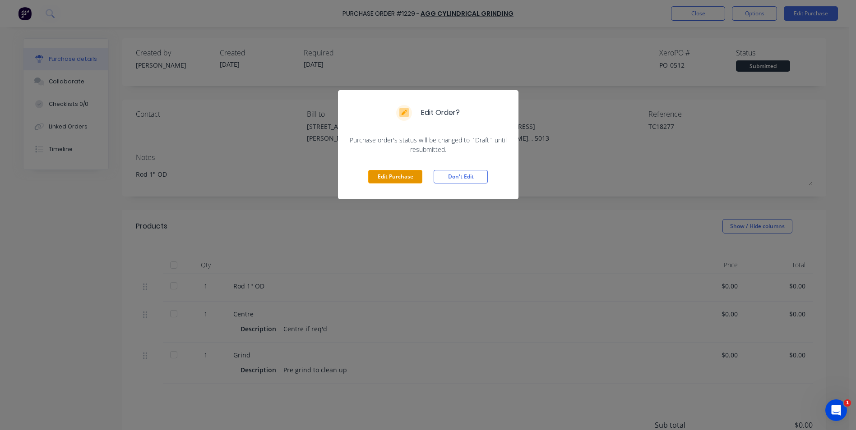
click at [404, 173] on button "Edit Purchase" at bounding box center [395, 177] width 54 height 14
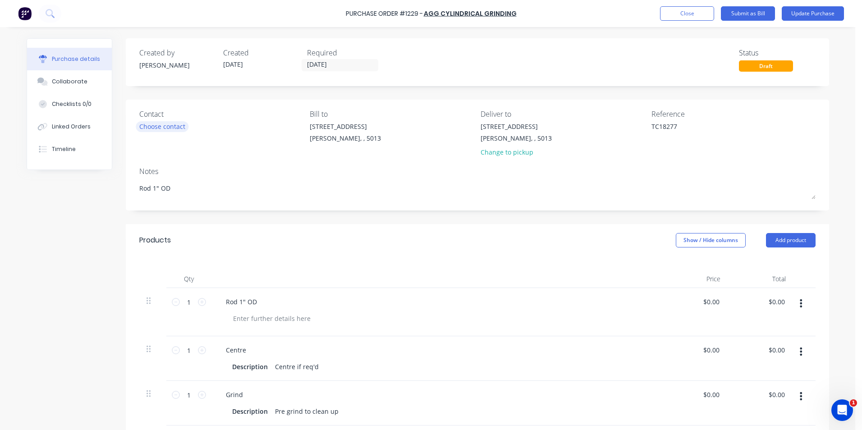
click at [172, 128] on div "Choose contact" at bounding box center [162, 126] width 46 height 9
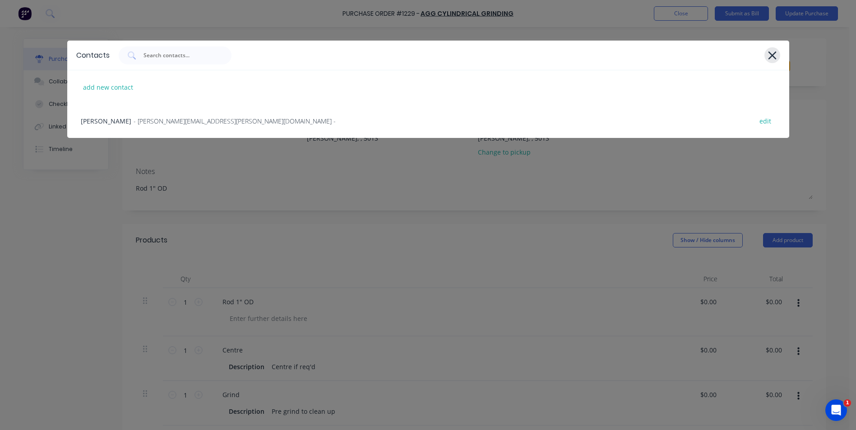
click at [773, 53] on icon at bounding box center [771, 55] width 9 height 13
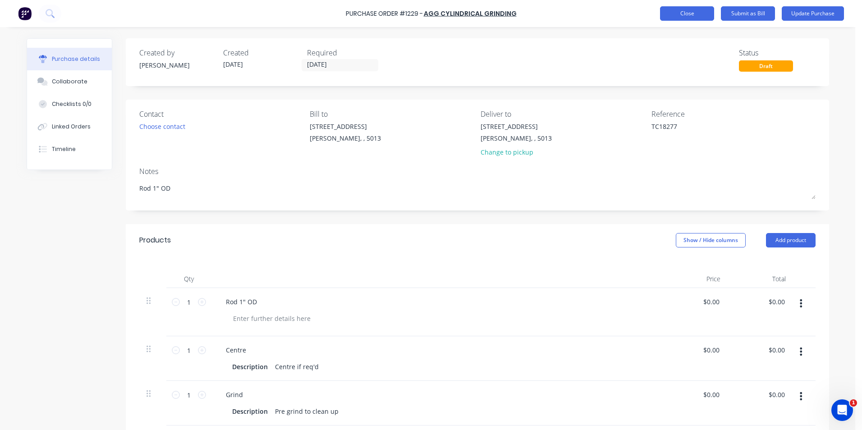
type textarea "x"
click at [682, 14] on button "Close" at bounding box center [687, 13] width 54 height 14
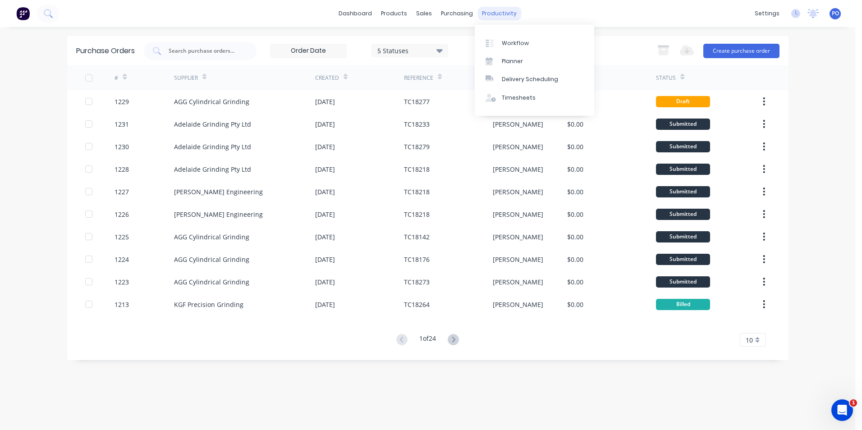
click at [496, 15] on div "productivity" at bounding box center [500, 14] width 44 height 14
click at [509, 47] on link "Workflow" at bounding box center [535, 43] width 120 height 18
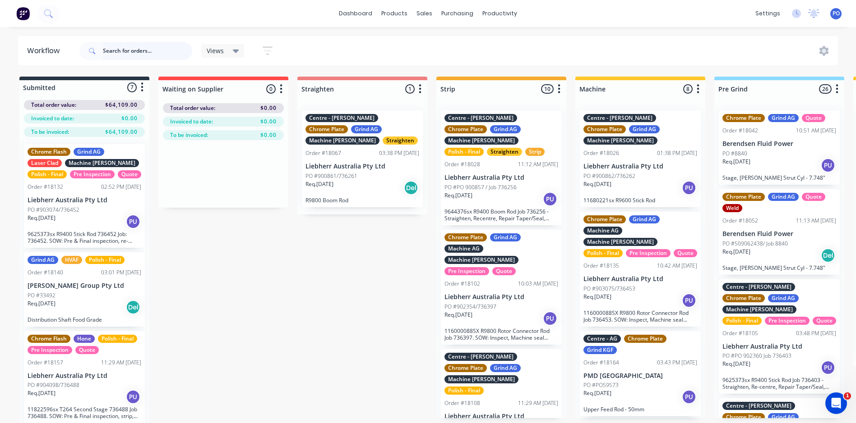
click at [127, 50] on input "text" at bounding box center [147, 51] width 89 height 18
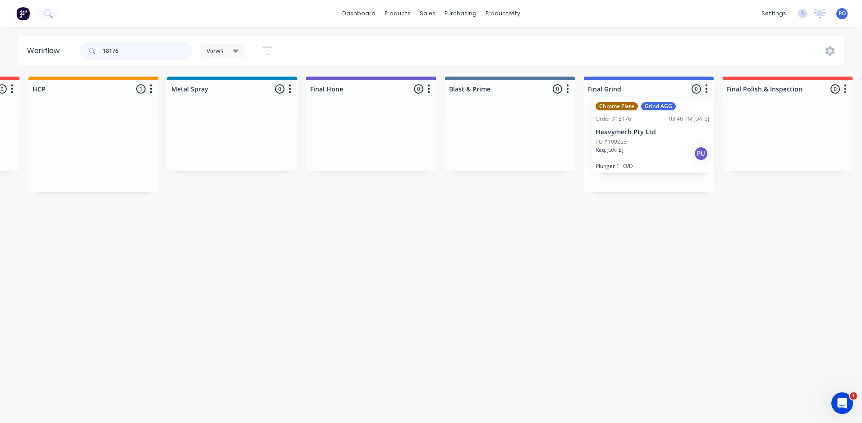
scroll to position [0, 1521]
drag, startPoint x: 344, startPoint y: 159, endPoint x: 665, endPoint y: 151, distance: 321.2
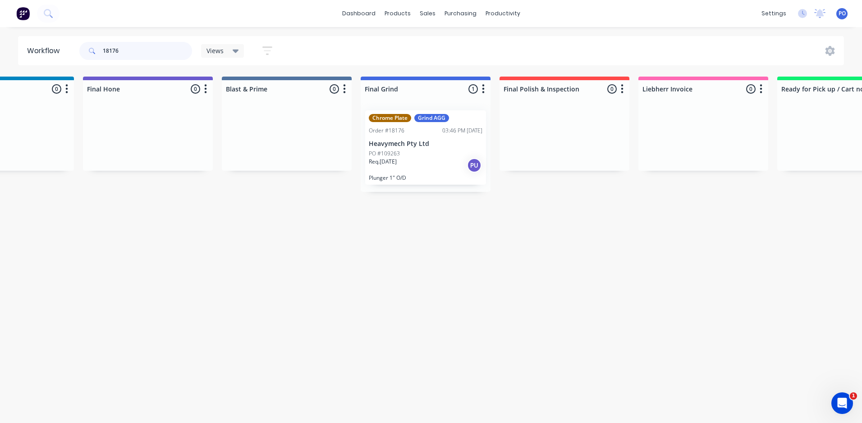
scroll to position [0, 1745]
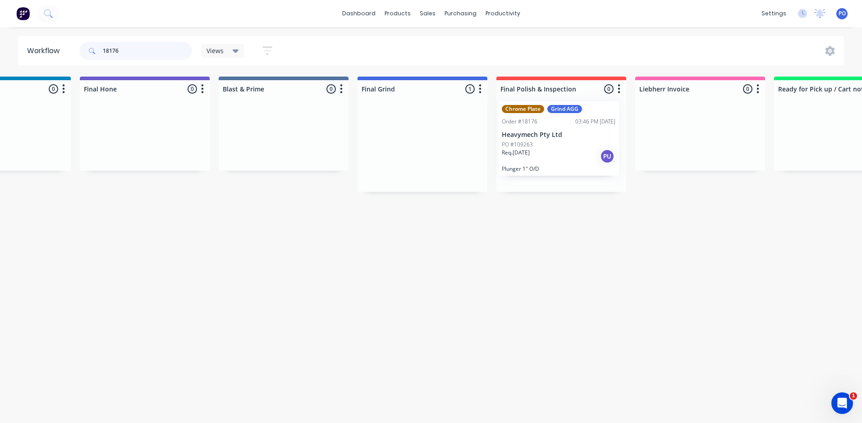
drag, startPoint x: 445, startPoint y: 155, endPoint x: 591, endPoint y: 145, distance: 146.9
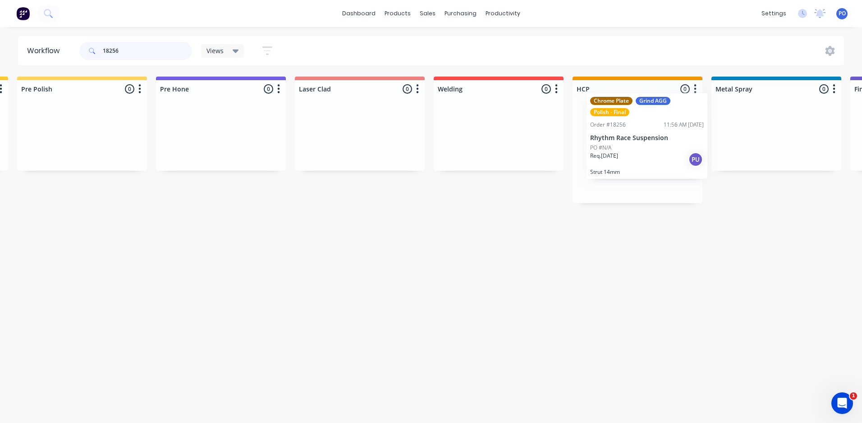
scroll to position [0, 976]
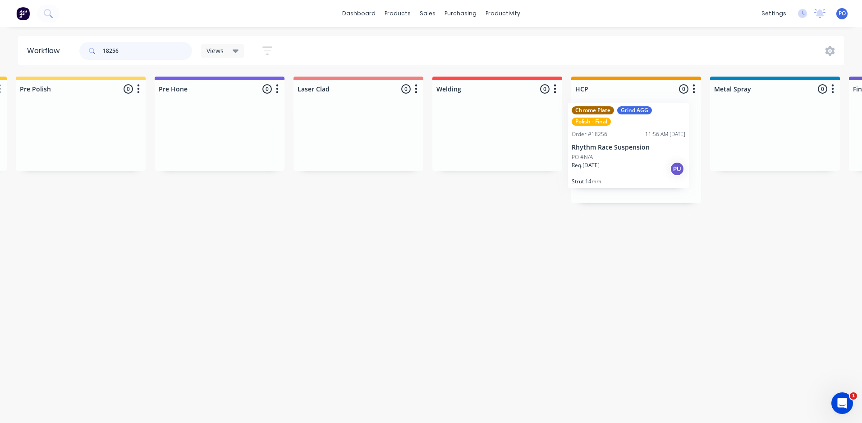
drag, startPoint x: 49, startPoint y: 159, endPoint x: 682, endPoint y: 151, distance: 633.3
click at [682, 151] on div "Submitted 0 Status colour #273444 hex #273444 Save Cancel Summaries Total order…" at bounding box center [423, 142] width 2812 height 131
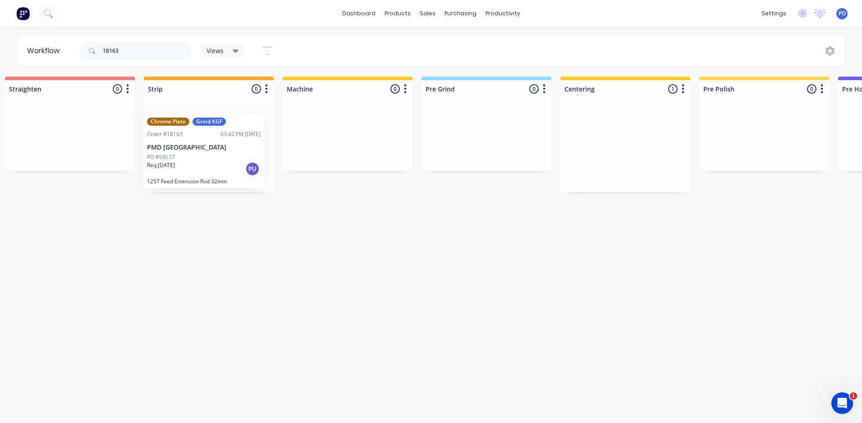
scroll to position [0, 286]
drag, startPoint x: 69, startPoint y: 156, endPoint x: 207, endPoint y: 159, distance: 138.1
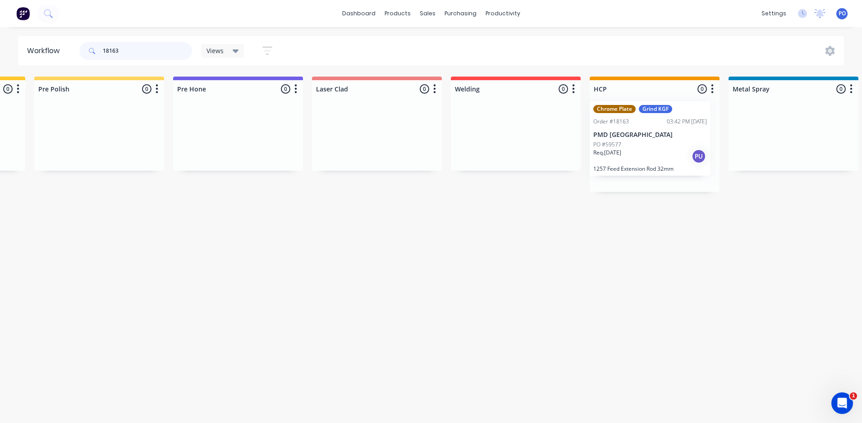
scroll to position [0, 961]
drag, startPoint x: 237, startPoint y: 147, endPoint x: 676, endPoint y: 137, distance: 438.5
click at [676, 137] on div "Submitted 0 Status colour #273444 hex #273444 Save Cancel Summaries Total order…" at bounding box center [439, 142] width 2812 height 131
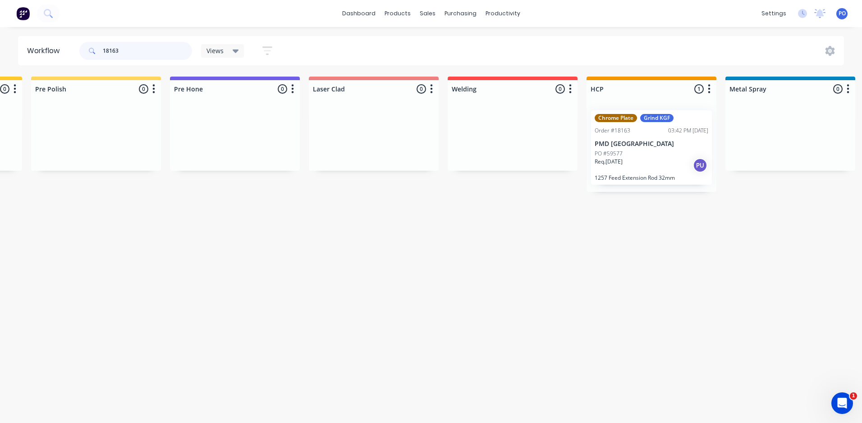
type input "18163"
click at [442, 41] on link "Sales Orders" at bounding box center [475, 43] width 120 height 18
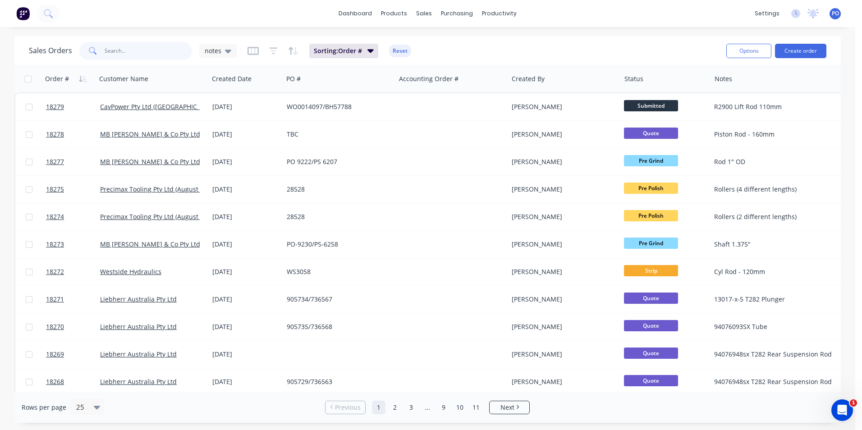
click at [138, 55] on input "text" at bounding box center [149, 51] width 88 height 18
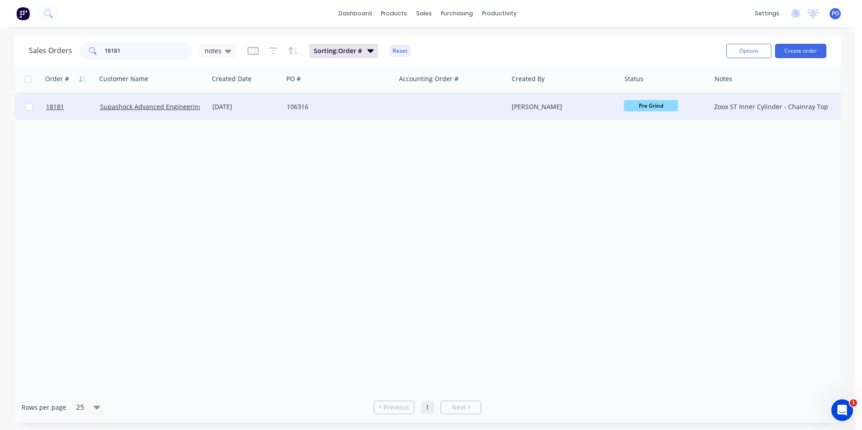
type input "18181"
click at [488, 106] on div at bounding box center [452, 106] width 112 height 27
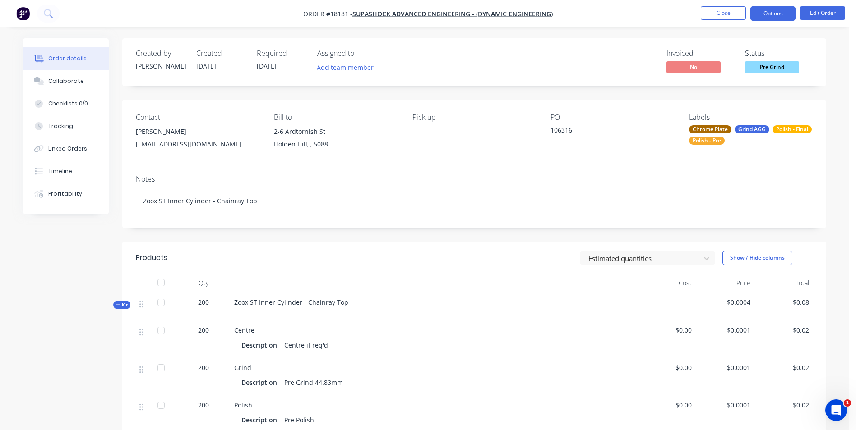
click at [771, 12] on button "Options" at bounding box center [772, 13] width 45 height 14
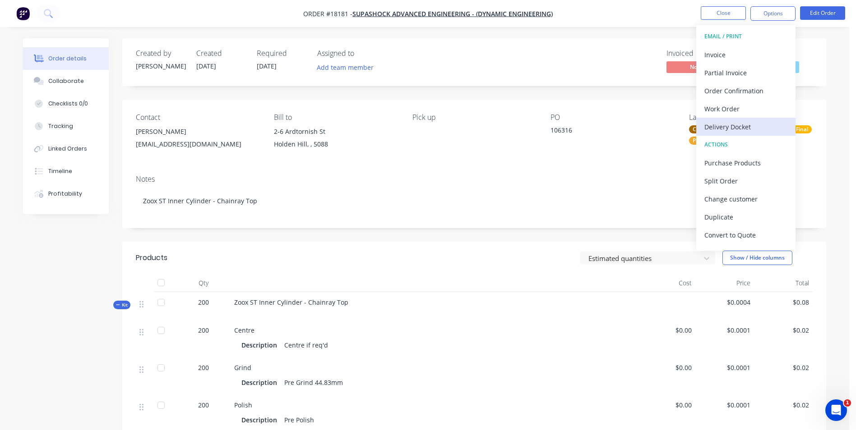
click at [784, 126] on button "Delivery Docket" at bounding box center [745, 127] width 99 height 18
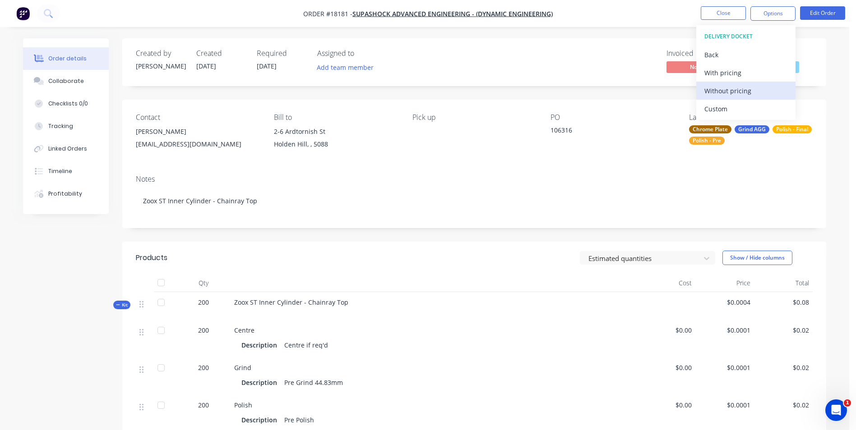
click at [774, 96] on div "Without pricing" at bounding box center [745, 90] width 83 height 13
click at [731, 13] on button "Close" at bounding box center [722, 13] width 45 height 14
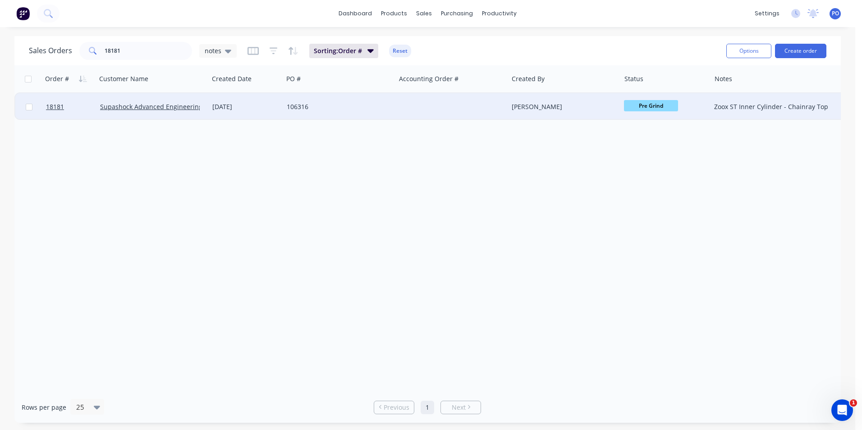
click at [443, 107] on div at bounding box center [452, 106] width 112 height 27
